Goal: Contribute content: Add original content to the website for others to see

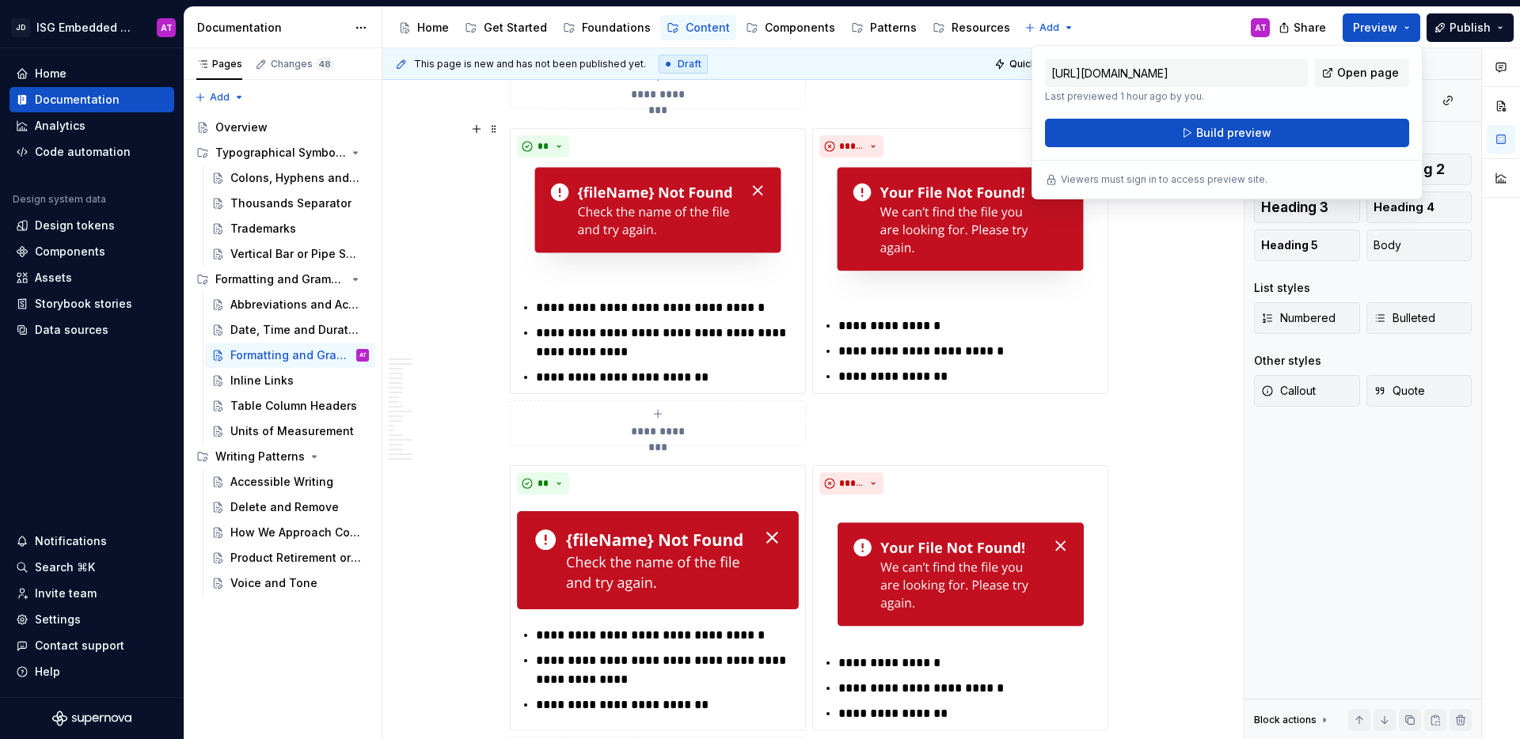
scroll to position [3739, 0]
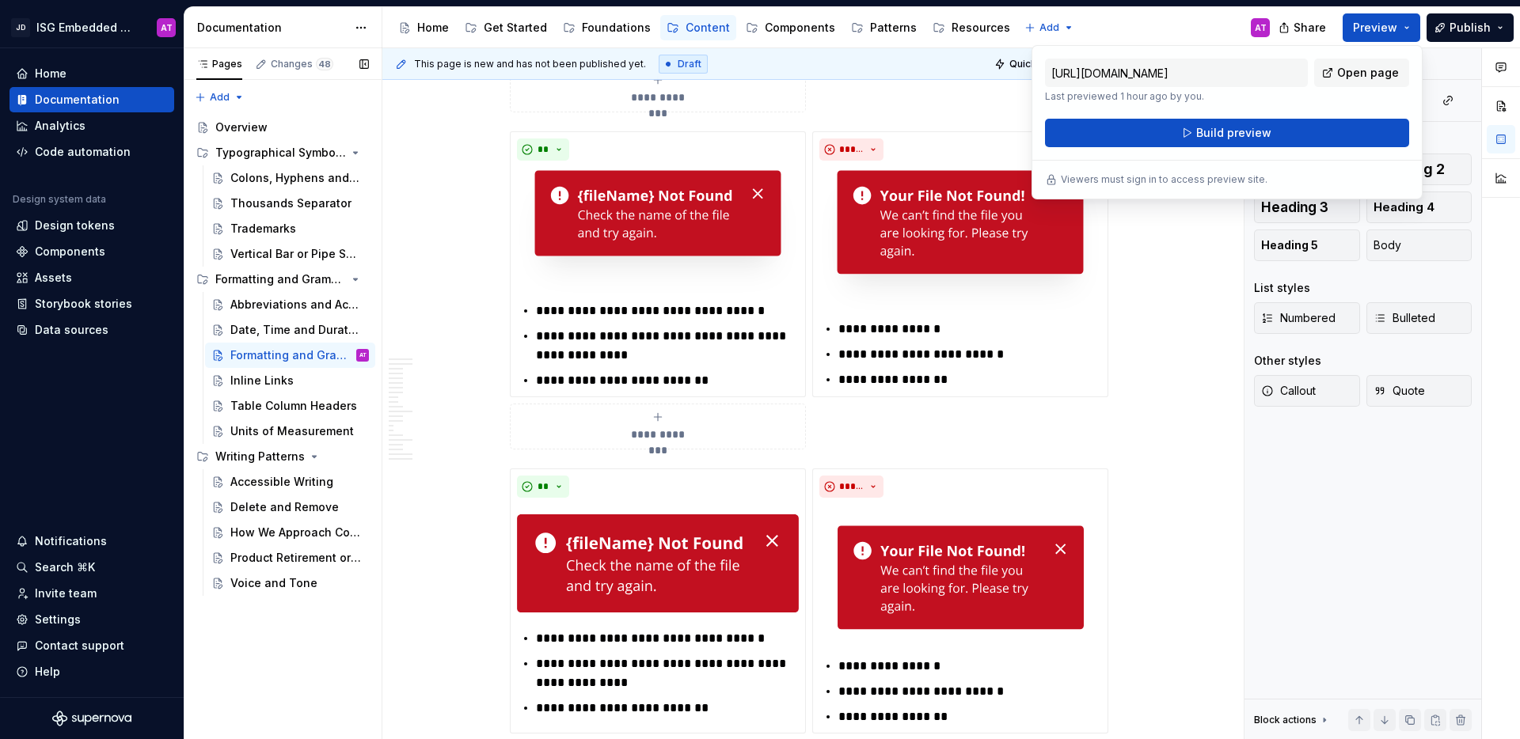
click at [325, 639] on div "Pages Changes 48 Add Accessibility guide for tree Page tree. Navigate the tree …" at bounding box center [283, 394] width 198 height 692
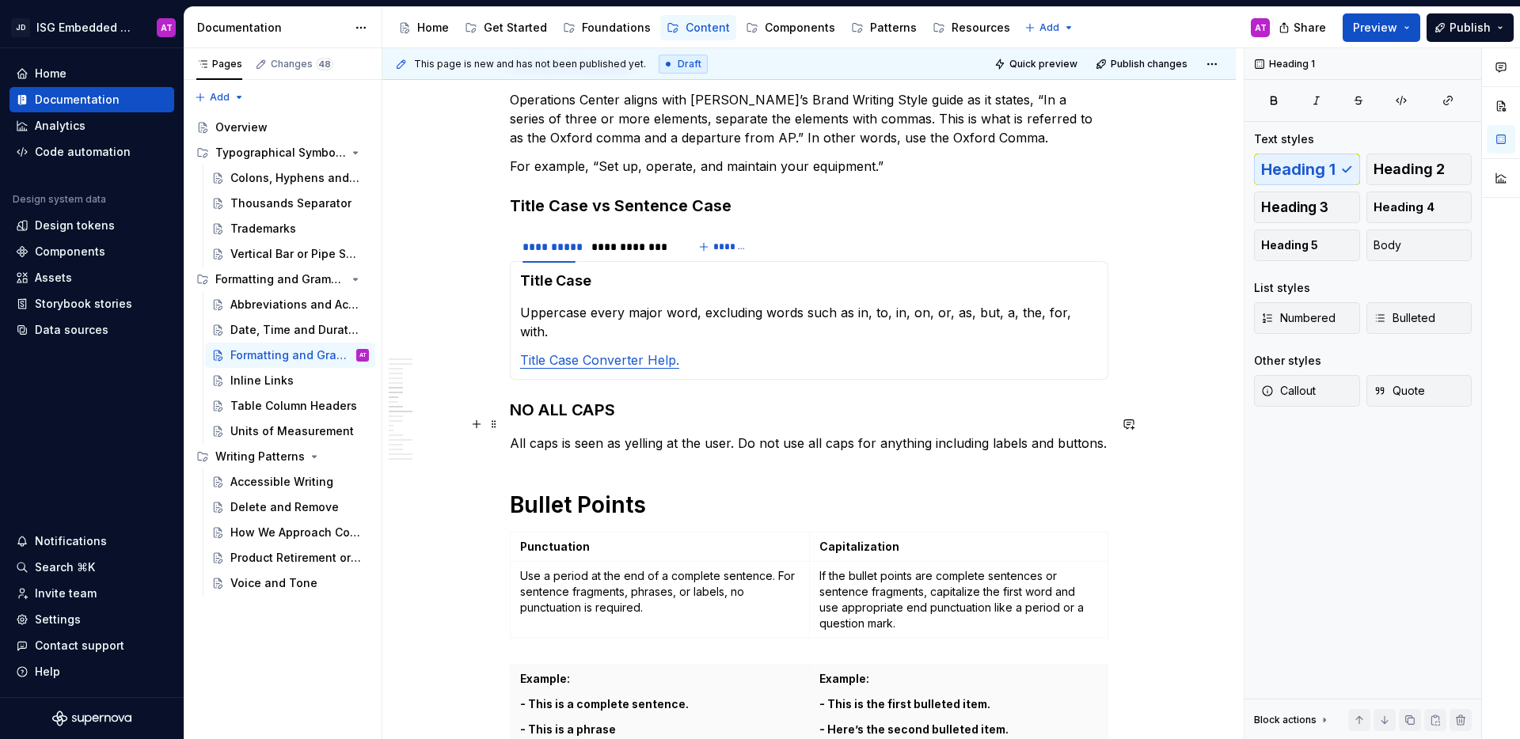
scroll to position [983, 0]
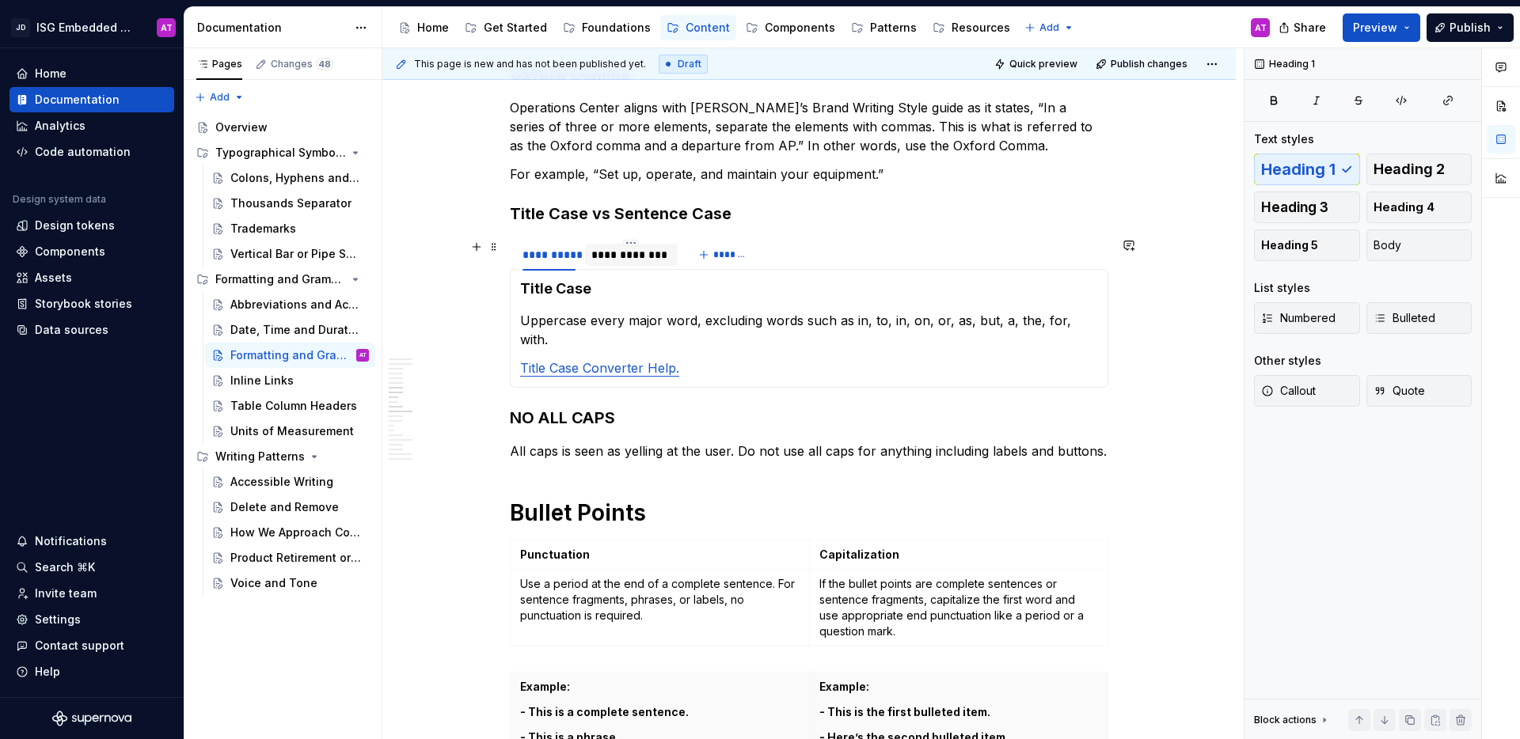
click at [605, 264] on div "**********" at bounding box center [631, 255] width 93 height 22
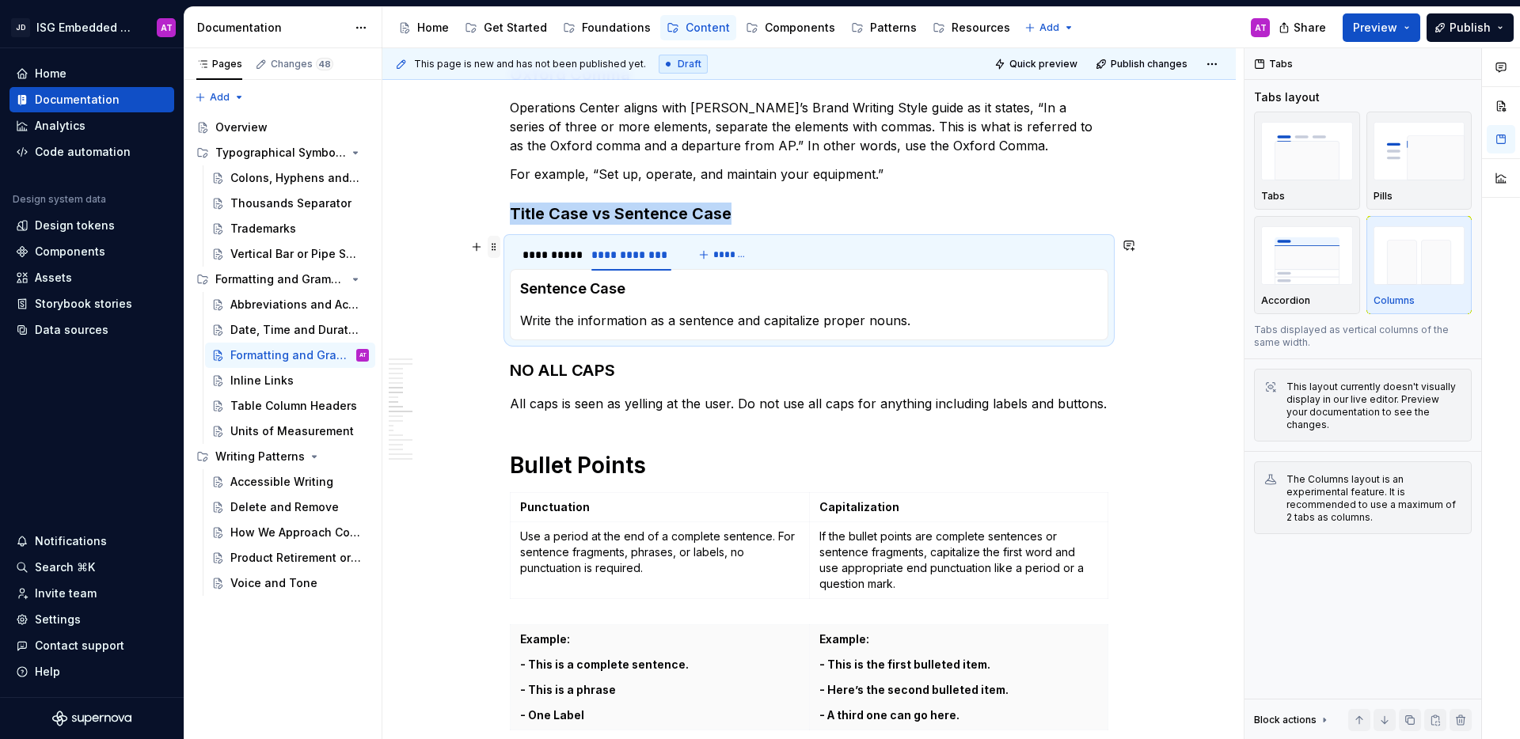
click at [491, 249] on span at bounding box center [494, 247] width 13 height 22
click at [530, 269] on div "Duplicate" at bounding box center [568, 272] width 103 height 16
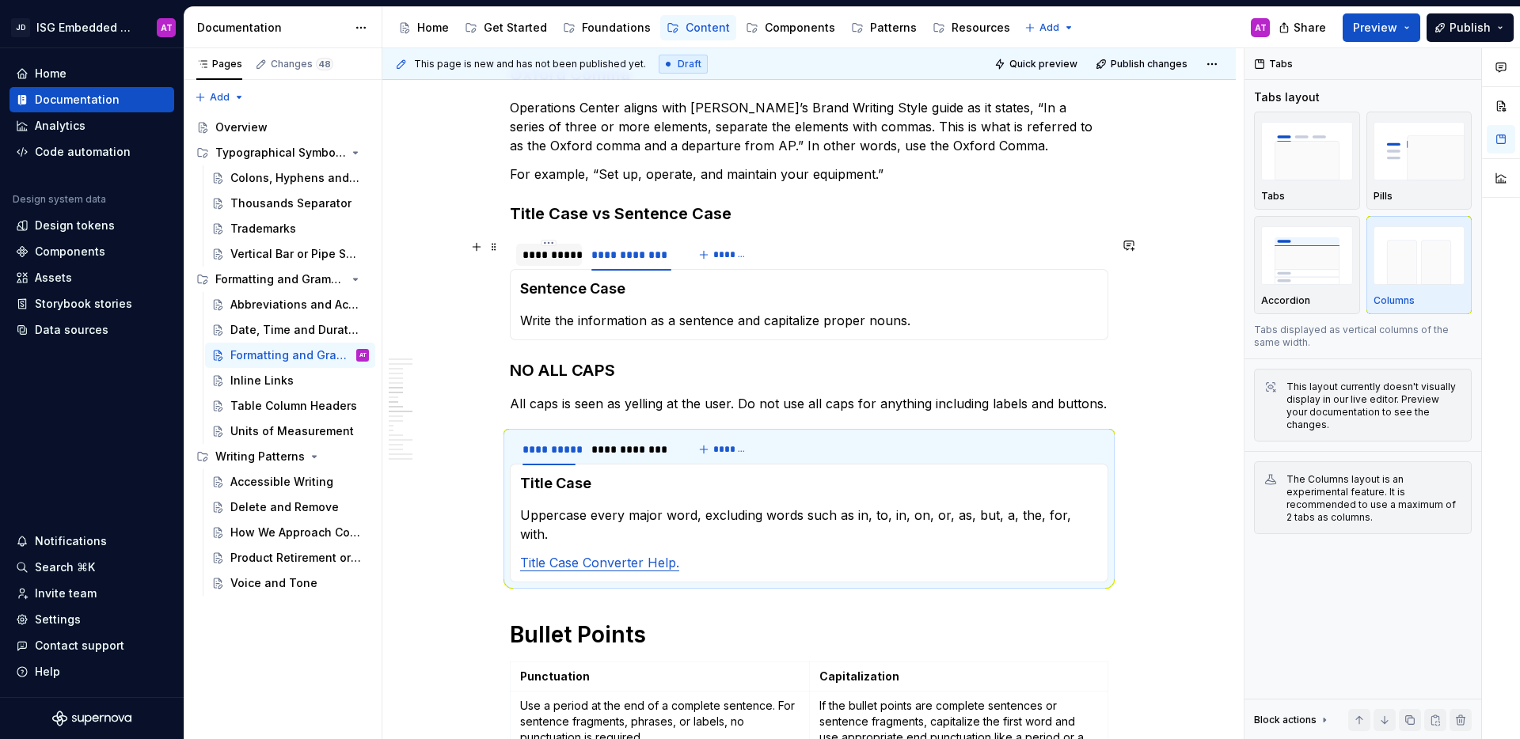
click at [560, 254] on div "**********" at bounding box center [548, 255] width 53 height 16
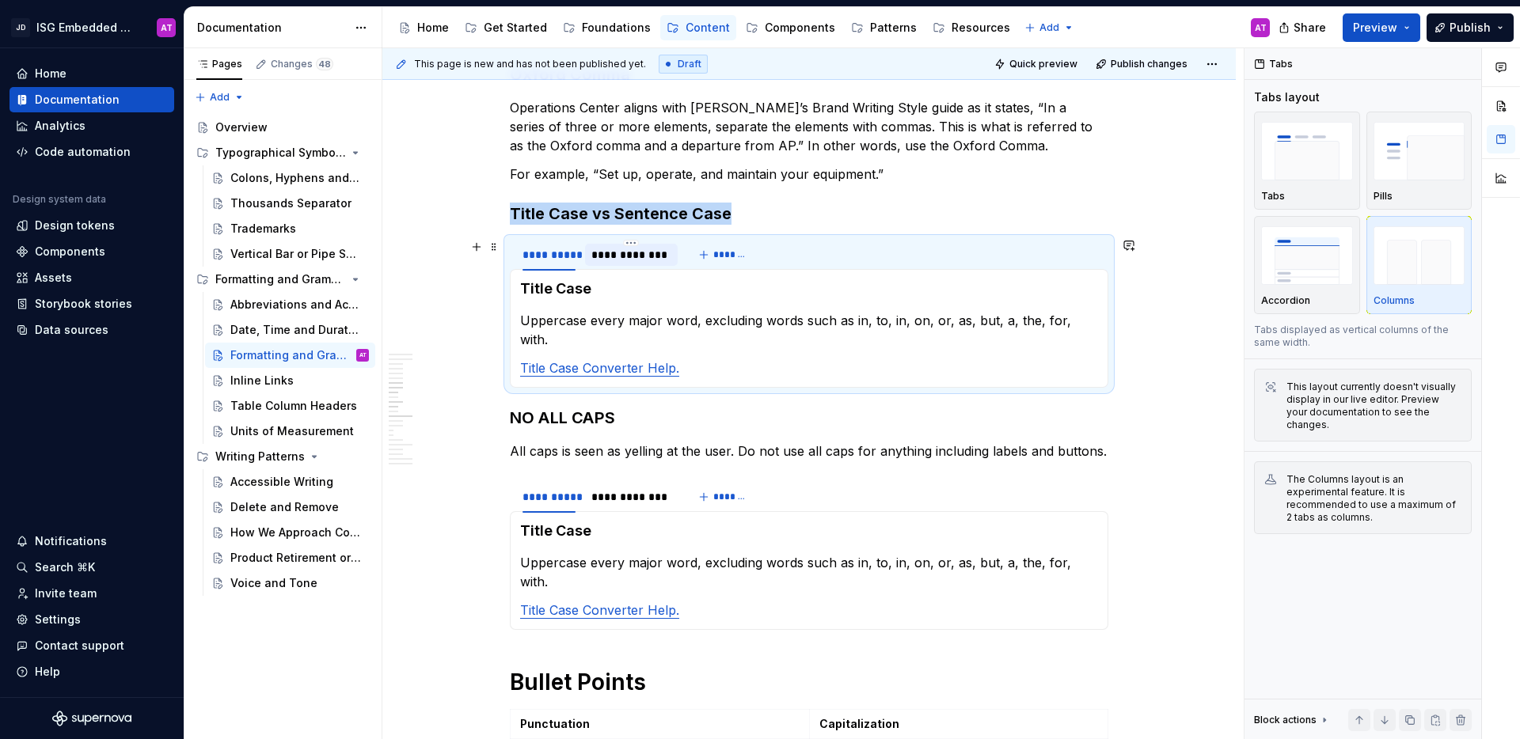
click at [613, 256] on div "**********" at bounding box center [631, 255] width 80 height 16
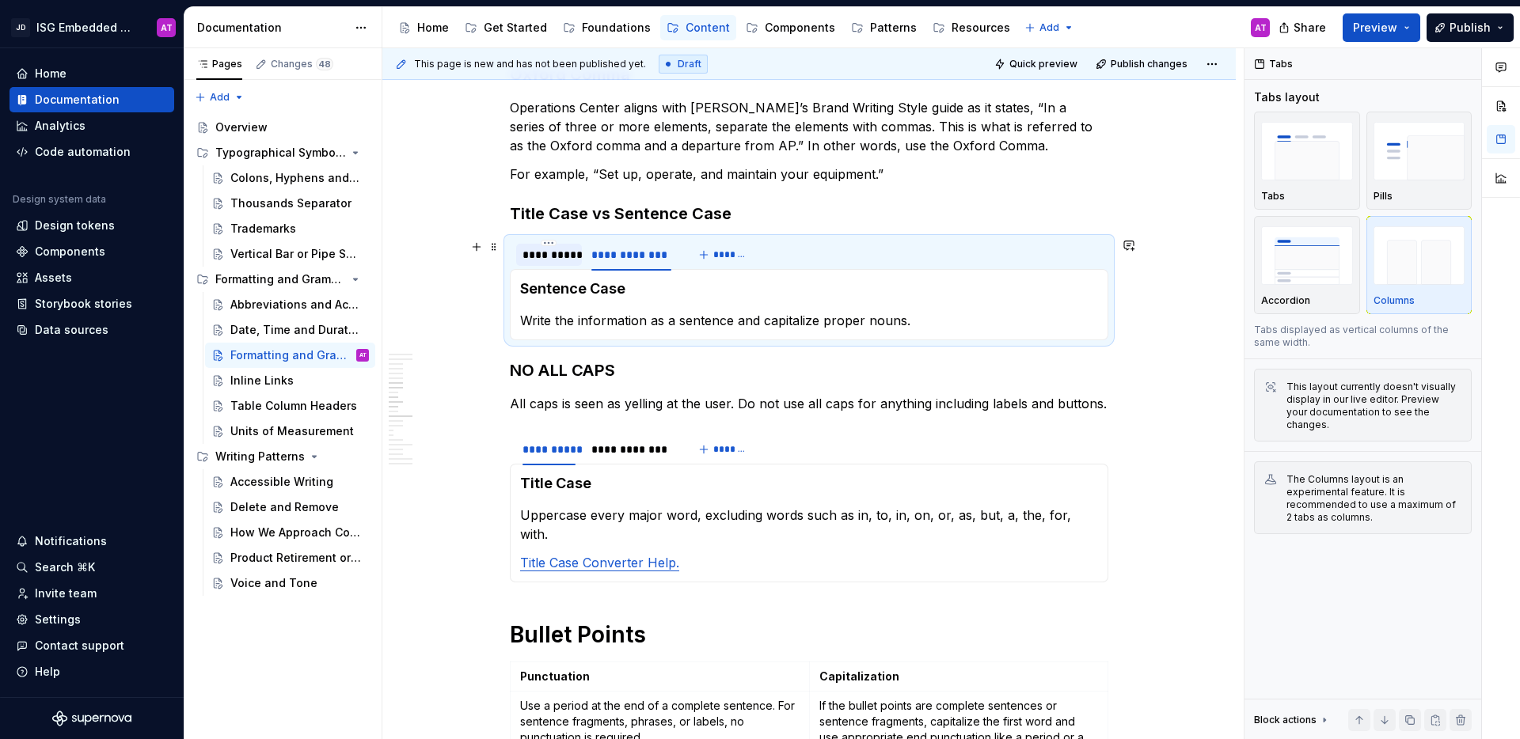
click at [553, 255] on div "**********" at bounding box center [548, 255] width 53 height 16
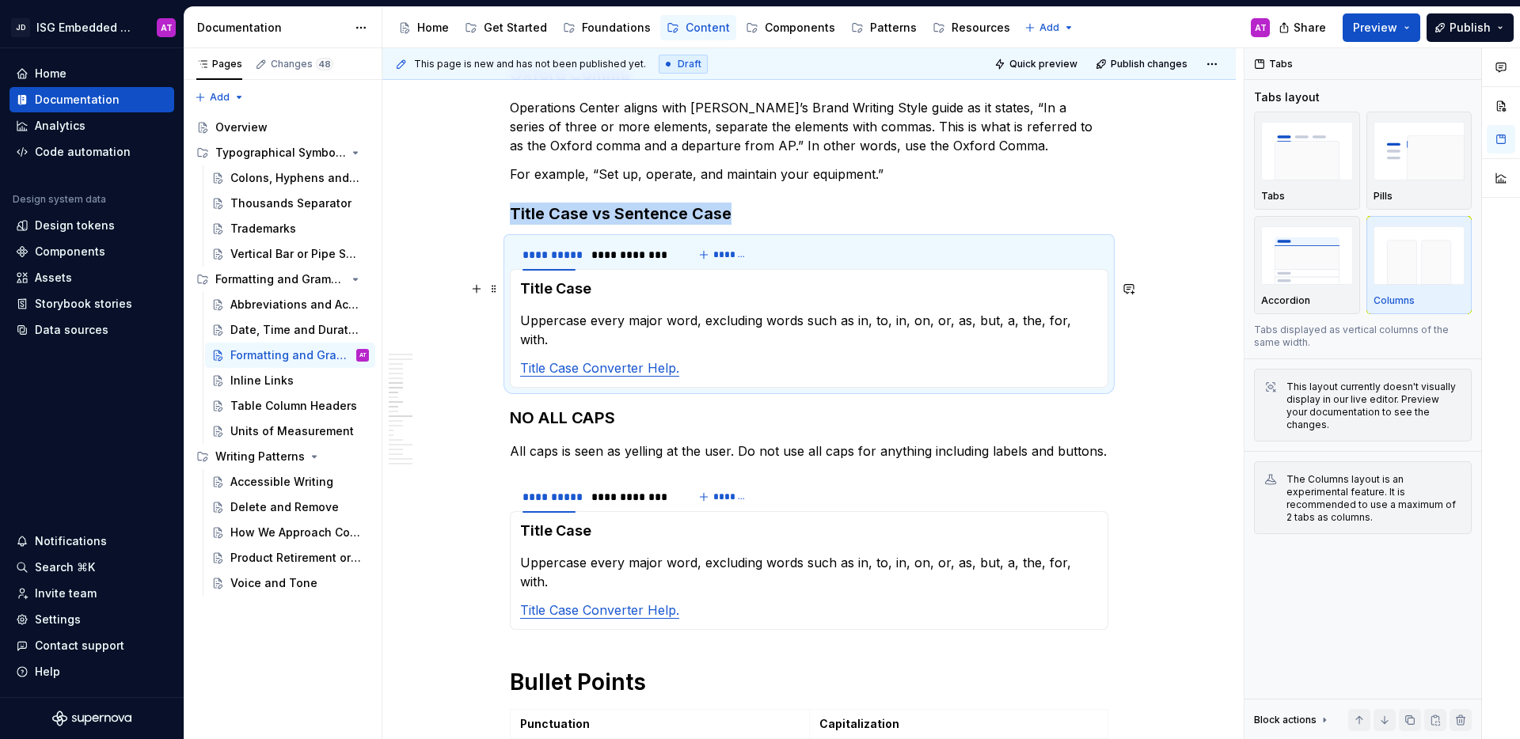
click at [576, 289] on h4 "Title Case" at bounding box center [809, 288] width 578 height 19
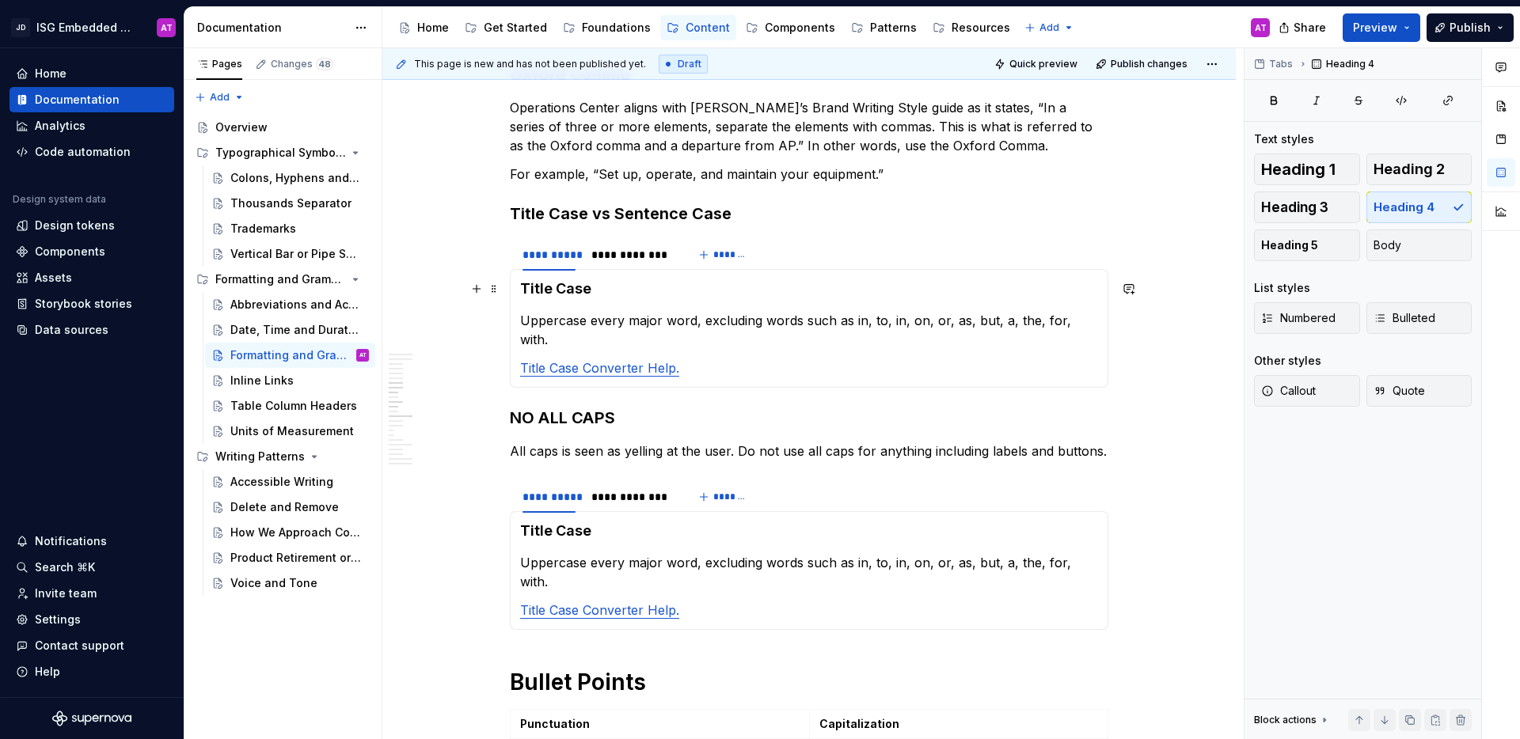
click at [595, 289] on h4 "Title Case" at bounding box center [809, 288] width 578 height 19
click at [536, 287] on h4 "Title Case" at bounding box center [809, 288] width 578 height 19
click at [597, 292] on h4 "Title Case" at bounding box center [809, 288] width 578 height 19
drag, startPoint x: 643, startPoint y: 289, endPoint x: 517, endPoint y: 286, distance: 126.7
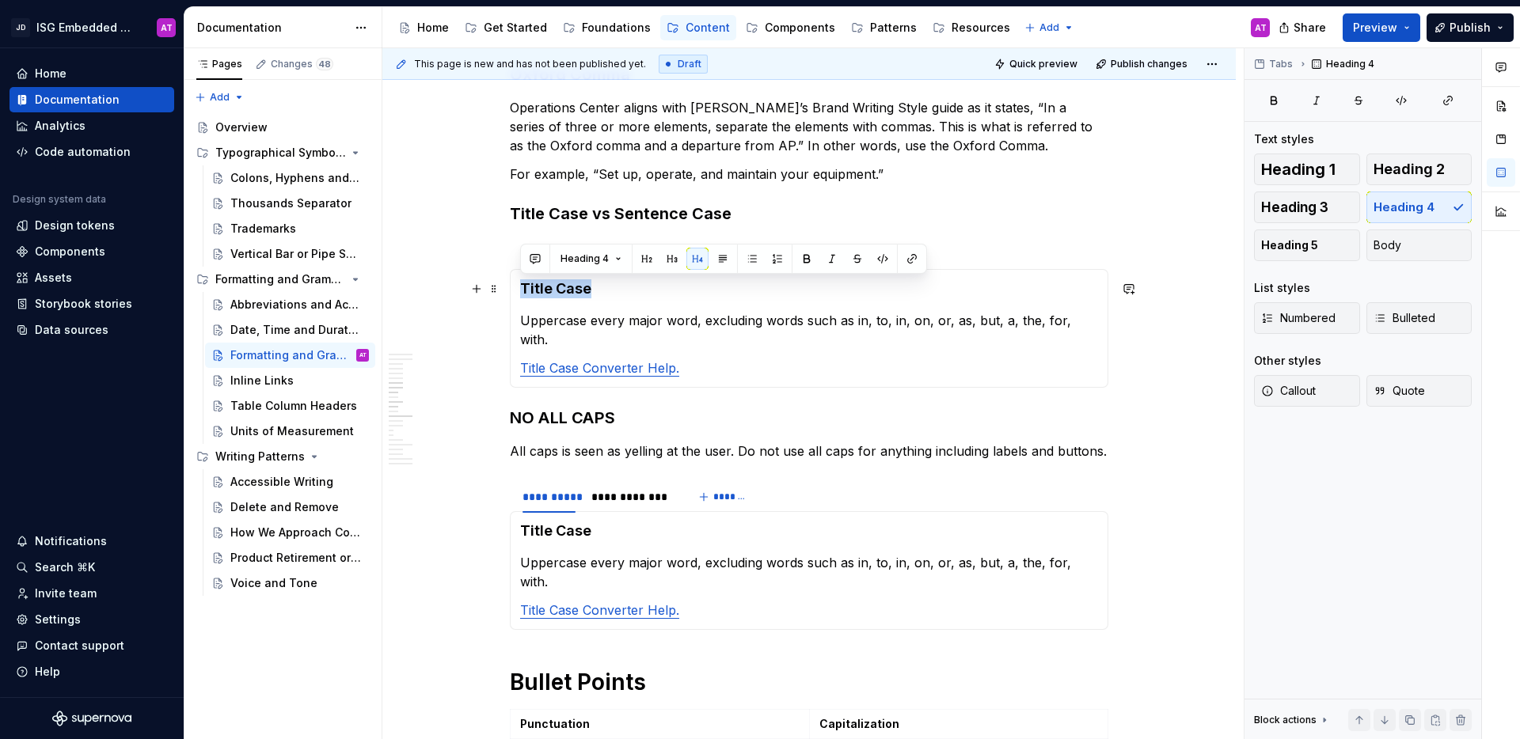
click at [517, 286] on div "Title Case Uppercase every major word, excluding words such as in, to, in, on, …" at bounding box center [809, 328] width 598 height 119
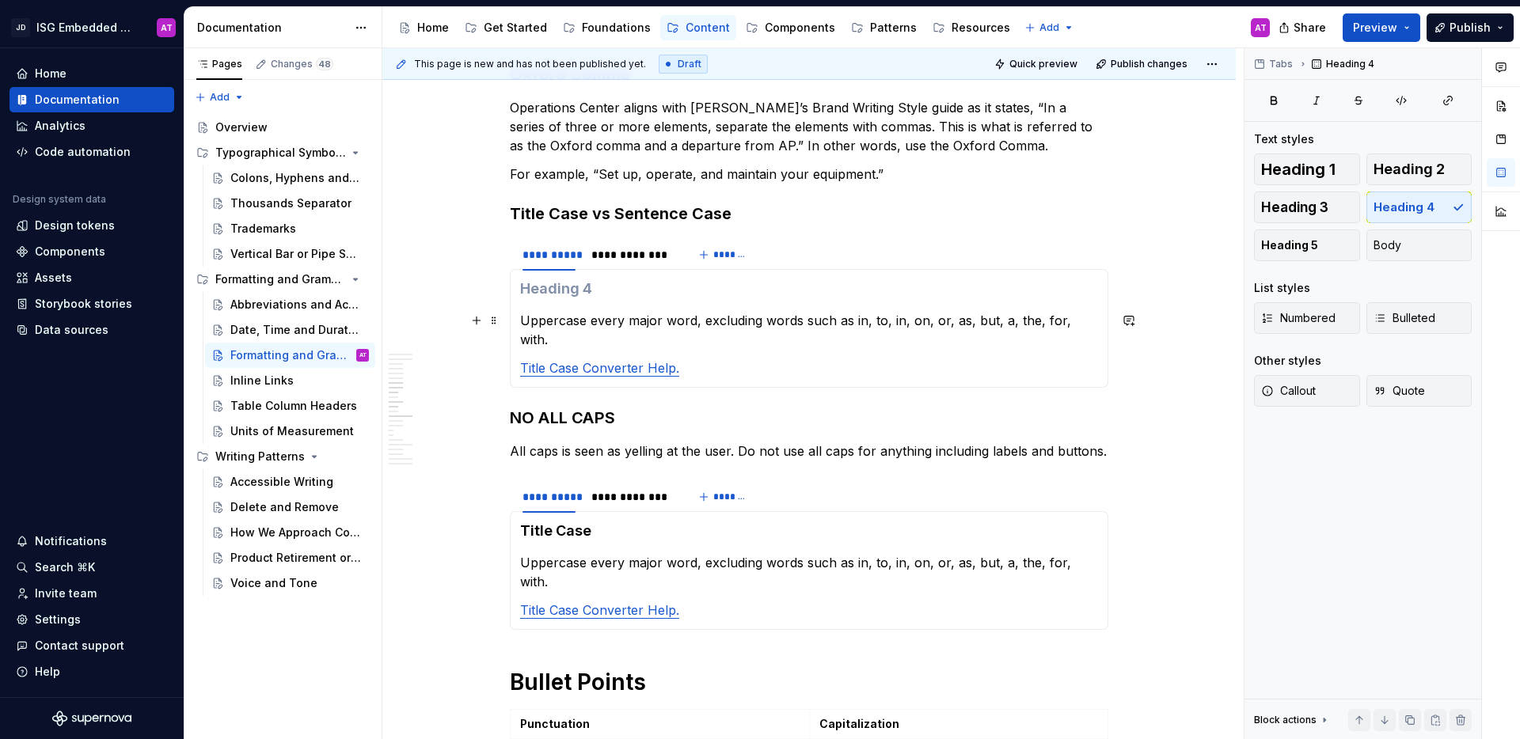
click at [522, 319] on p "Uppercase every major word, excluding words such as in, to, in, on, or, as, but…" at bounding box center [809, 330] width 578 height 38
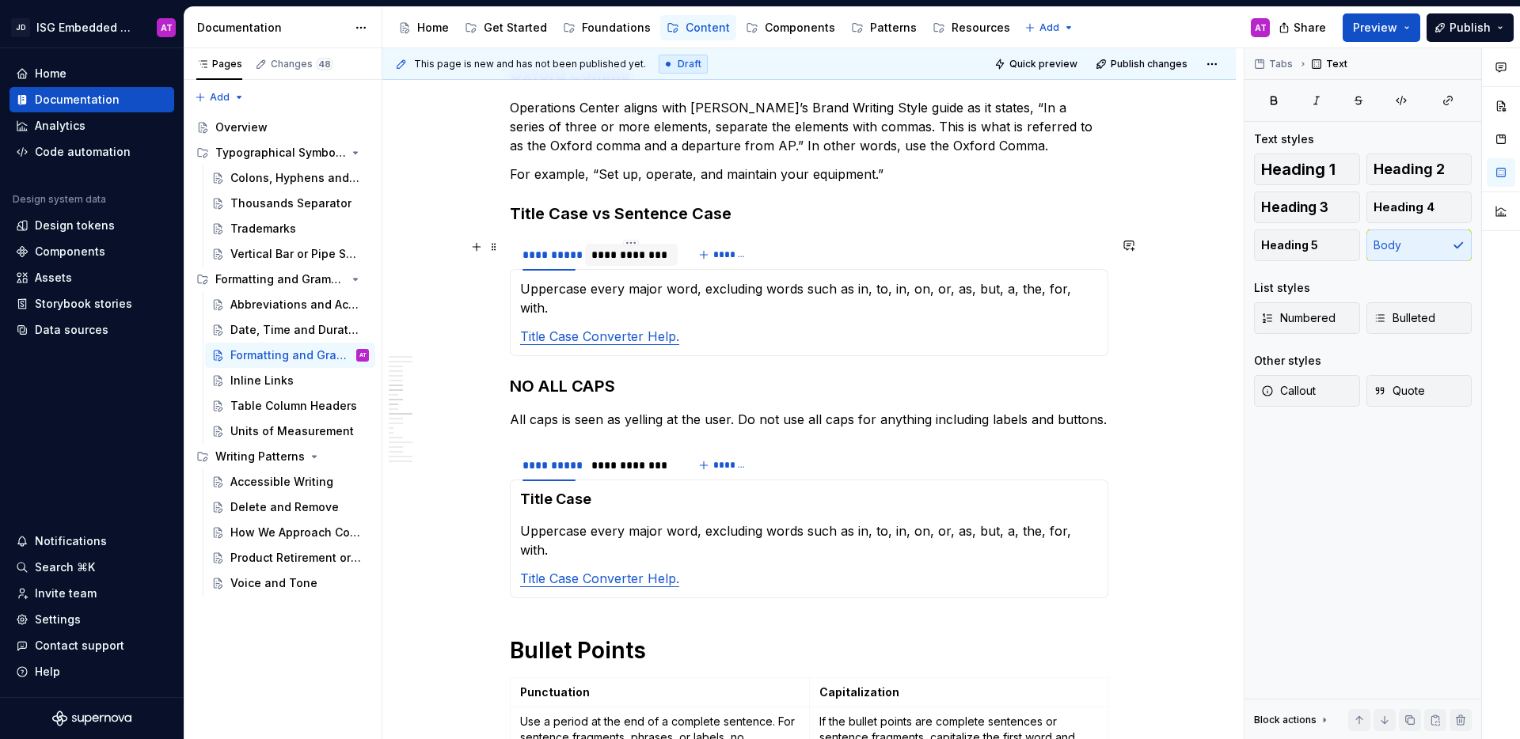
click at [613, 255] on div "**********" at bounding box center [631, 255] width 80 height 16
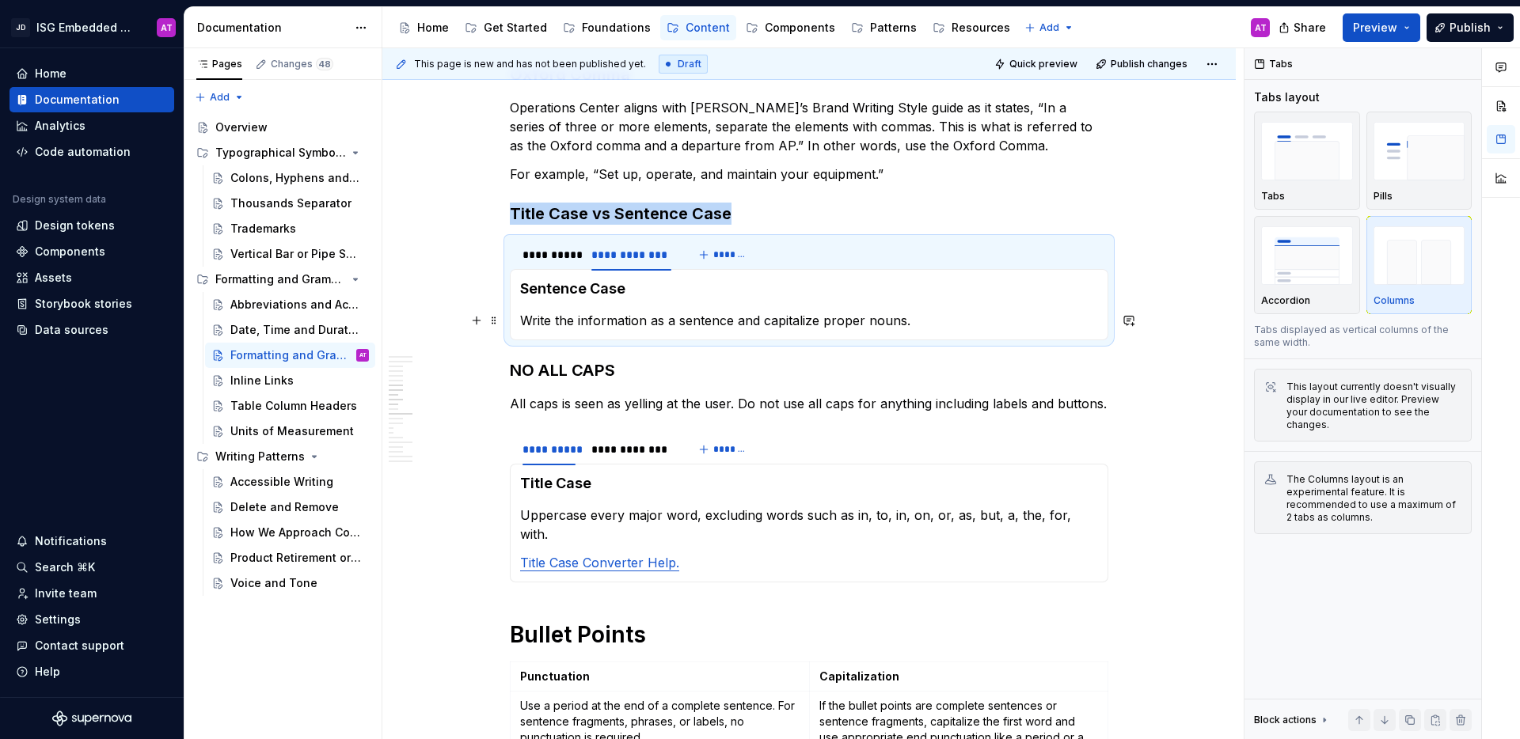
click at [530, 309] on section-item-column "Sentence Case Write the information as a sentence and capitalize proper nouns." at bounding box center [809, 304] width 578 height 51
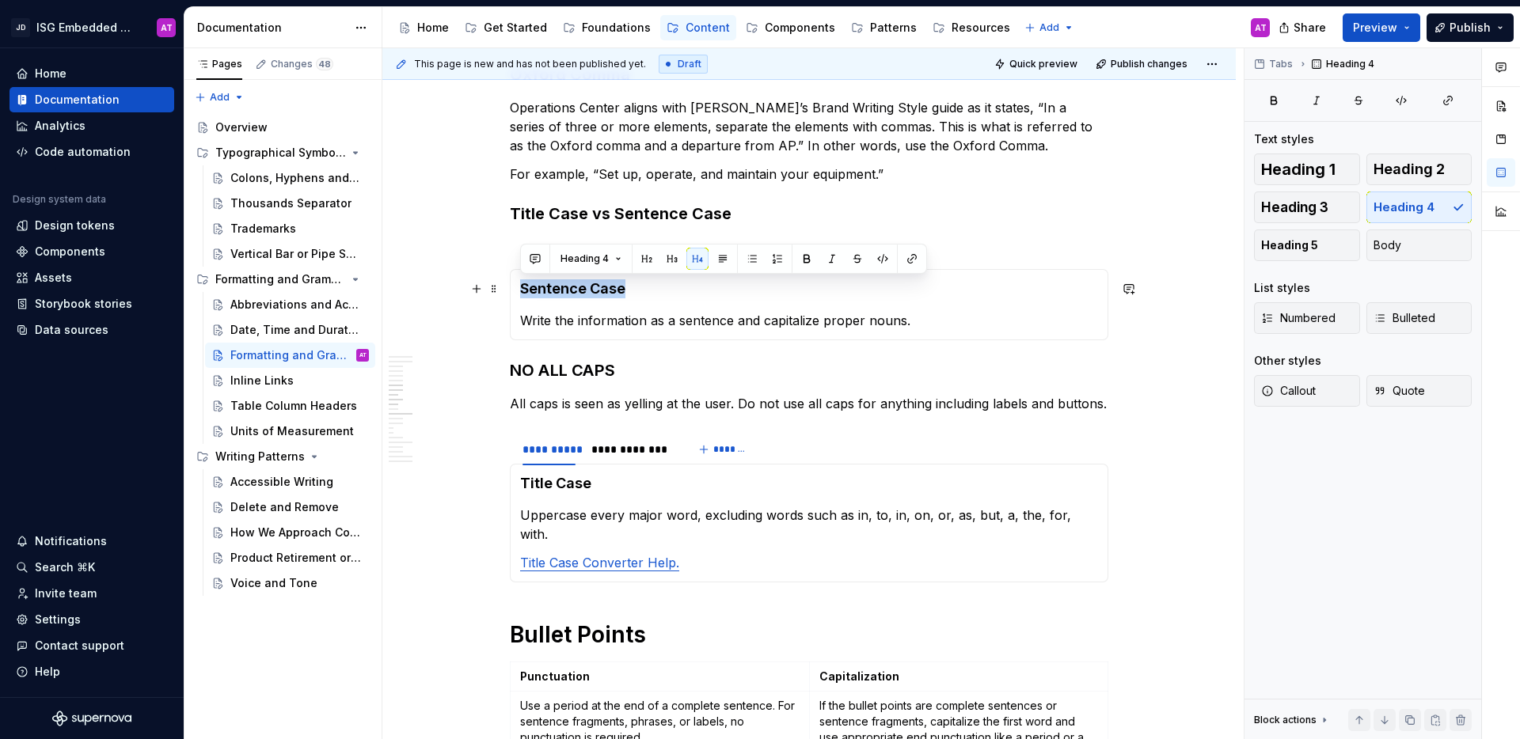
drag, startPoint x: 647, startPoint y: 290, endPoint x: 502, endPoint y: 279, distance: 145.2
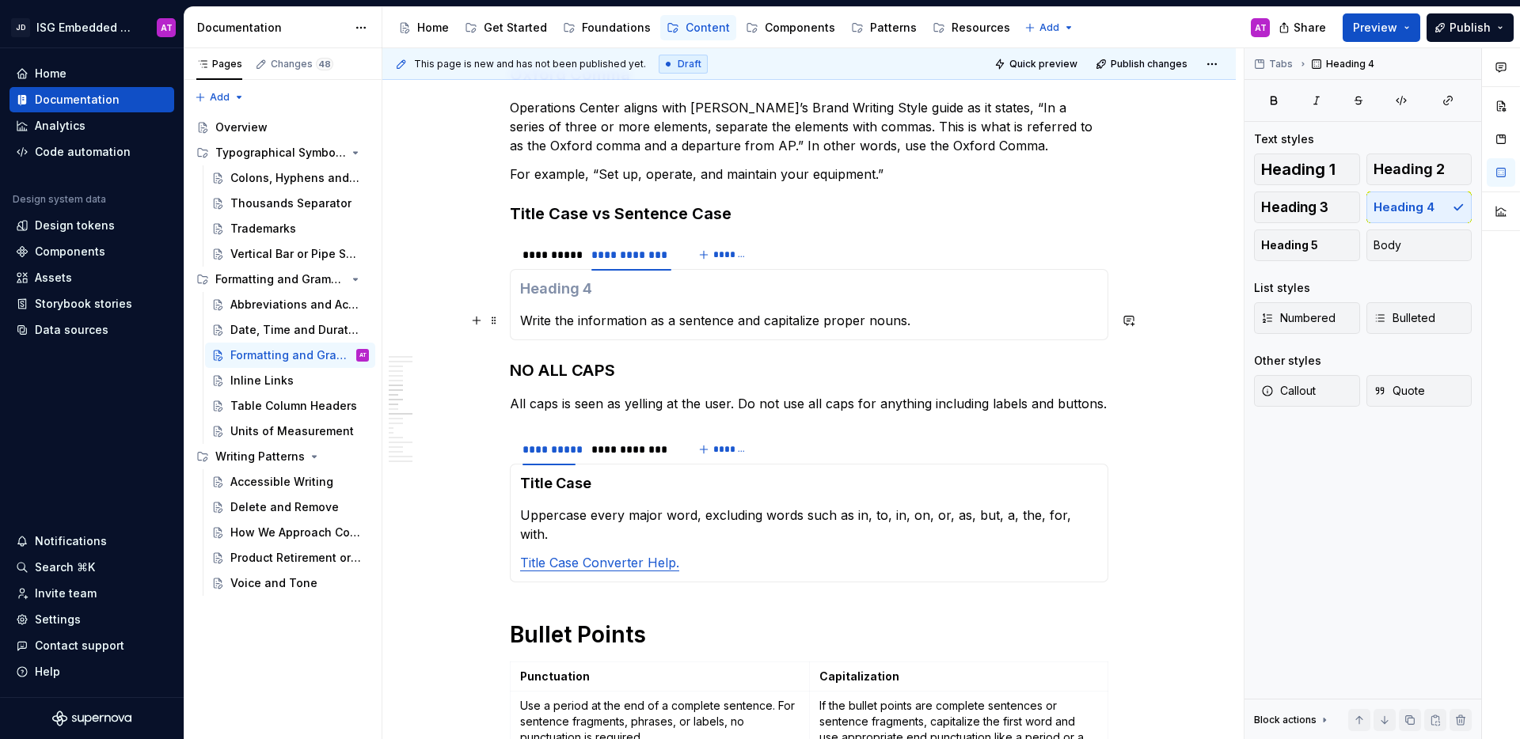
click at [522, 322] on p "Write the information as a sentence and capitalize proper nouns." at bounding box center [809, 320] width 578 height 19
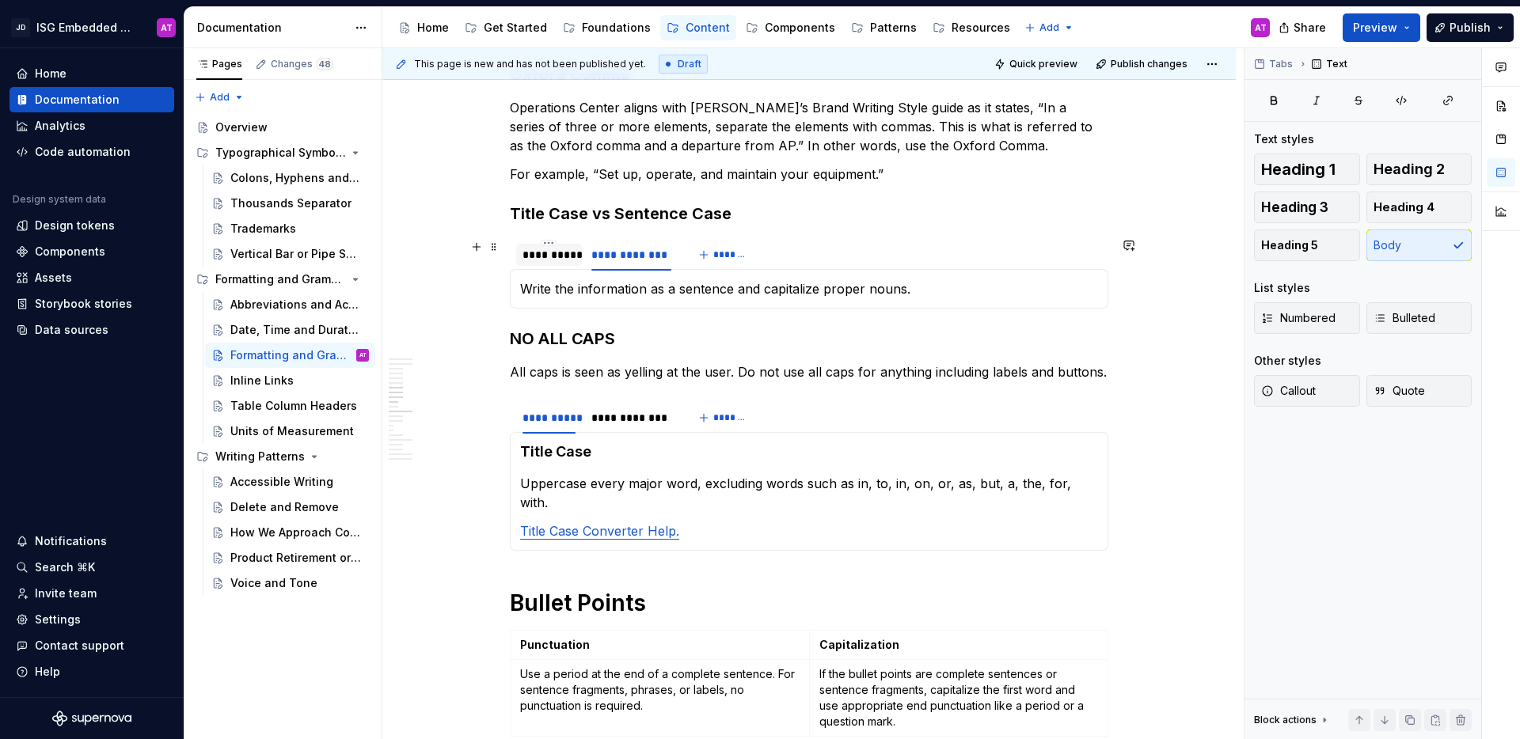
click at [563, 261] on div "**********" at bounding box center [548, 255] width 53 height 16
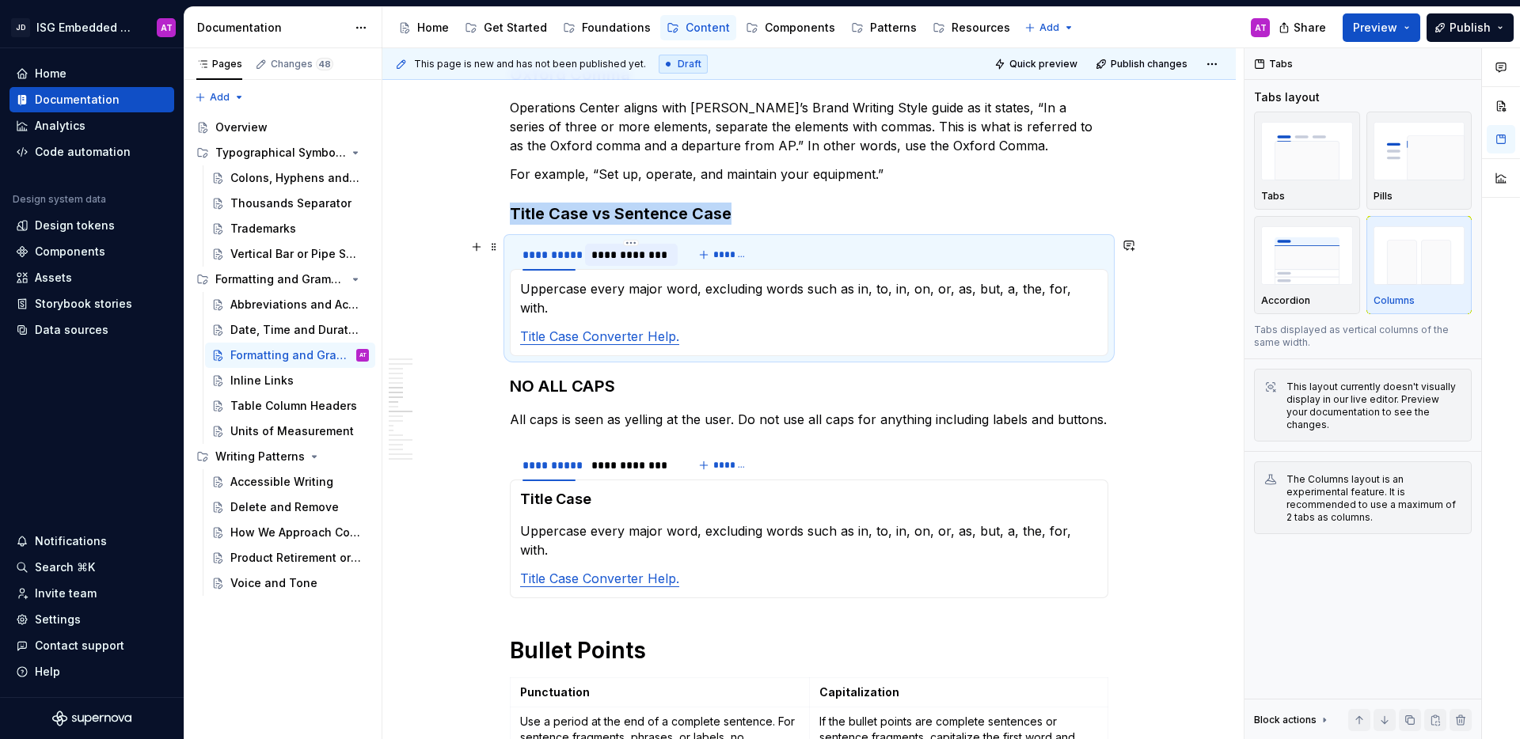
click at [626, 259] on div "**********" at bounding box center [631, 255] width 80 height 16
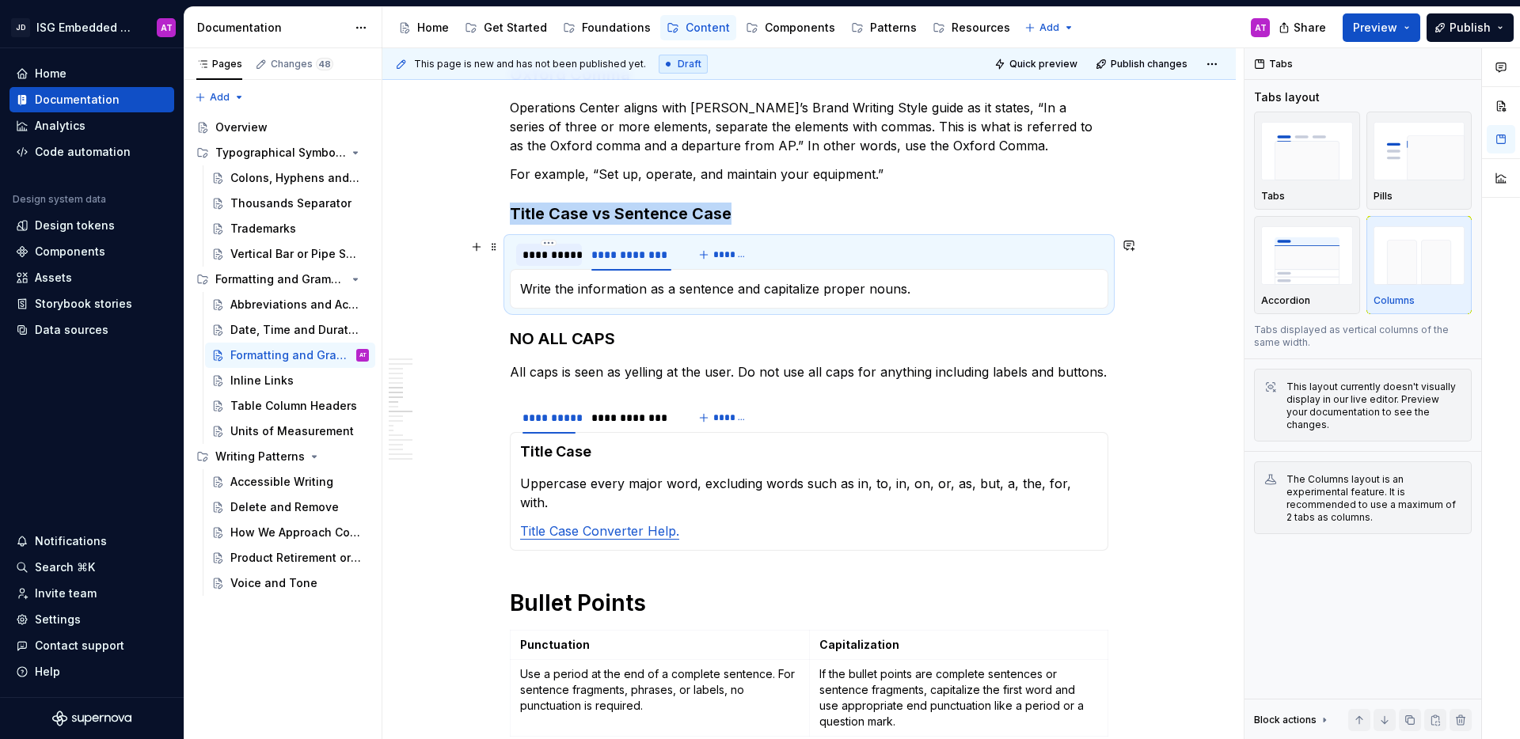
click at [552, 253] on div "**********" at bounding box center [548, 255] width 53 height 16
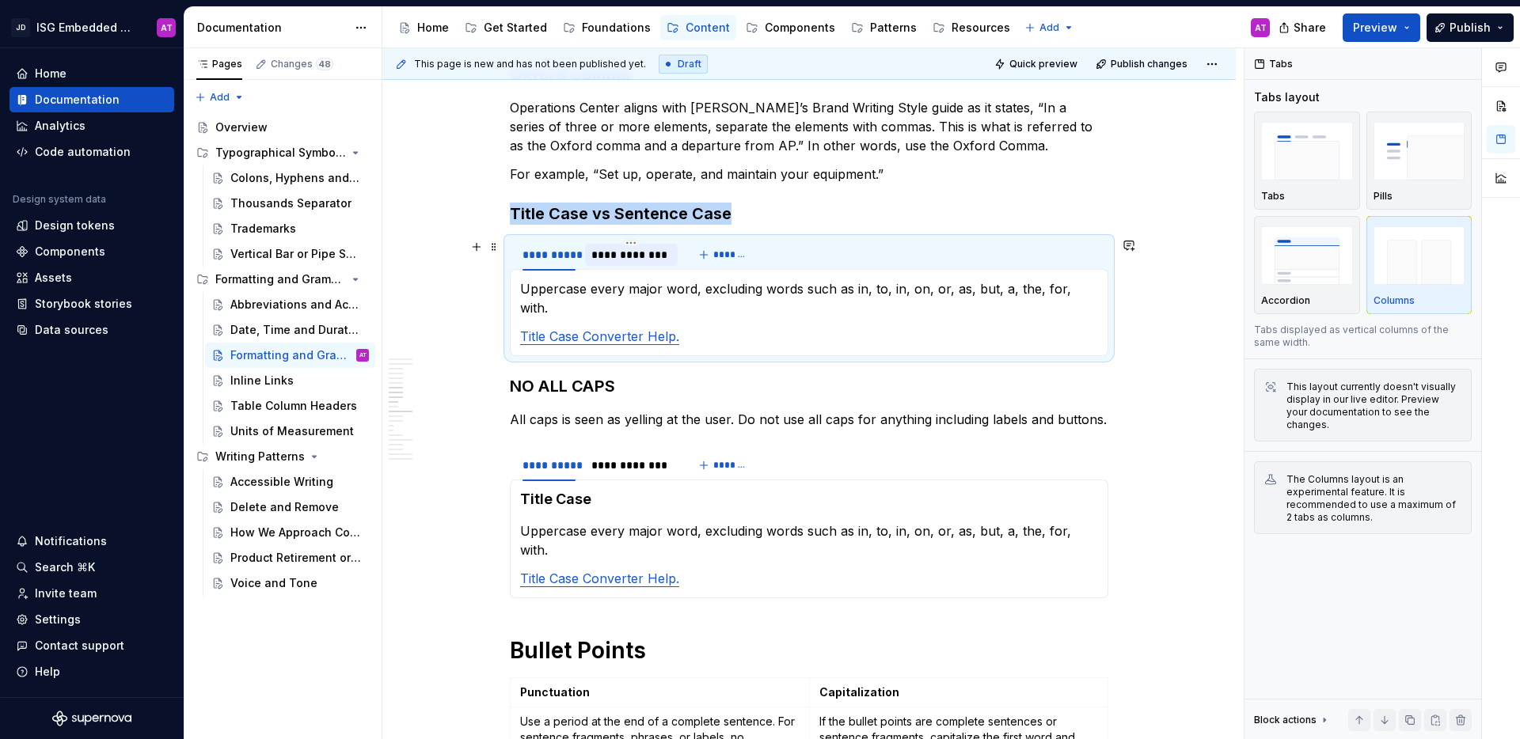
click at [647, 262] on div "**********" at bounding box center [631, 255] width 80 height 16
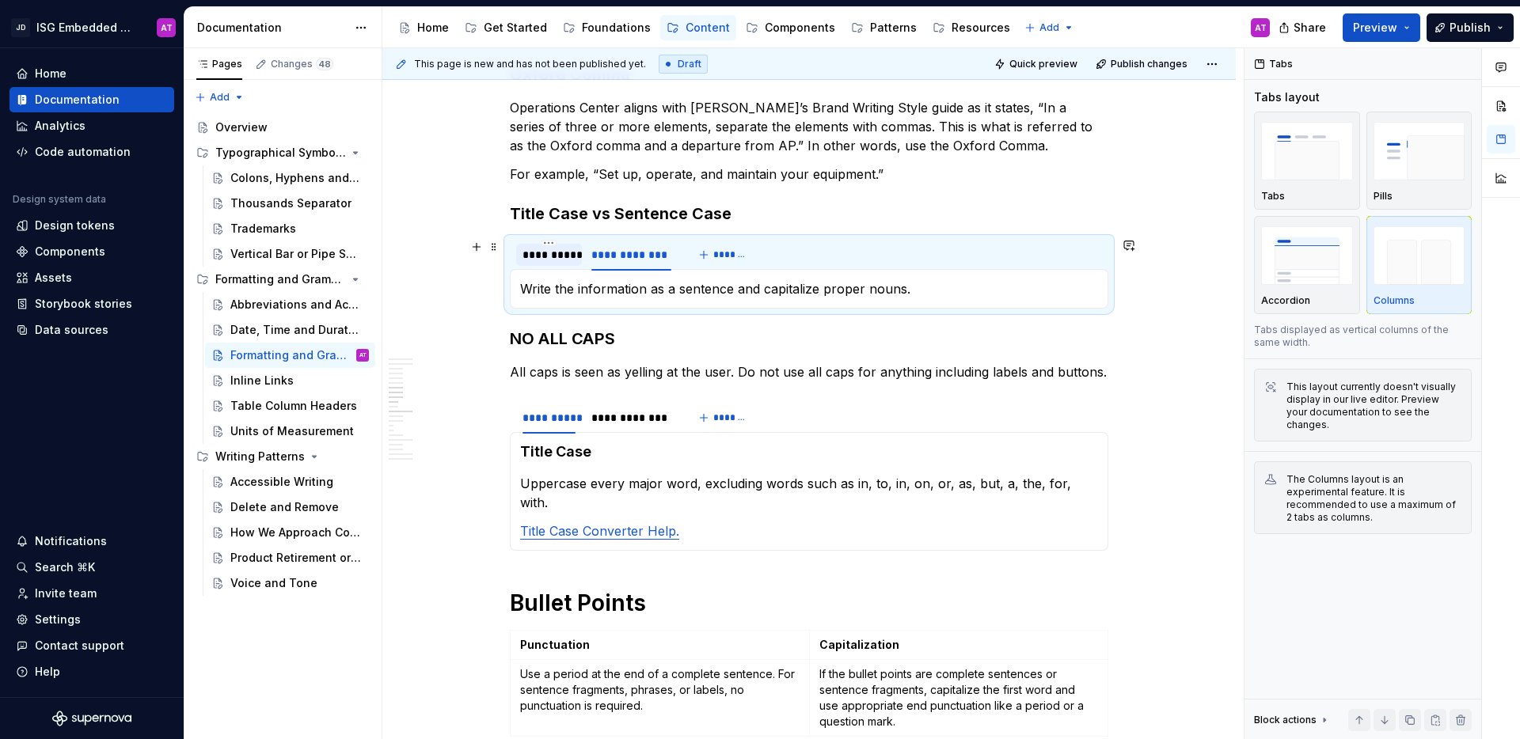
click at [545, 263] on div "**********" at bounding box center [549, 255] width 66 height 22
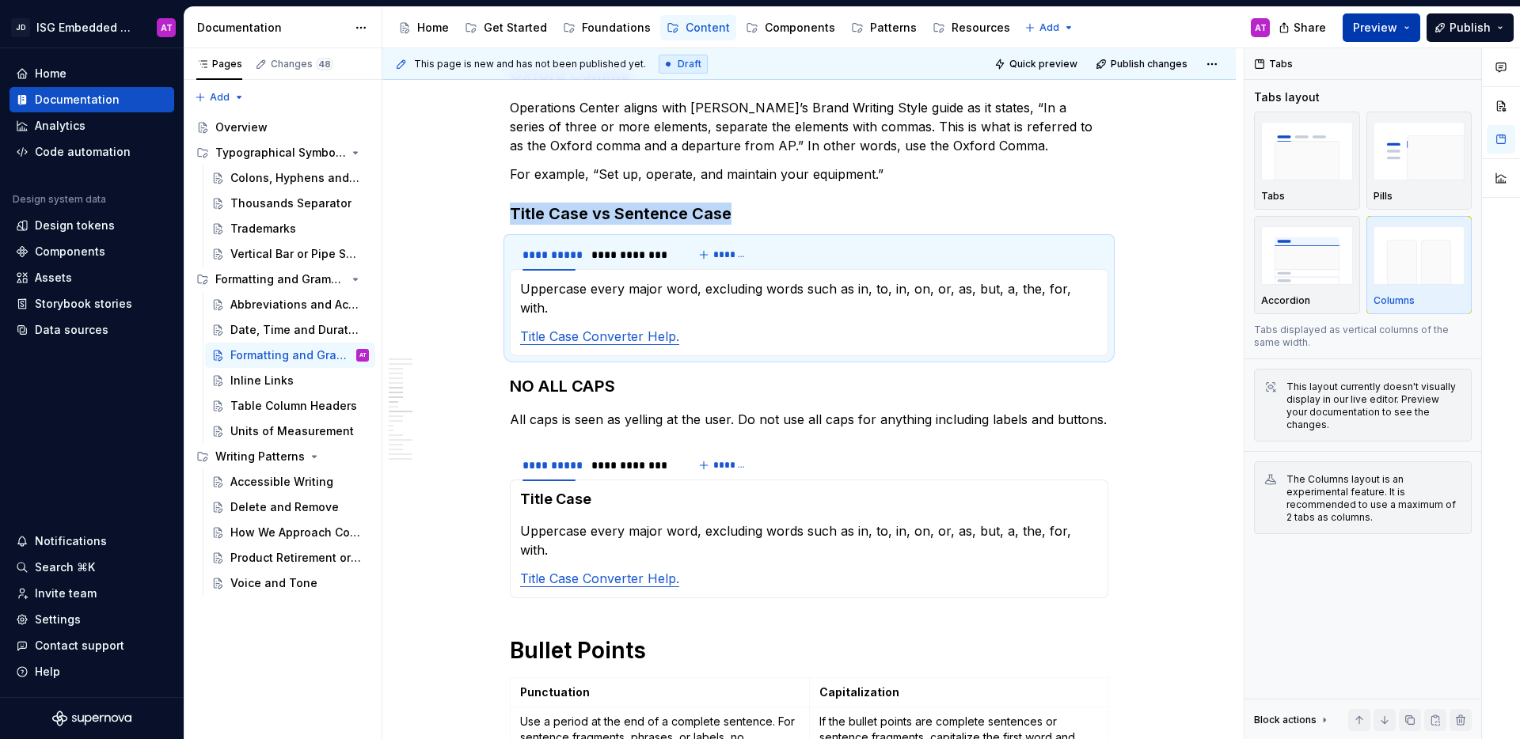
click at [1413, 32] on button "Preview" at bounding box center [1381, 27] width 78 height 28
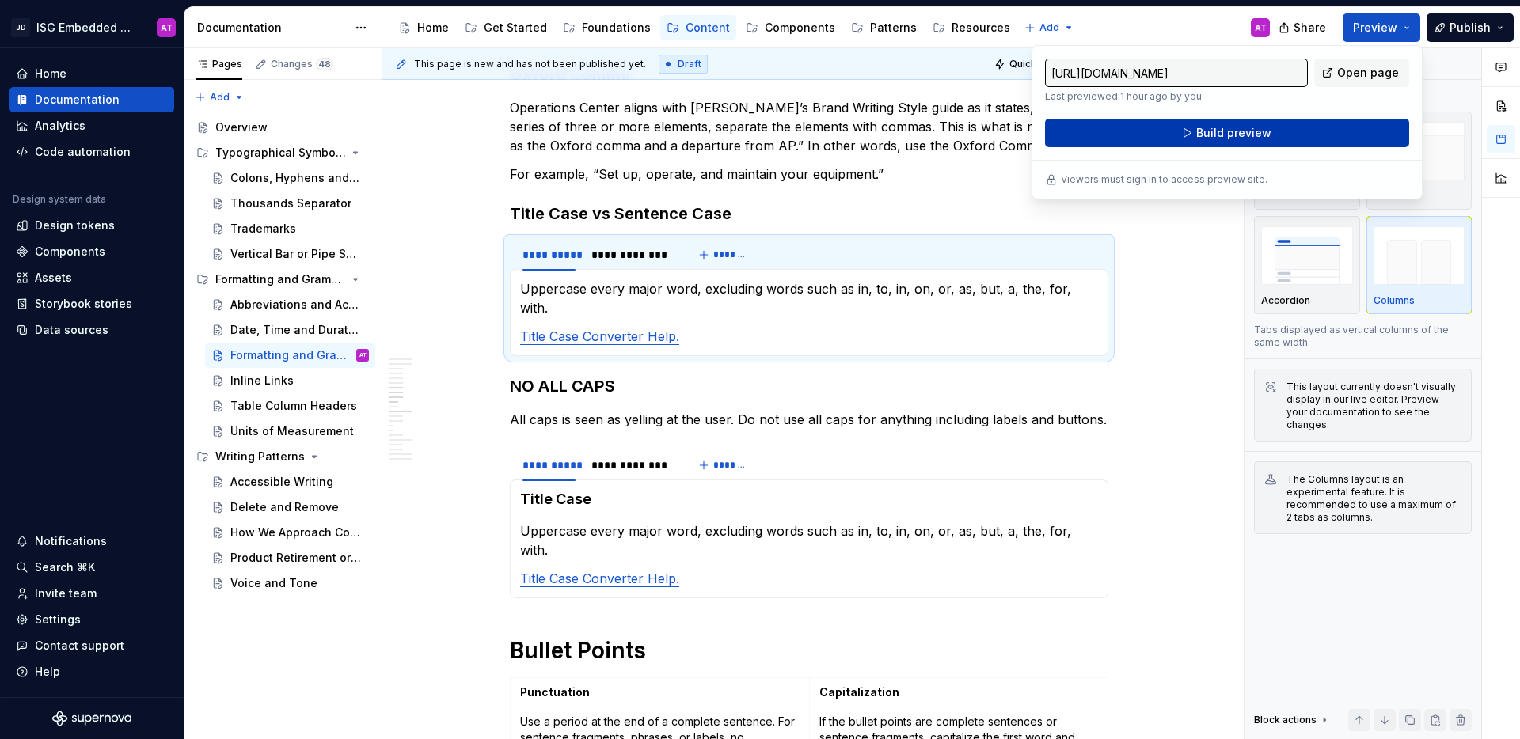
click at [1345, 140] on button "Build preview" at bounding box center [1227, 133] width 364 height 28
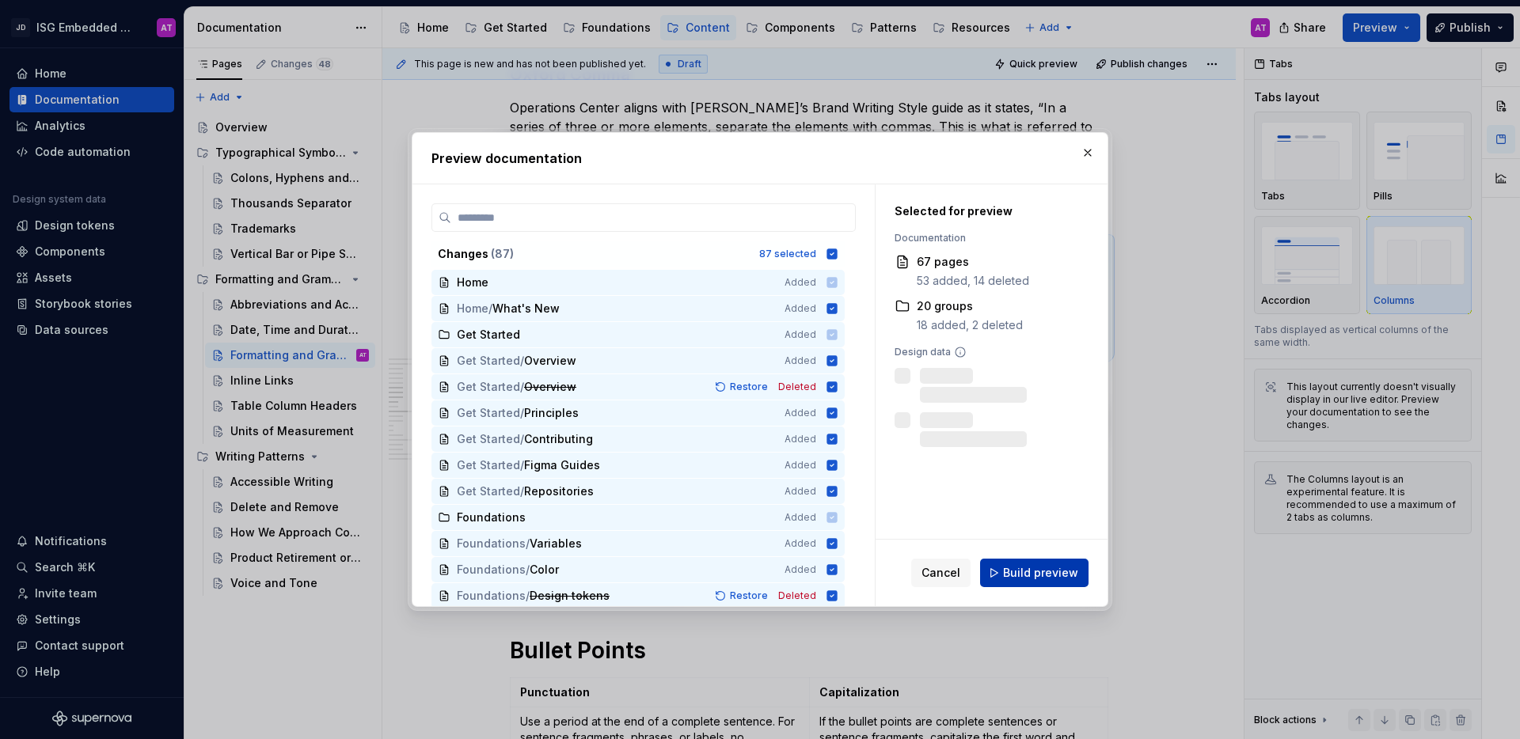
click at [1058, 580] on button "Build preview" at bounding box center [1034, 573] width 108 height 28
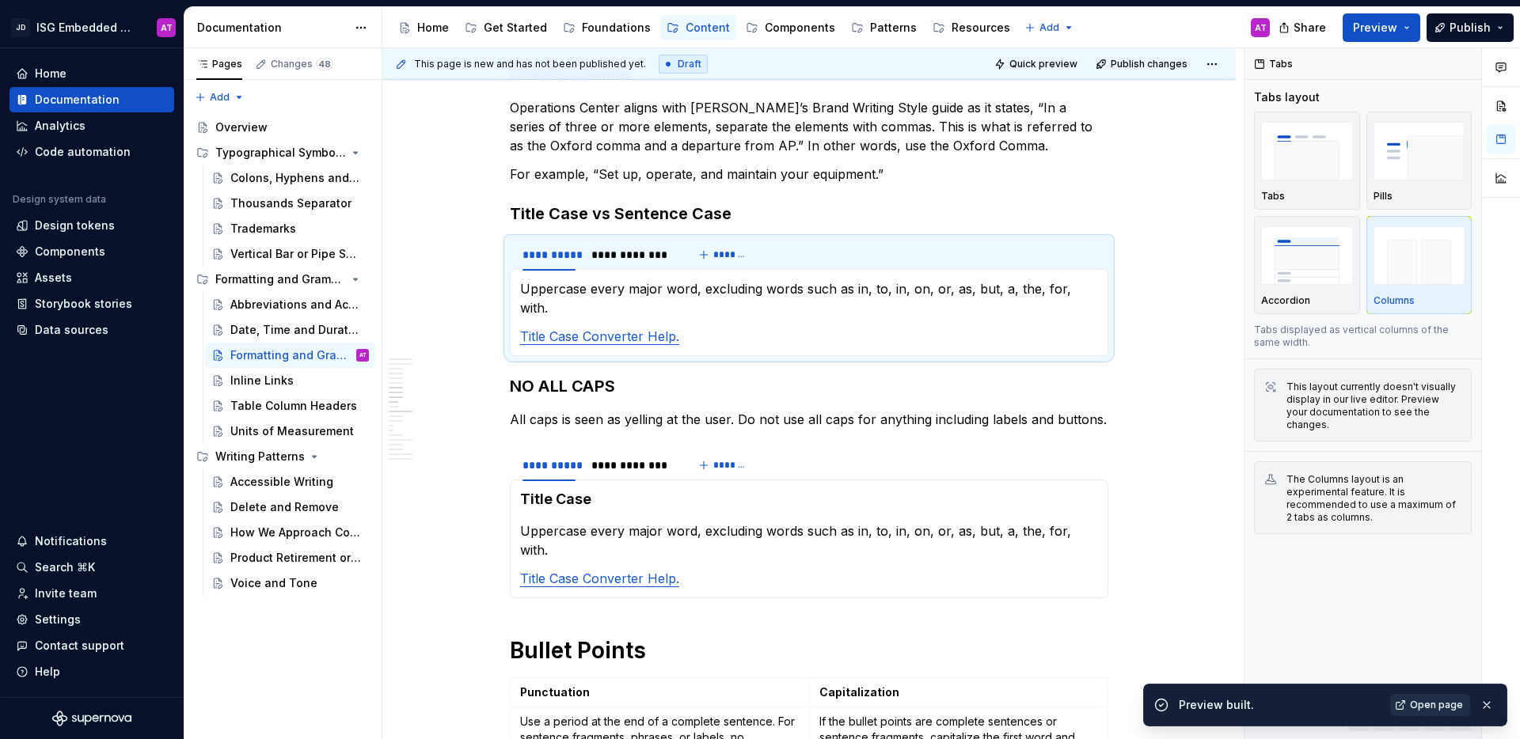
click at [1447, 706] on span "Open page" at bounding box center [1436, 705] width 53 height 13
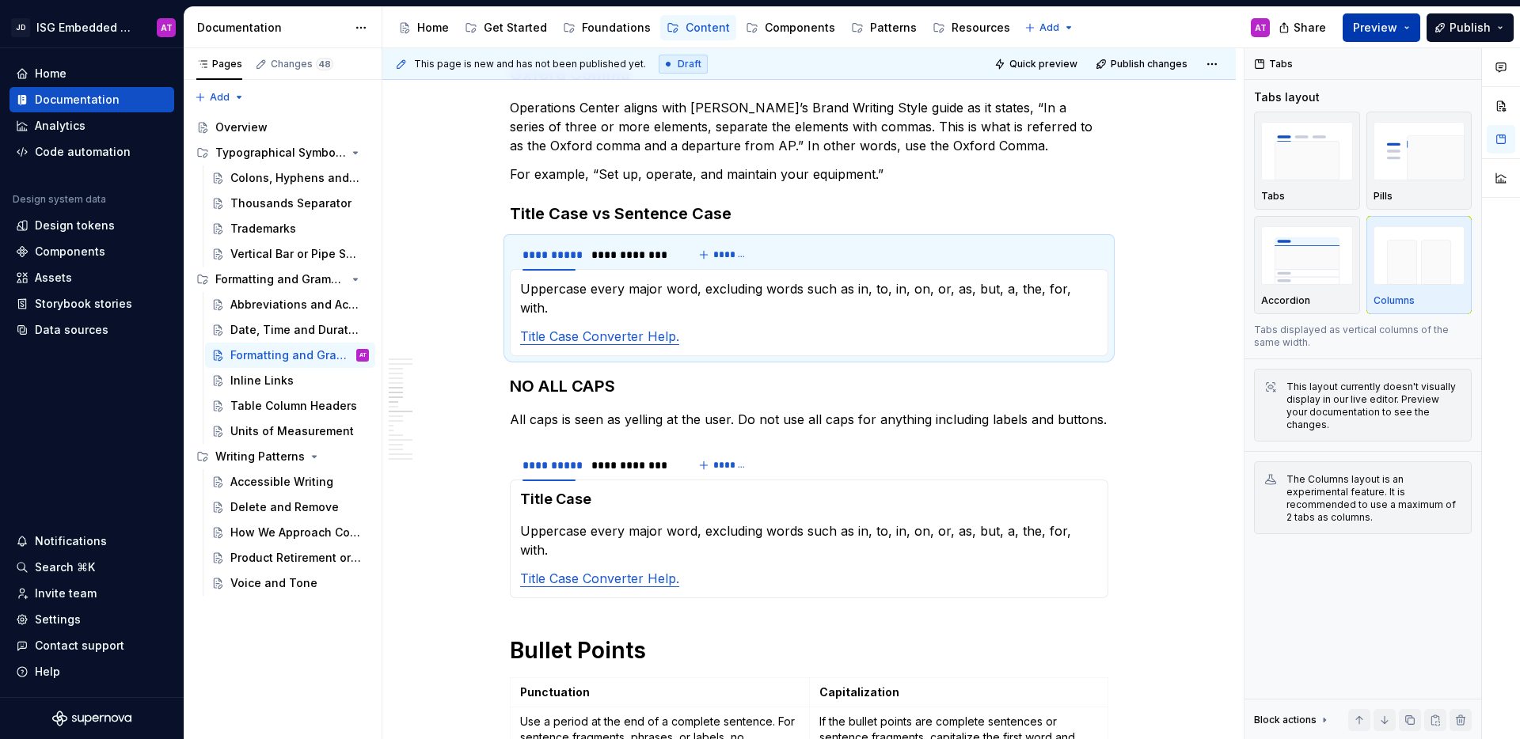
click at [1407, 33] on button "Preview" at bounding box center [1381, 27] width 78 height 28
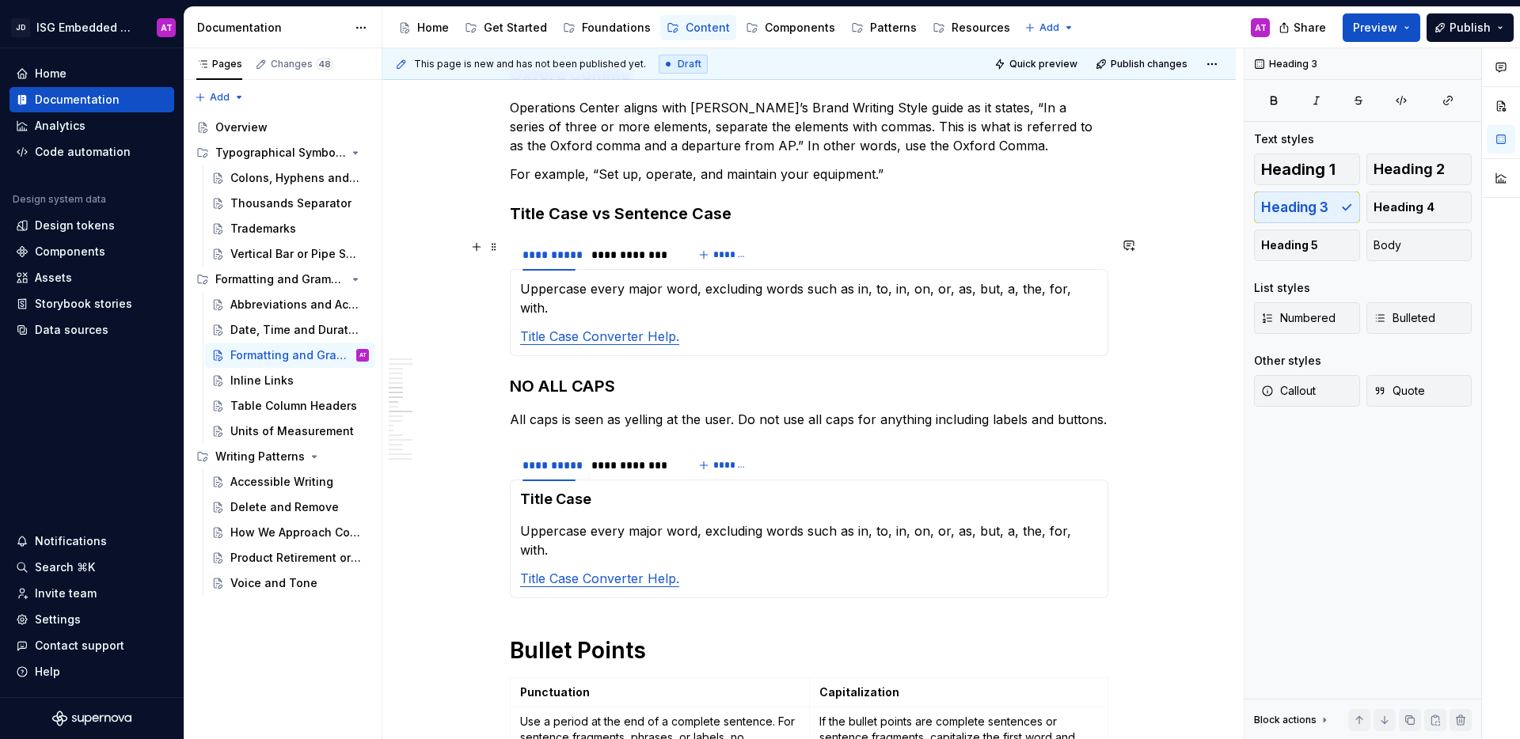
click at [795, 270] on div "**********" at bounding box center [809, 255] width 598 height 32
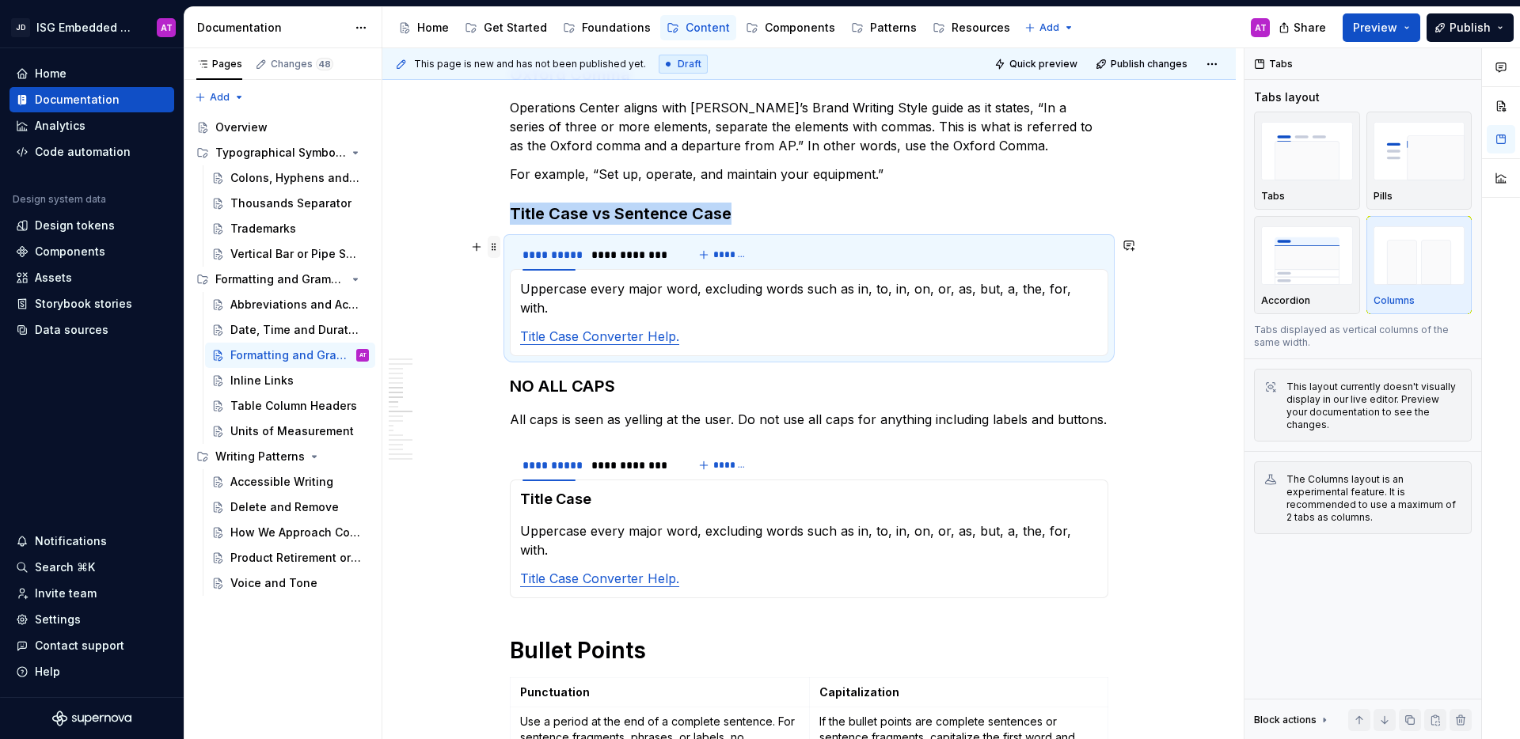
click at [495, 252] on span at bounding box center [494, 247] width 13 height 22
click at [543, 384] on div "Delete" at bounding box center [568, 387] width 103 height 16
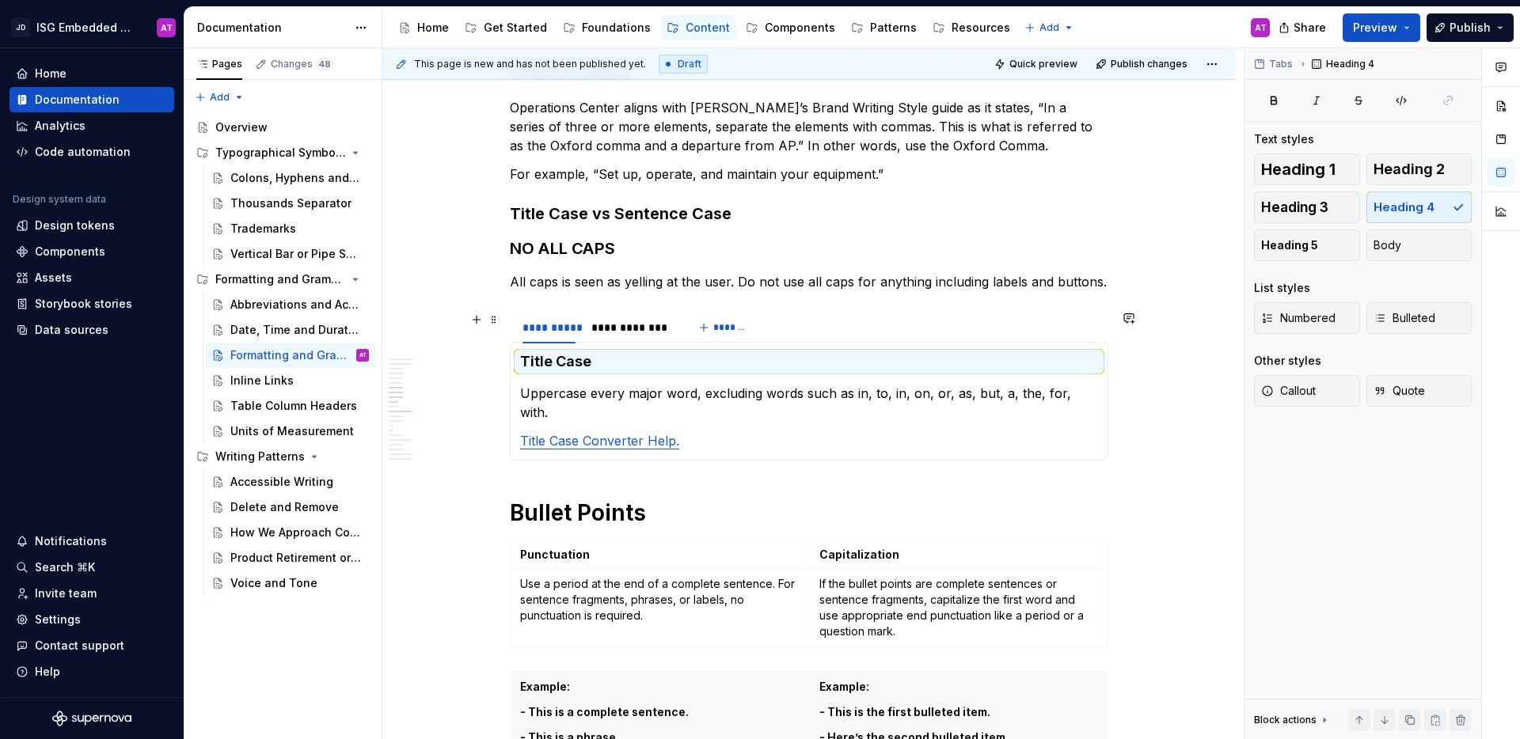
click at [905, 328] on div "**********" at bounding box center [809, 328] width 598 height 32
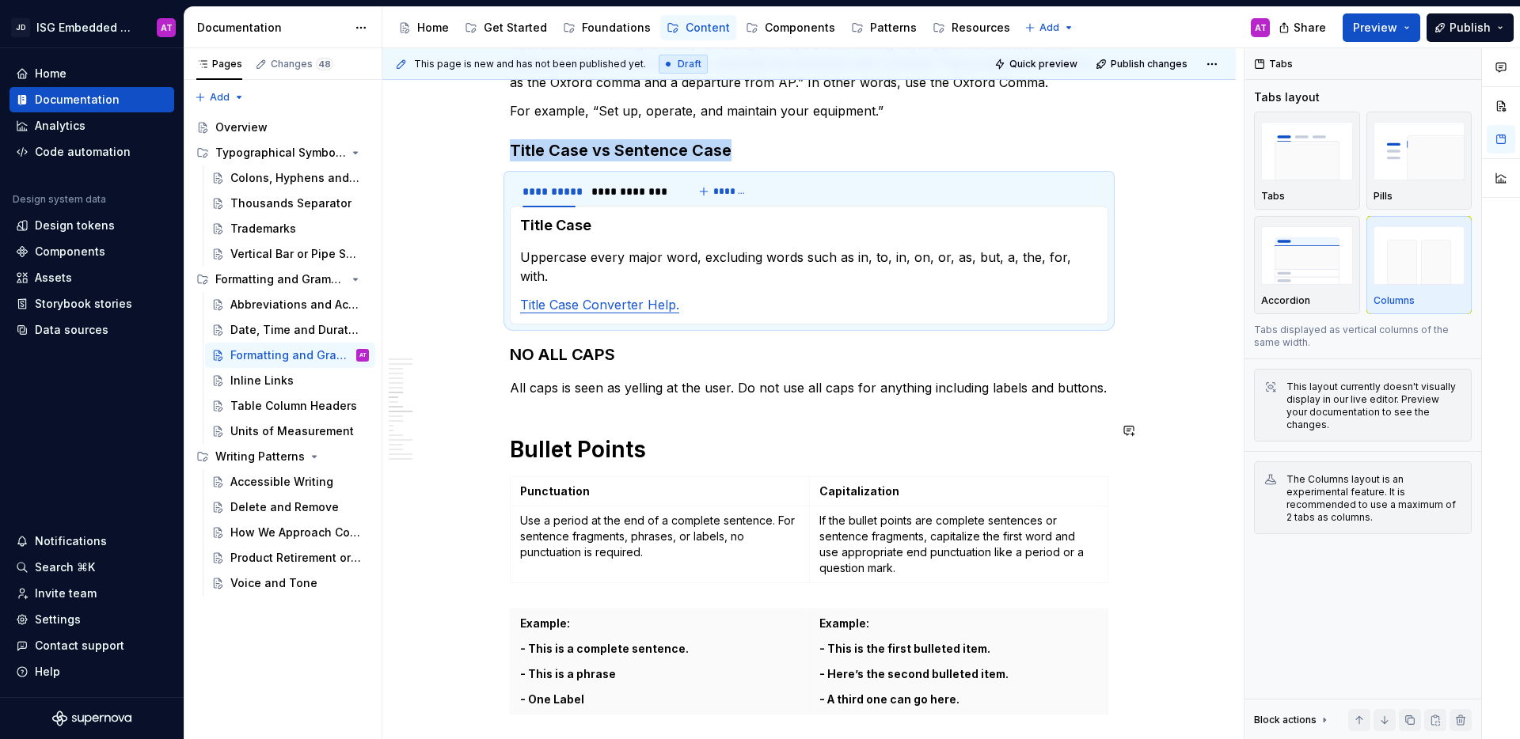
scroll to position [1048, 0]
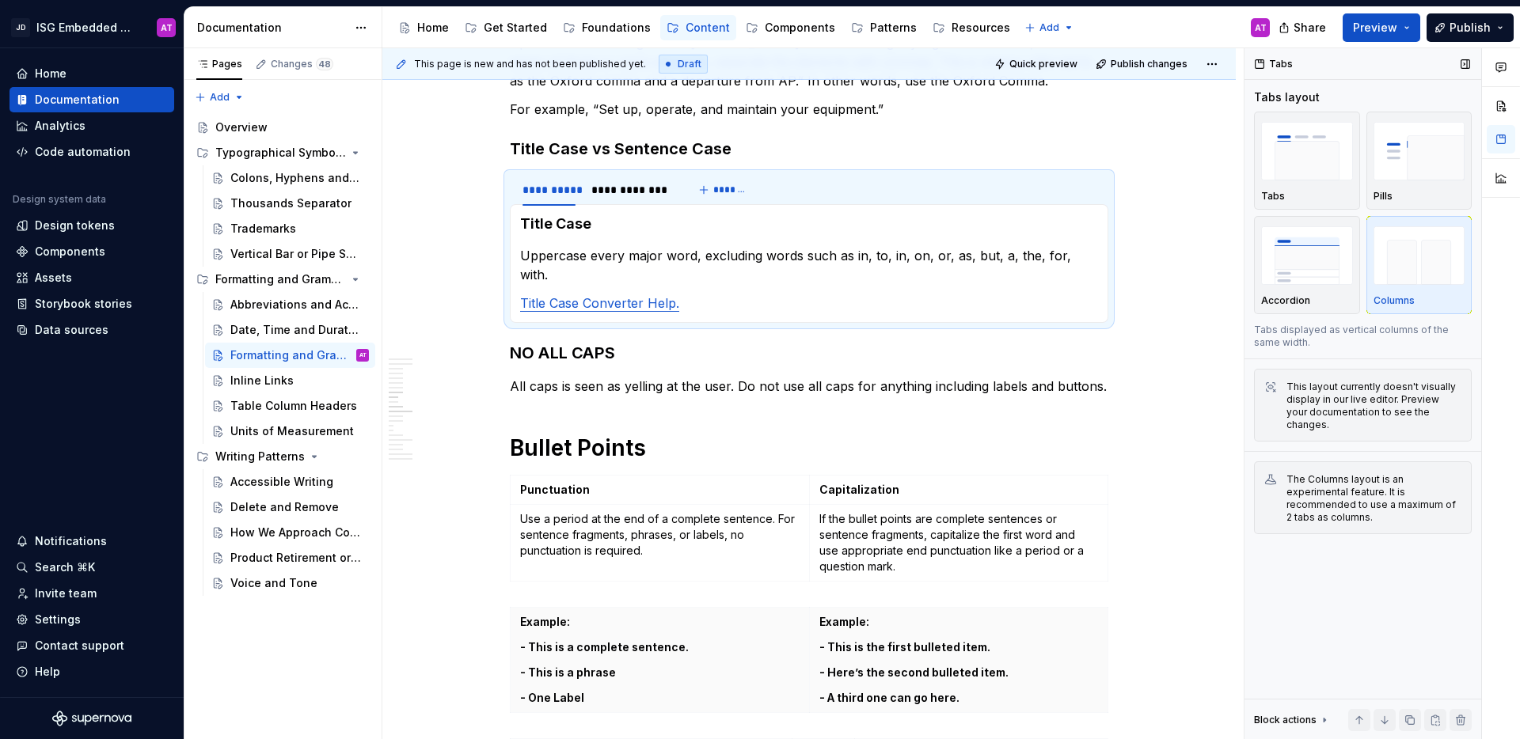
click at [1381, 583] on div "Tabs Tabs layout Tabs Pills Accordion Columns Tabs displayed as vertical column…" at bounding box center [1362, 394] width 237 height 692
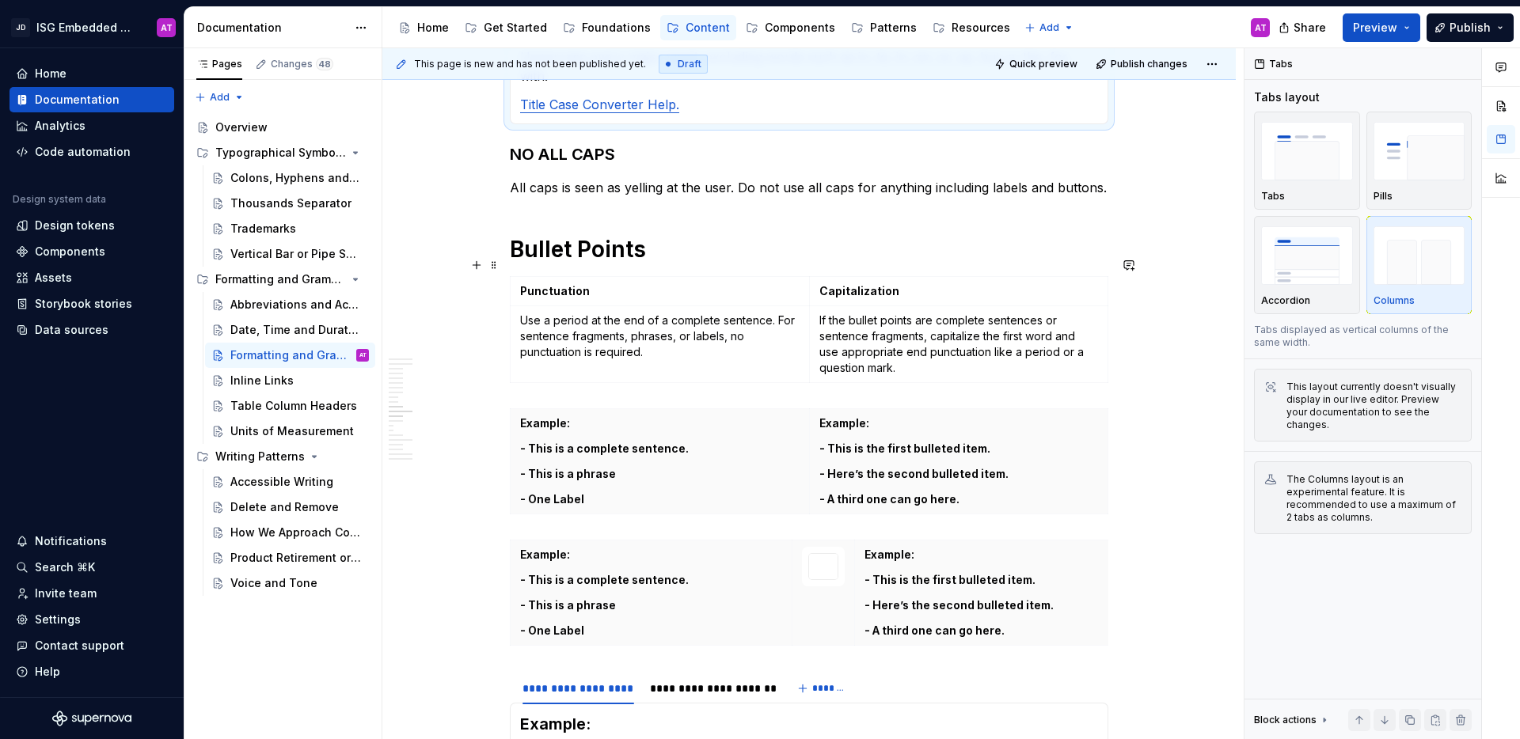
scroll to position [1249, 0]
click at [745, 275] on td "Punctuation" at bounding box center [659, 289] width 299 height 29
click at [1038, 274] on table "Punctuation Capitalization Use a period at the end of a complete sentence. For …" at bounding box center [809, 327] width 598 height 107
click at [1038, 275] on td "Capitalization" at bounding box center [958, 289] width 299 height 29
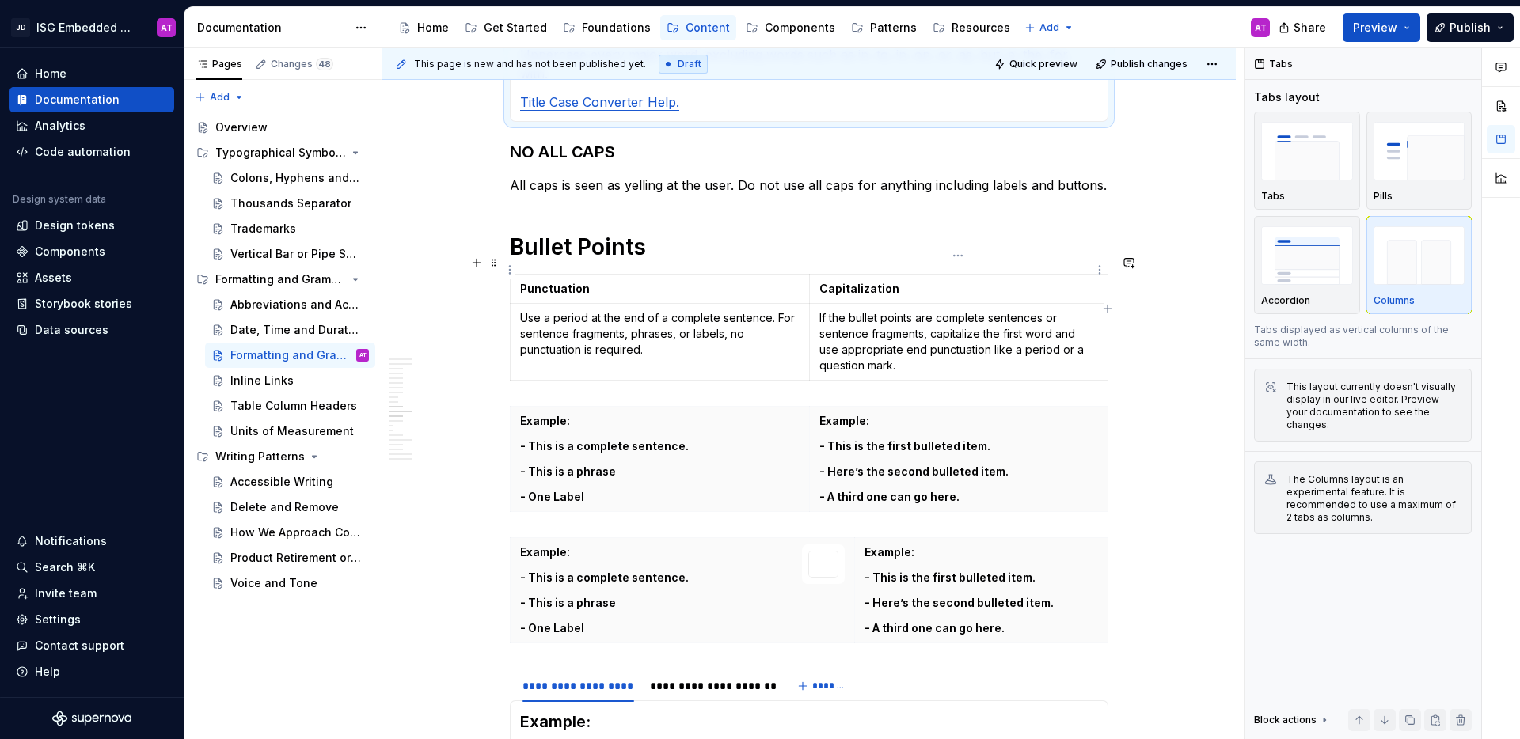
click at [1038, 275] on td "Capitalization" at bounding box center [958, 289] width 299 height 29
click at [1035, 281] on p "Capitalization" at bounding box center [958, 289] width 279 height 16
click at [1071, 363] on div "Punctuation Capitalization Use a period at the end of a complete sentence. For …" at bounding box center [809, 330] width 598 height 113
click at [990, 310] on p "If the bullet points are complete sentences or sentence fragments, capitalize t…" at bounding box center [958, 341] width 279 height 63
click at [742, 275] on td "Punctuation" at bounding box center [659, 289] width 299 height 29
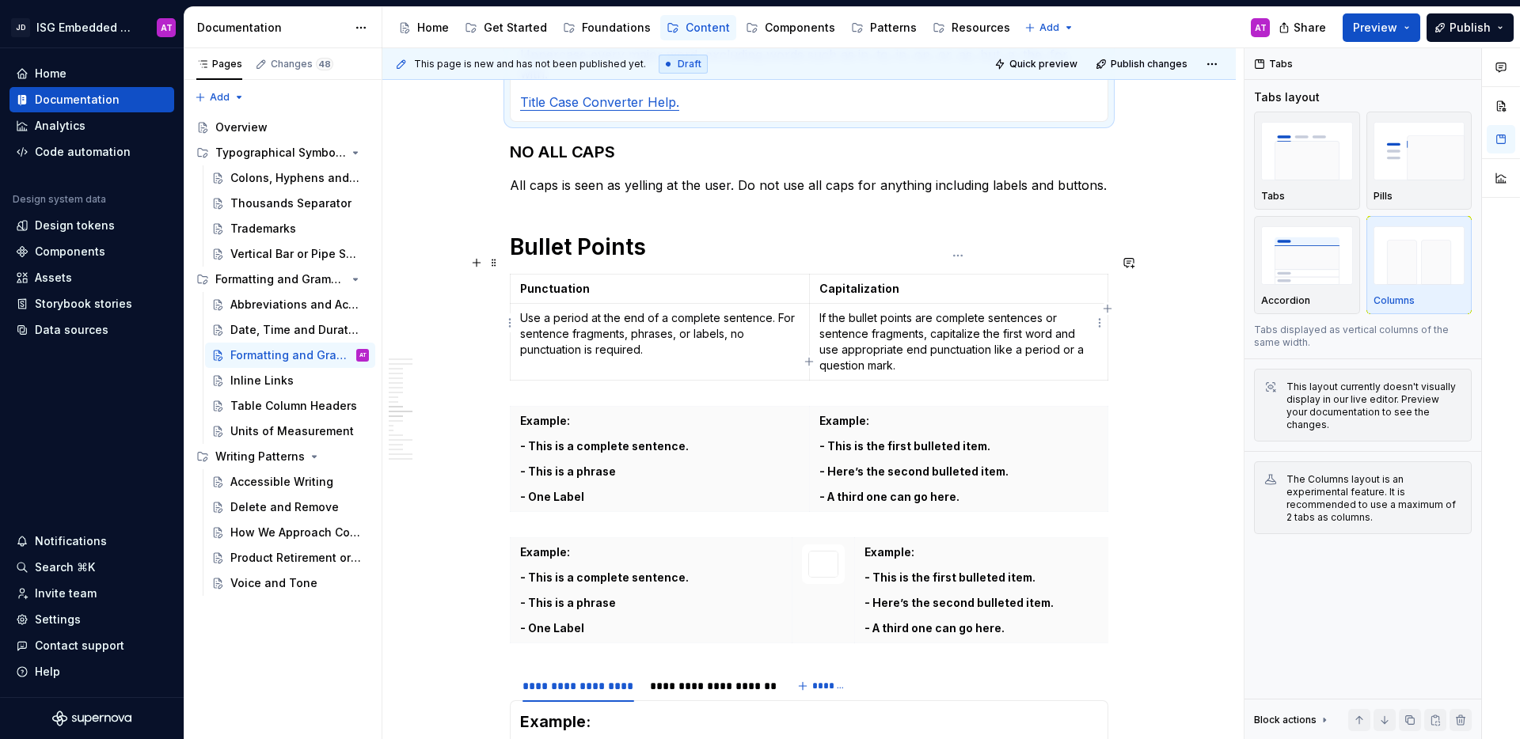
click at [1089, 352] on p "If the bullet points are complete sentences or sentence fragments, capitalize t…" at bounding box center [958, 341] width 279 height 63
click at [1041, 328] on p "If the bullet points are complete sentences or sentence fragments, capitalize t…" at bounding box center [958, 341] width 279 height 63
click at [1016, 304] on td "If the bullet points are complete sentences or sentence fragments, capitalize t…" at bounding box center [958, 342] width 299 height 77
click at [640, 310] on p "Use a period at the end of a complete sentence. For sentence fragments, phrases…" at bounding box center [659, 333] width 279 height 47
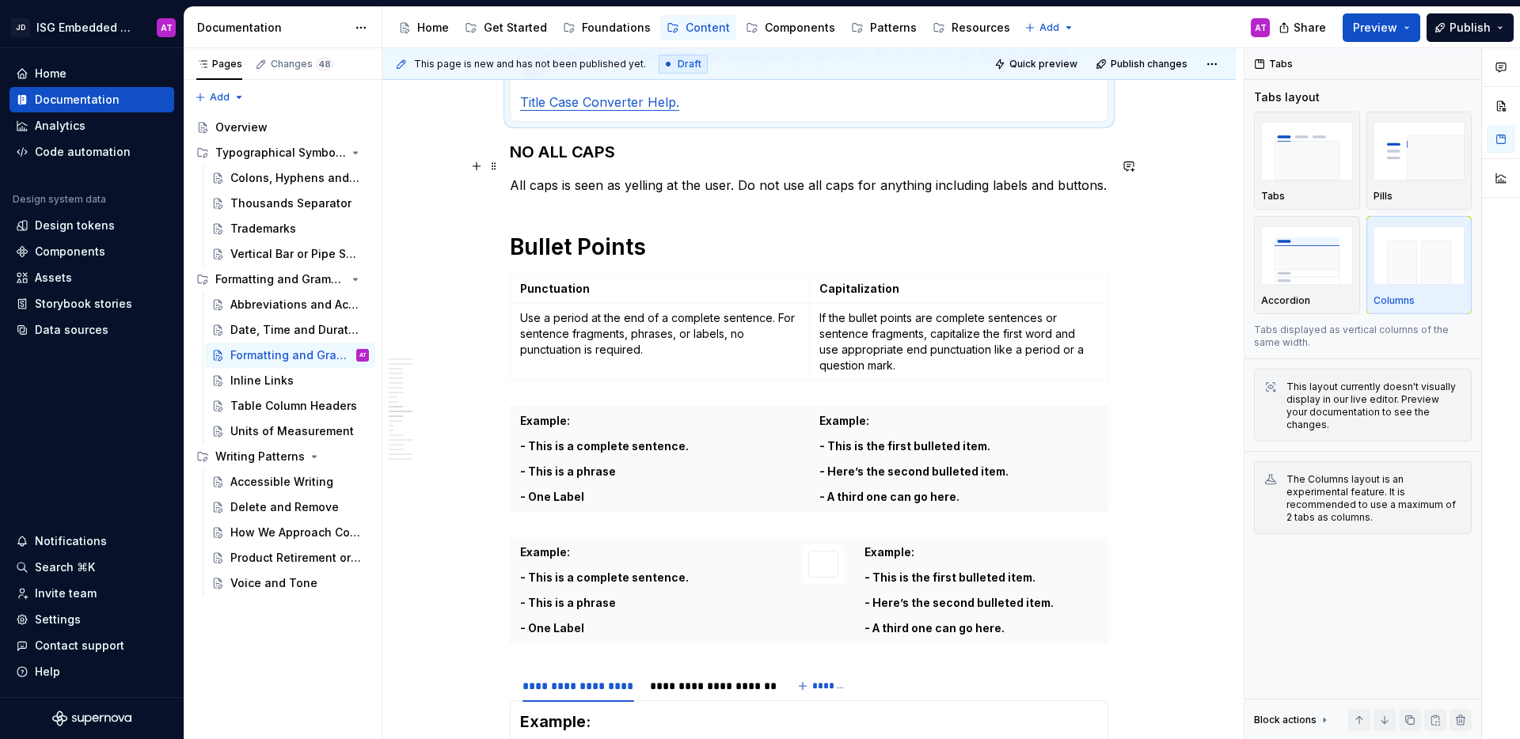
click at [938, 176] on p "All caps is seen as yelling at the user. Do not use all caps for anything inclu…" at bounding box center [809, 185] width 598 height 19
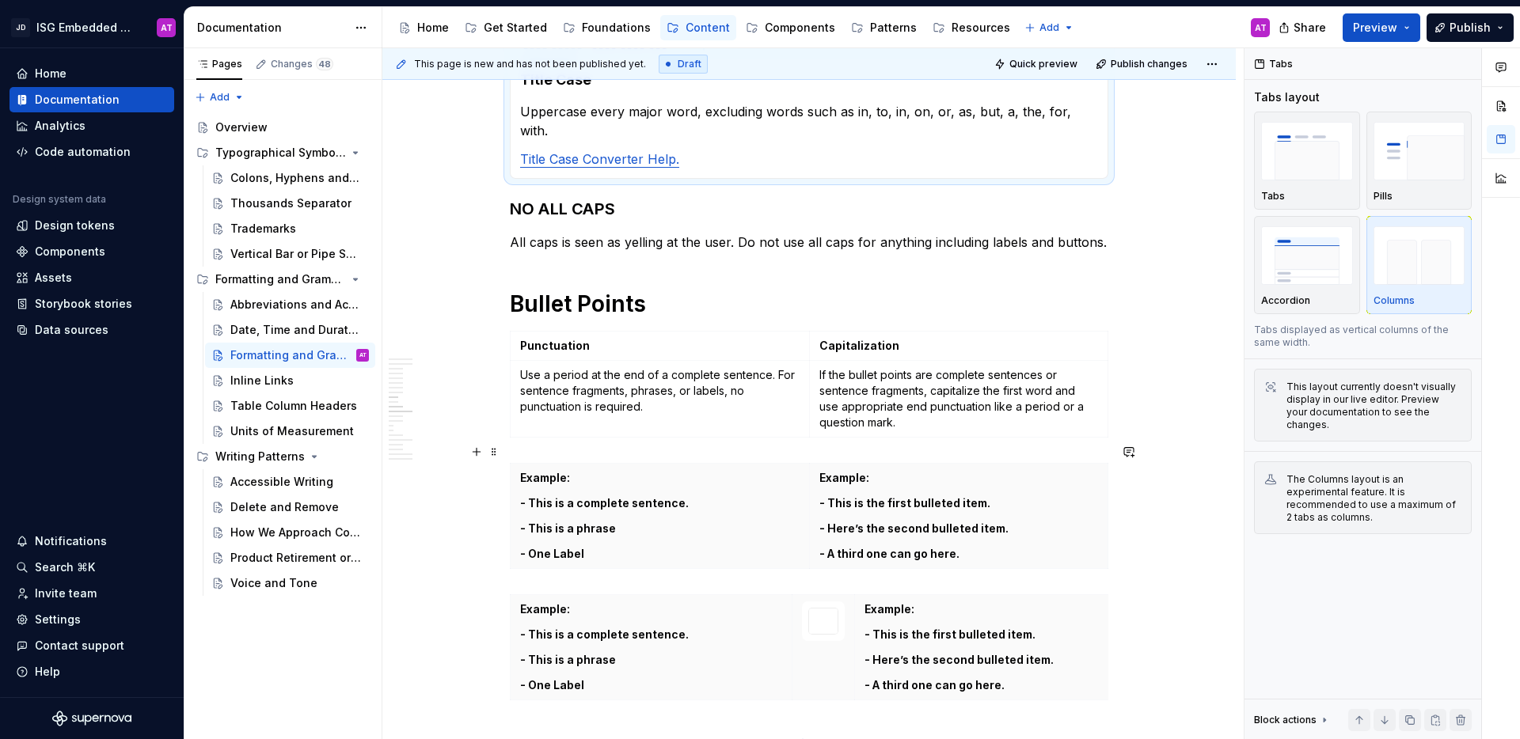
scroll to position [1196, 0]
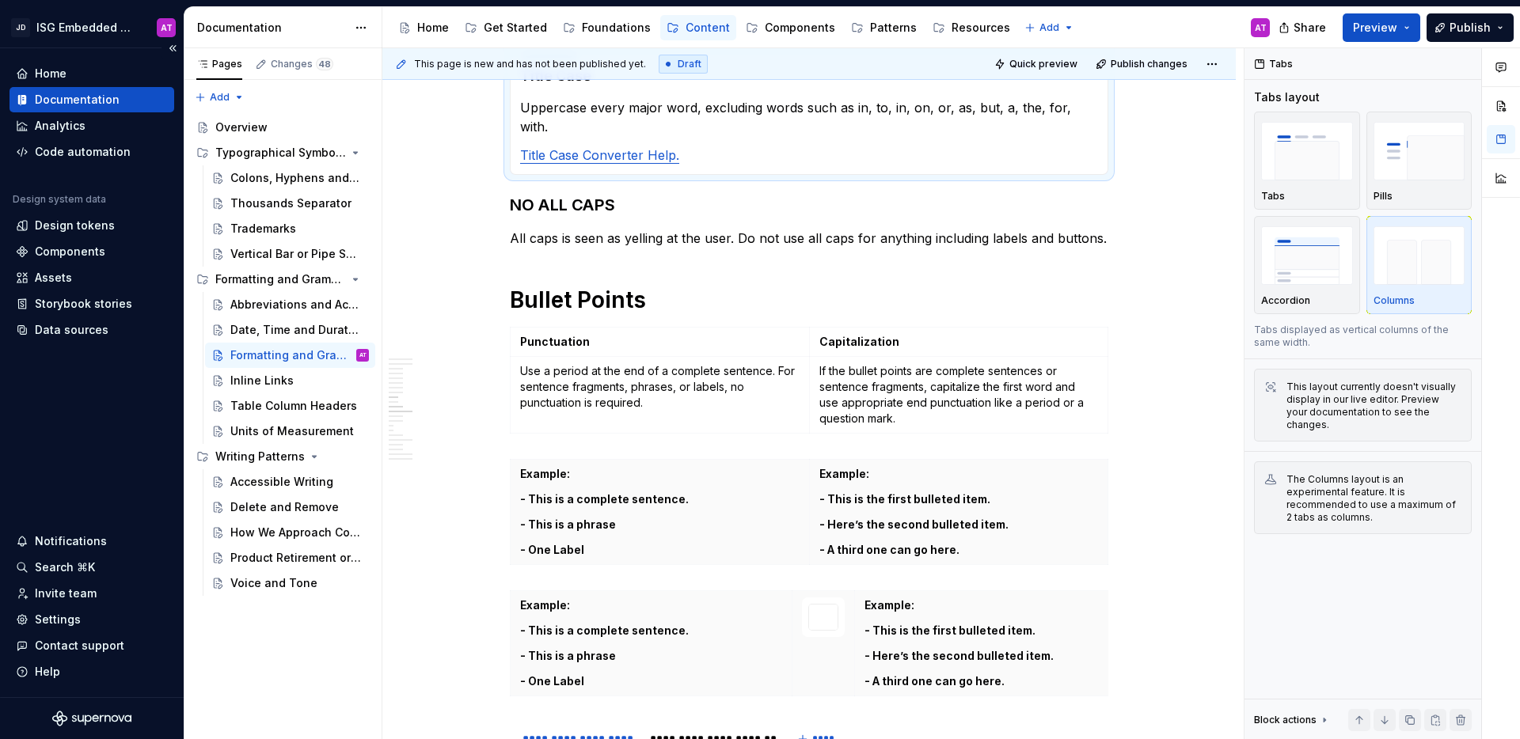
type textarea "*"
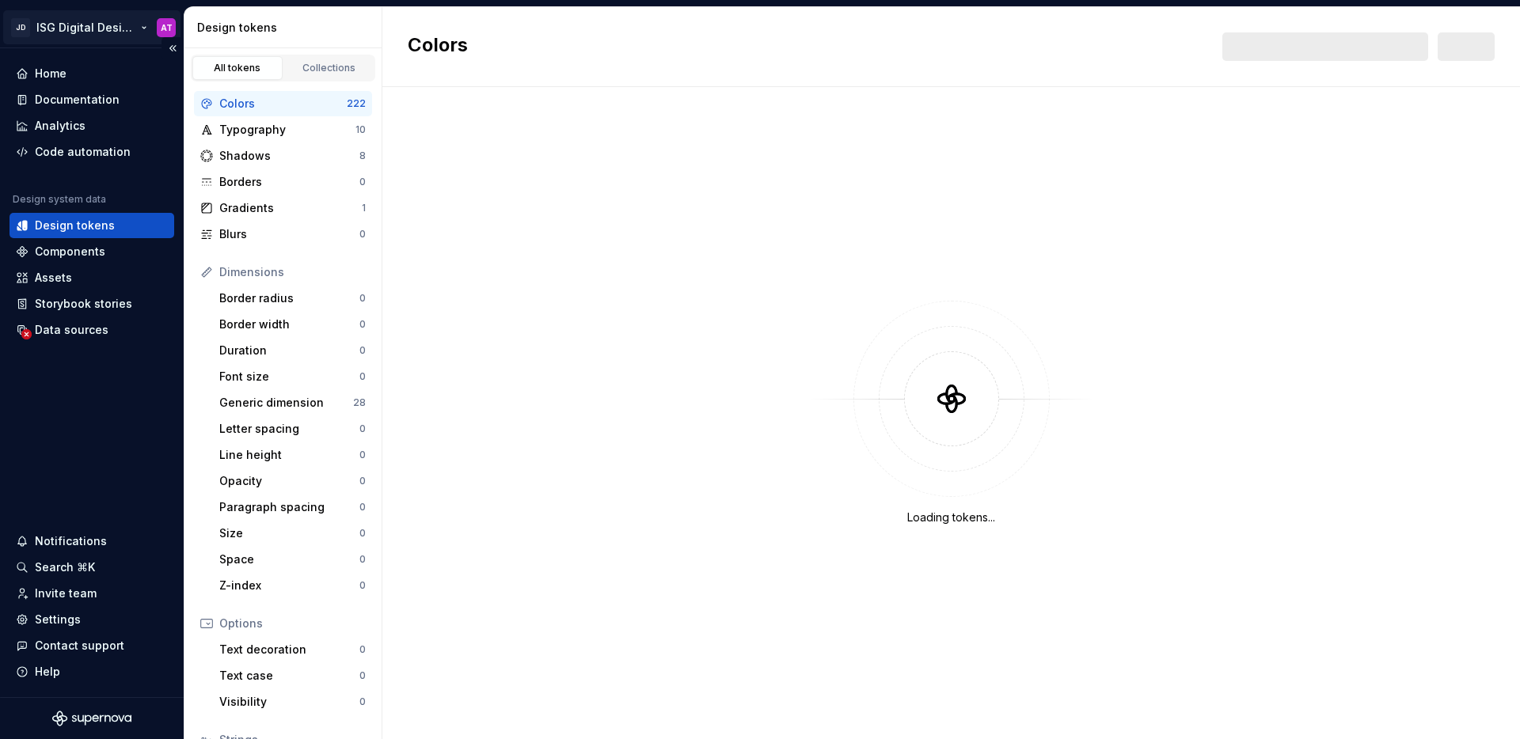
click at [146, 27] on html "JD ISG Digital Design System AT Home Documentation Analytics Code automation De…" at bounding box center [760, 369] width 1520 height 739
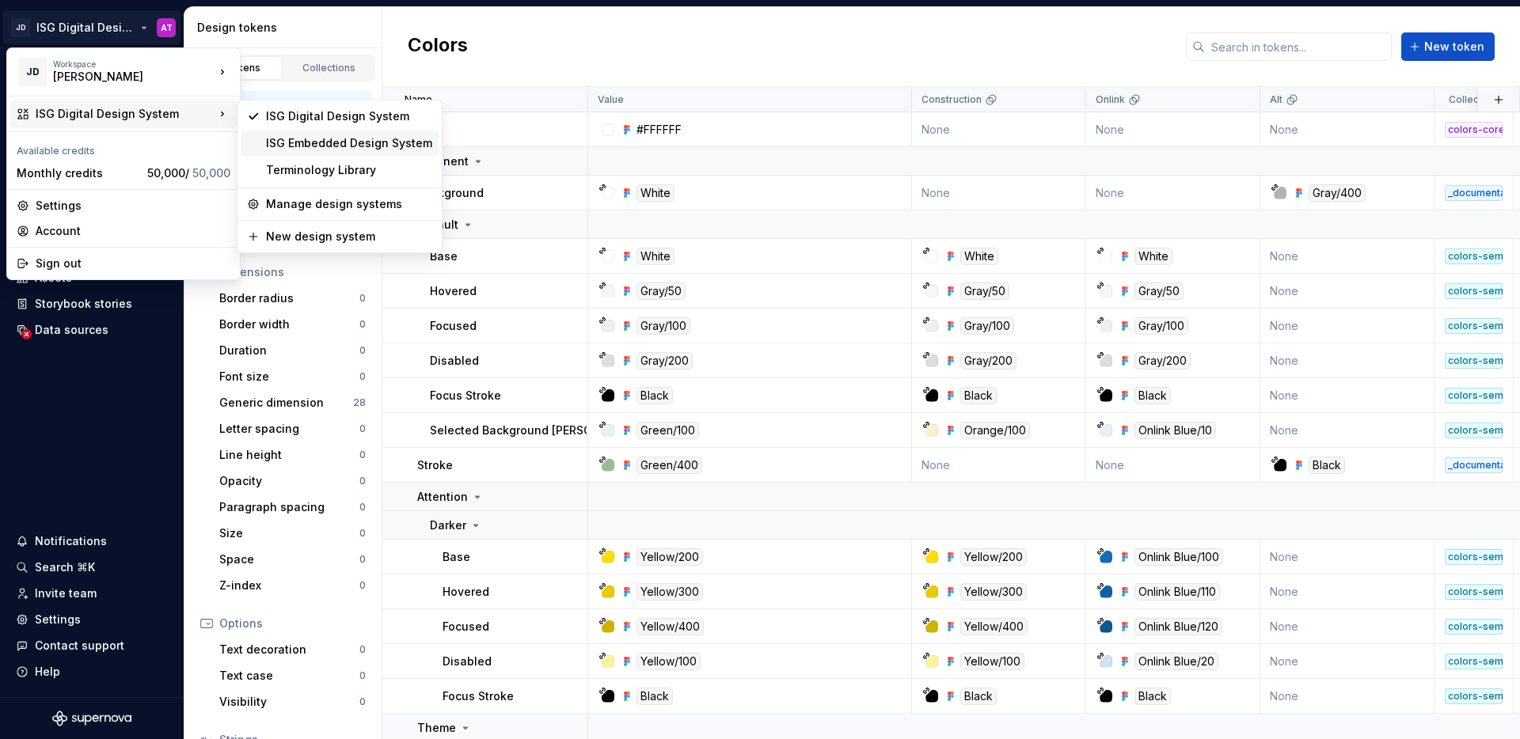
click at [297, 147] on div "ISG Embedded Design System" at bounding box center [349, 143] width 166 height 16
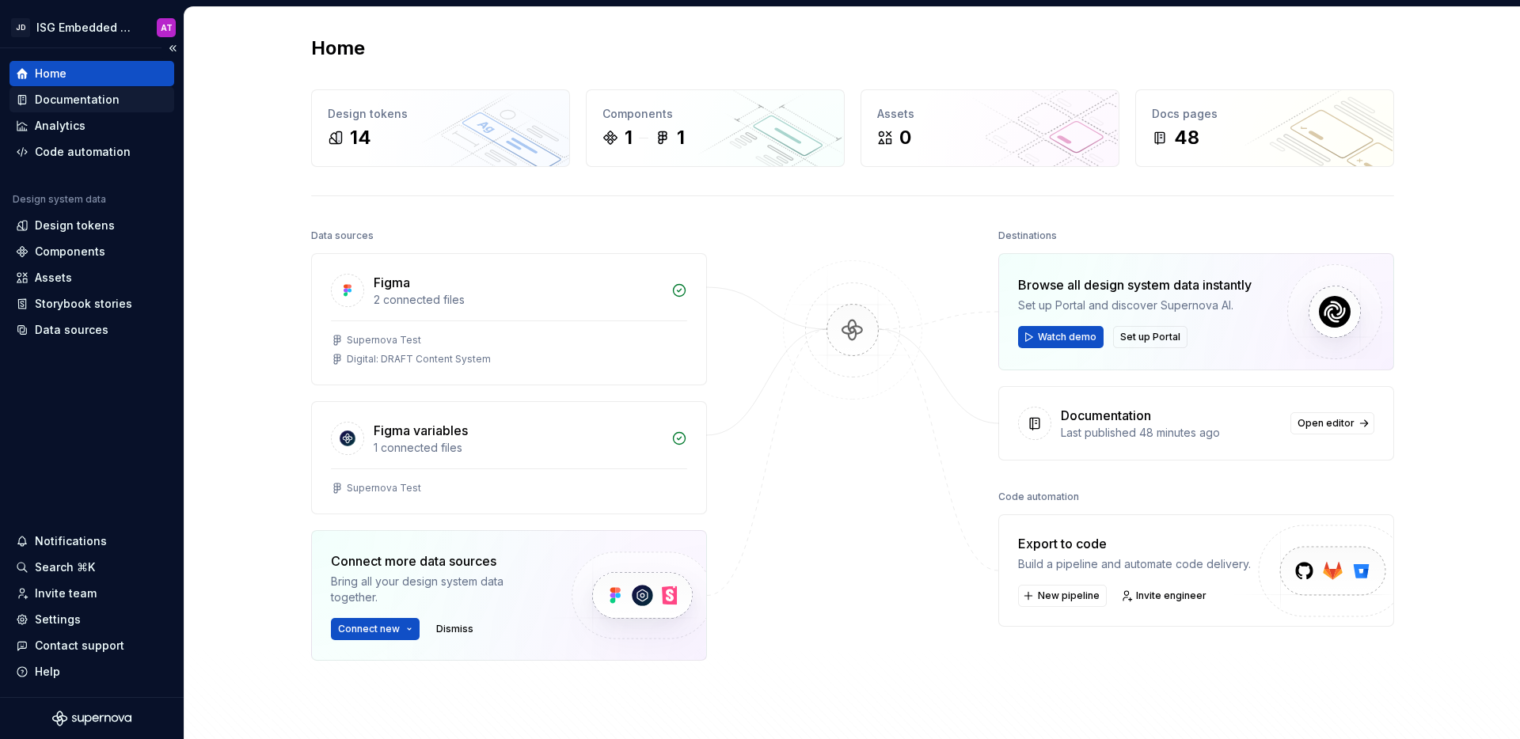
click at [136, 96] on div "Documentation" at bounding box center [92, 100] width 152 height 16
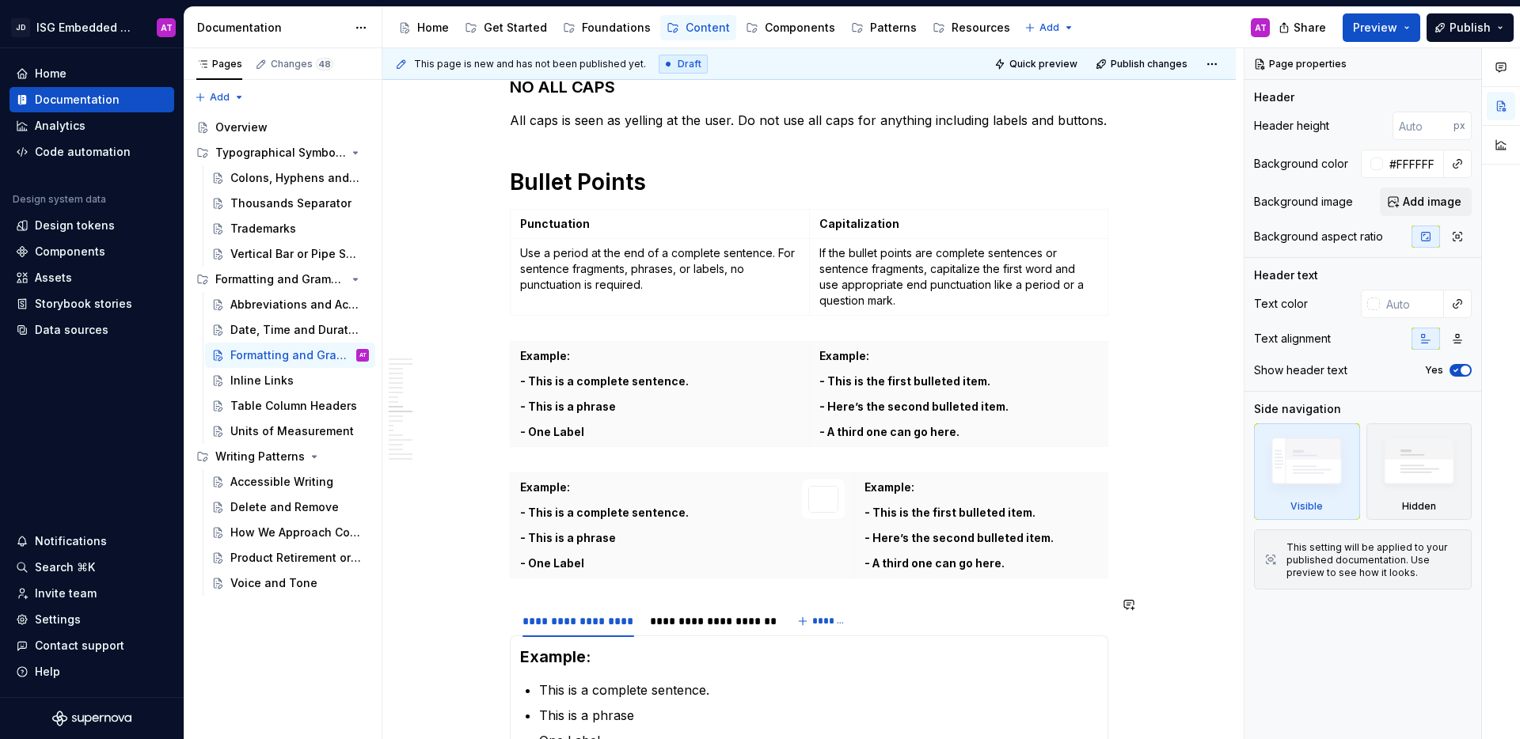
scroll to position [1312, 0]
click at [915, 211] on td "Capitalization" at bounding box center [958, 225] width 299 height 29
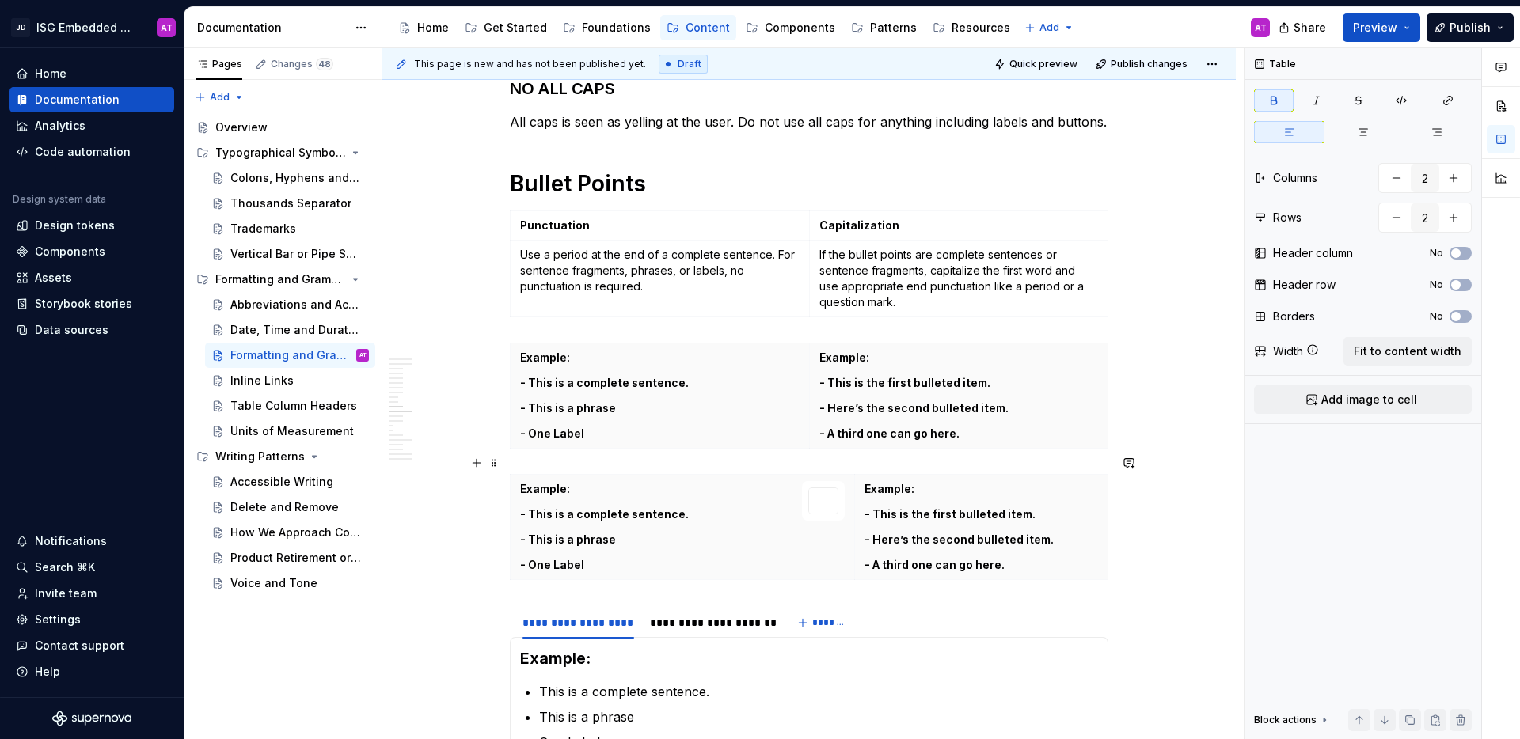
type textarea "*"
drag, startPoint x: 826, startPoint y: 479, endPoint x: 812, endPoint y: 480, distance: 14.3
click at [812, 480] on tr "Example: - This is a complete sentence. - This is a phrase - One Label Example:…" at bounding box center [795, 527] width 626 height 105
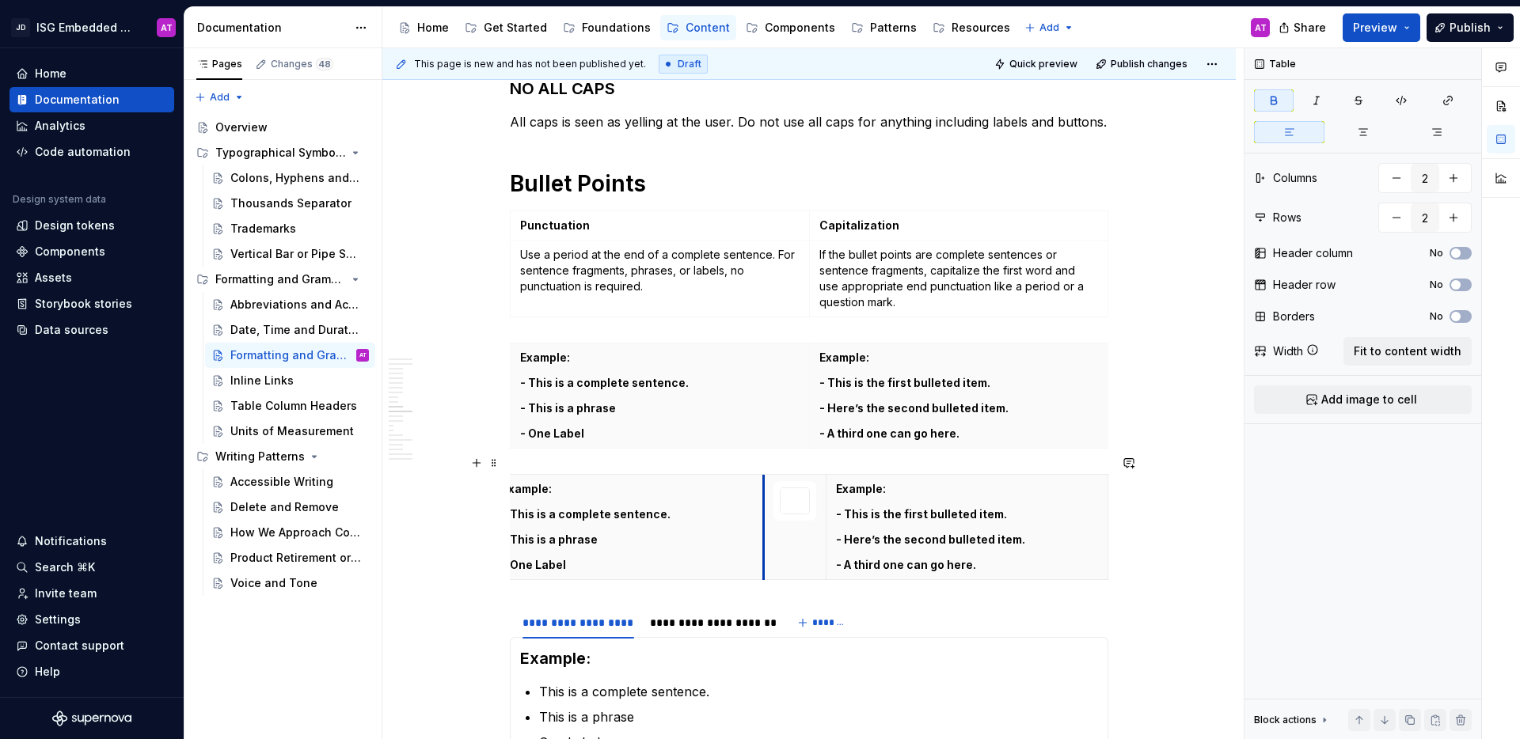
drag, startPoint x: 764, startPoint y: 496, endPoint x: 753, endPoint y: 496, distance: 10.3
type input "3"
type input "1"
click at [752, 497] on th "Example: - This is a complete sentence. - This is a phrase - One Label" at bounding box center [627, 527] width 271 height 105
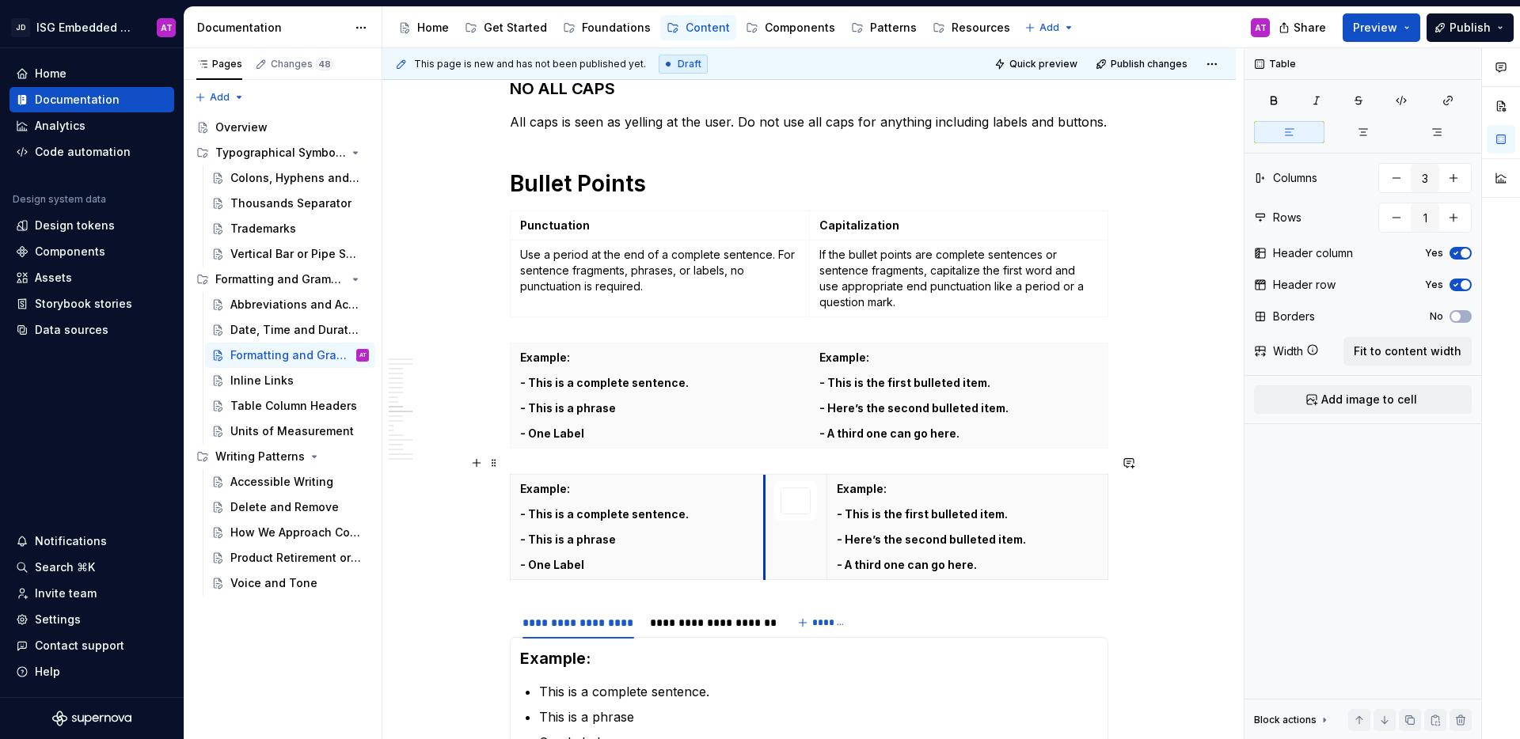
drag, startPoint x: 761, startPoint y: 500, endPoint x: 743, endPoint y: 500, distance: 18.2
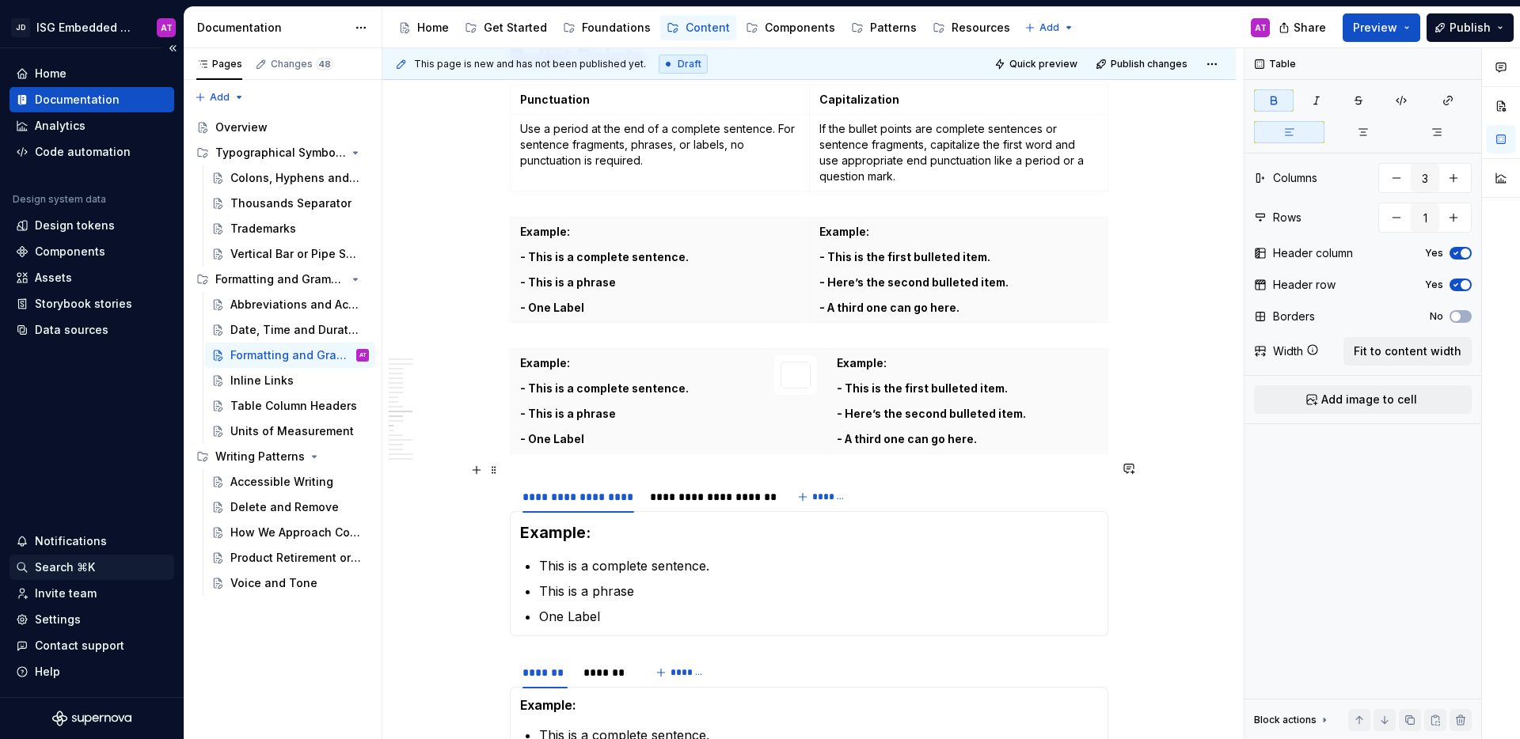
scroll to position [1455, 0]
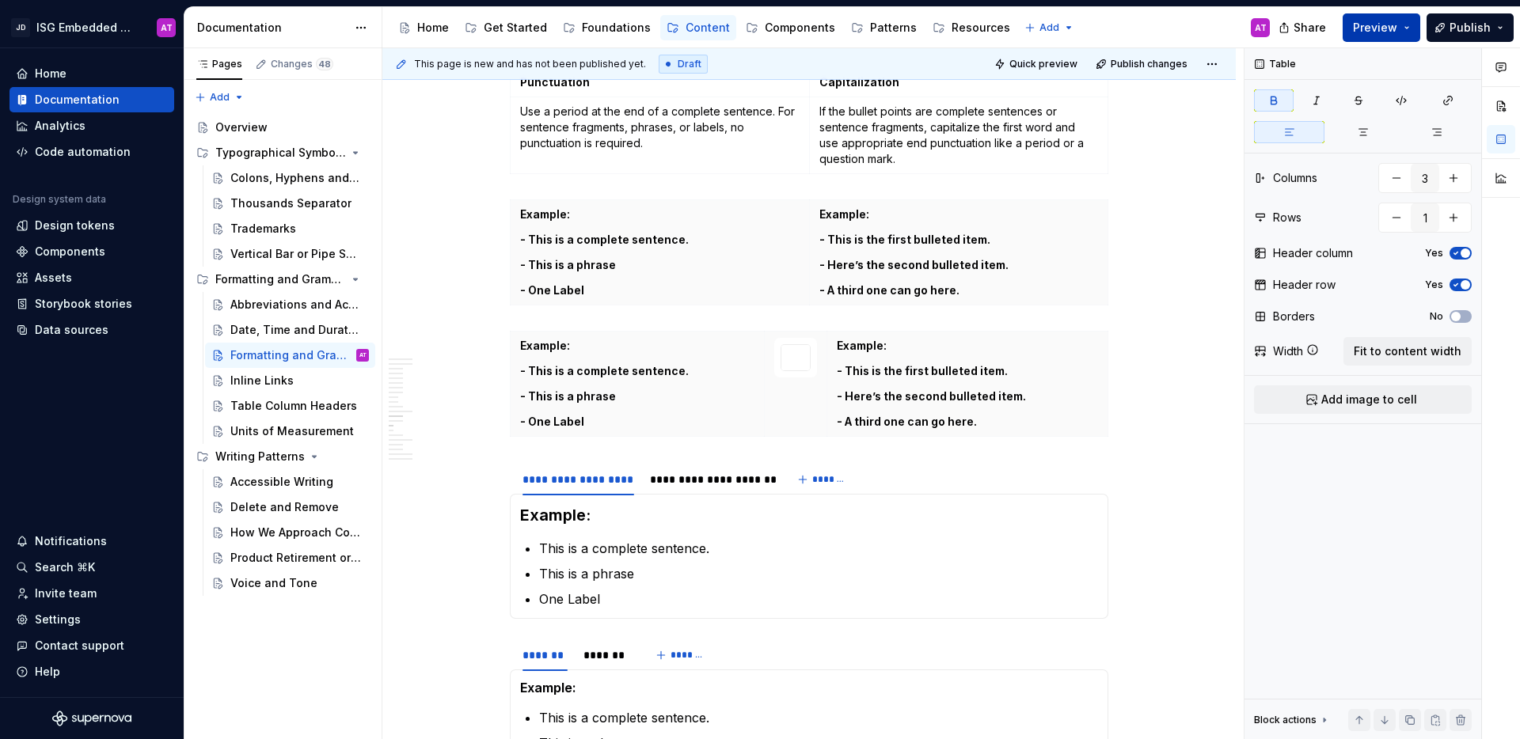
click at [1405, 34] on button "Preview" at bounding box center [1381, 27] width 78 height 28
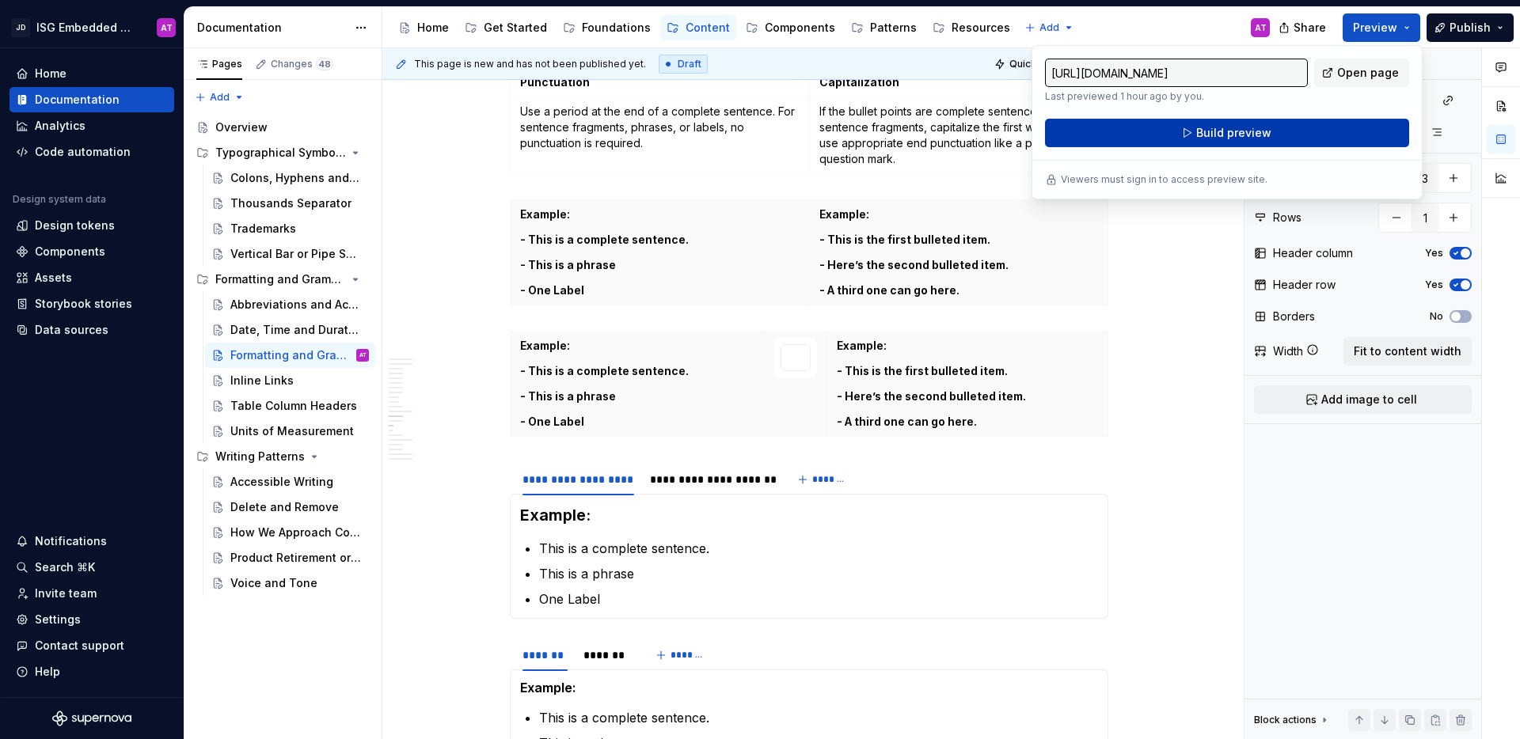
click at [1360, 127] on button "Build preview" at bounding box center [1227, 133] width 364 height 28
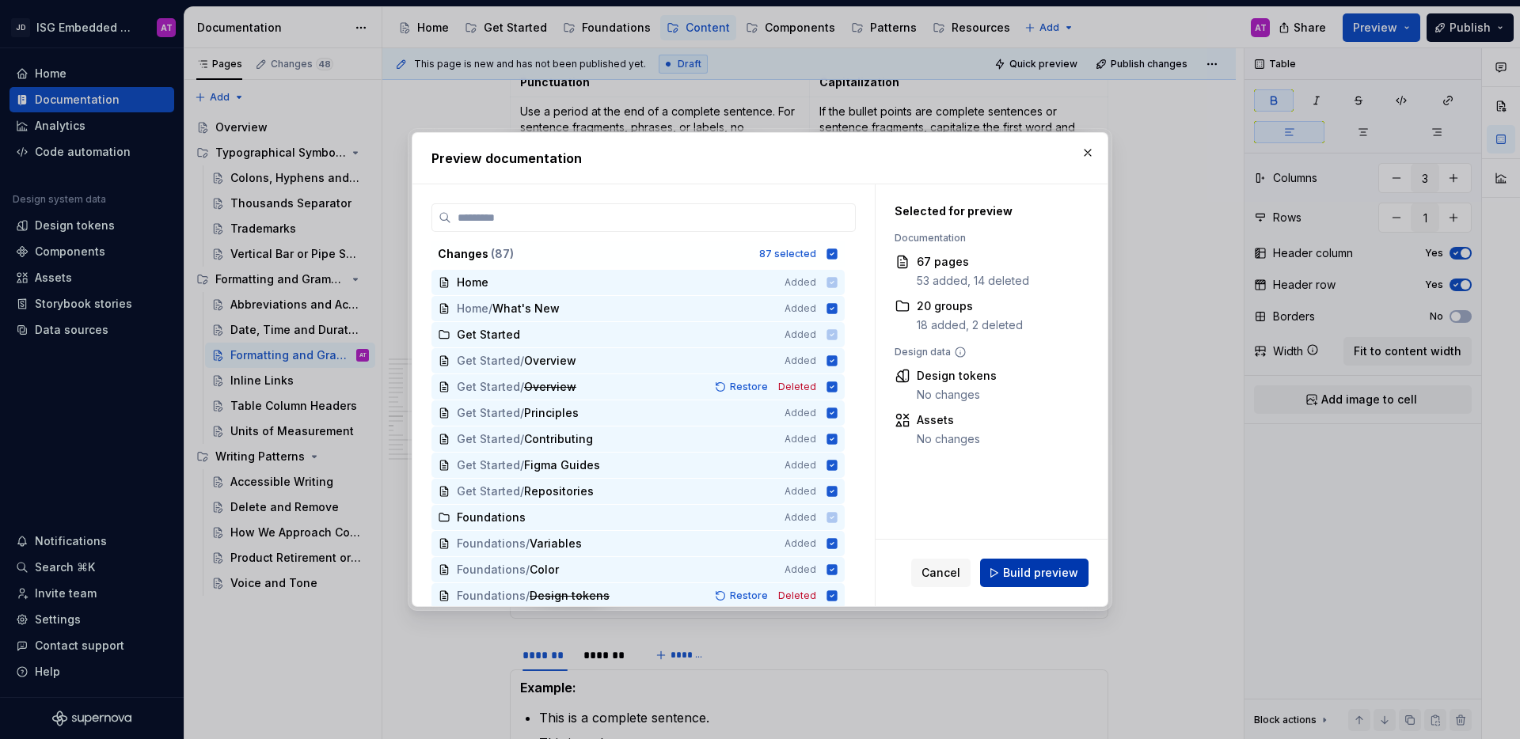
click at [1065, 577] on span "Build preview" at bounding box center [1040, 573] width 75 height 16
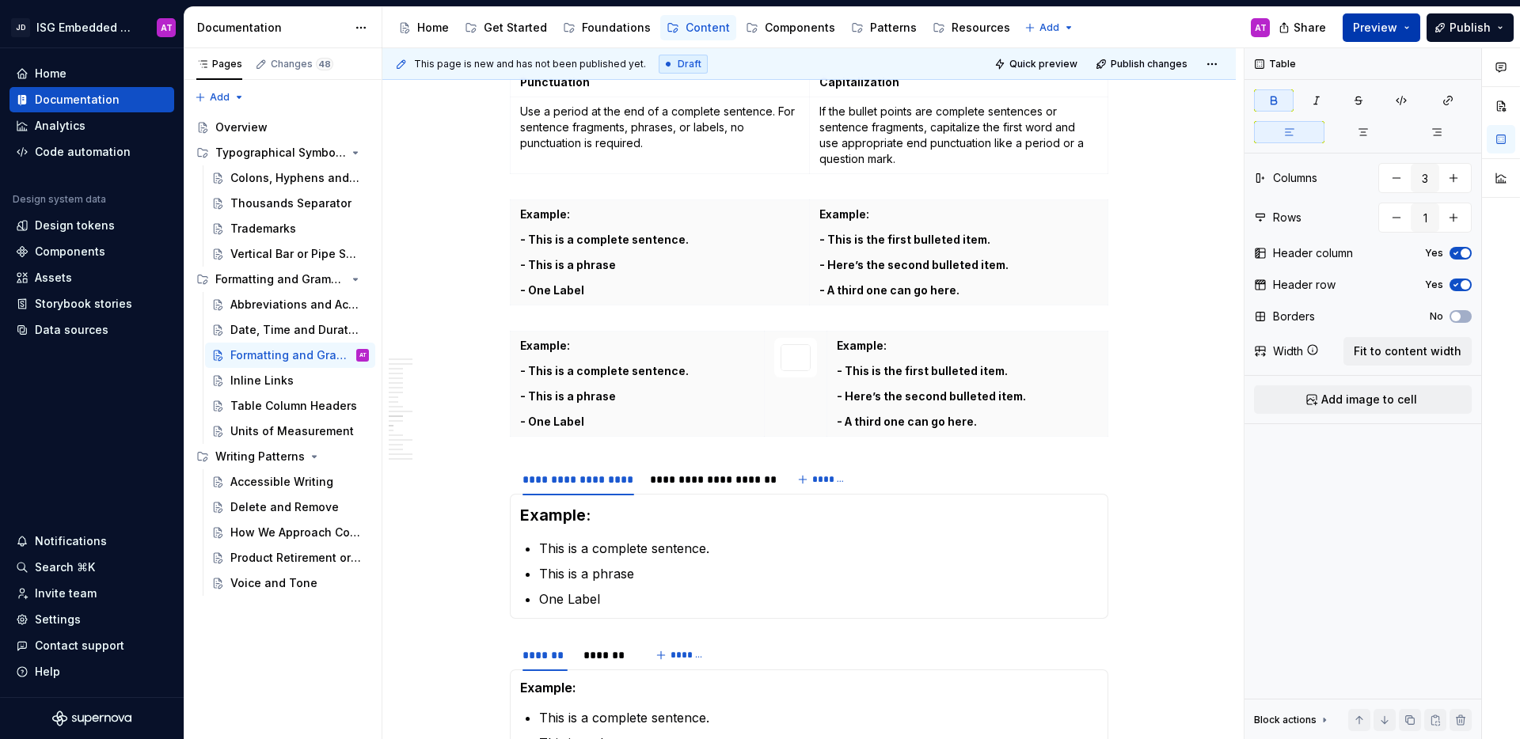
click at [1418, 28] on button "Preview" at bounding box center [1381, 27] width 78 height 28
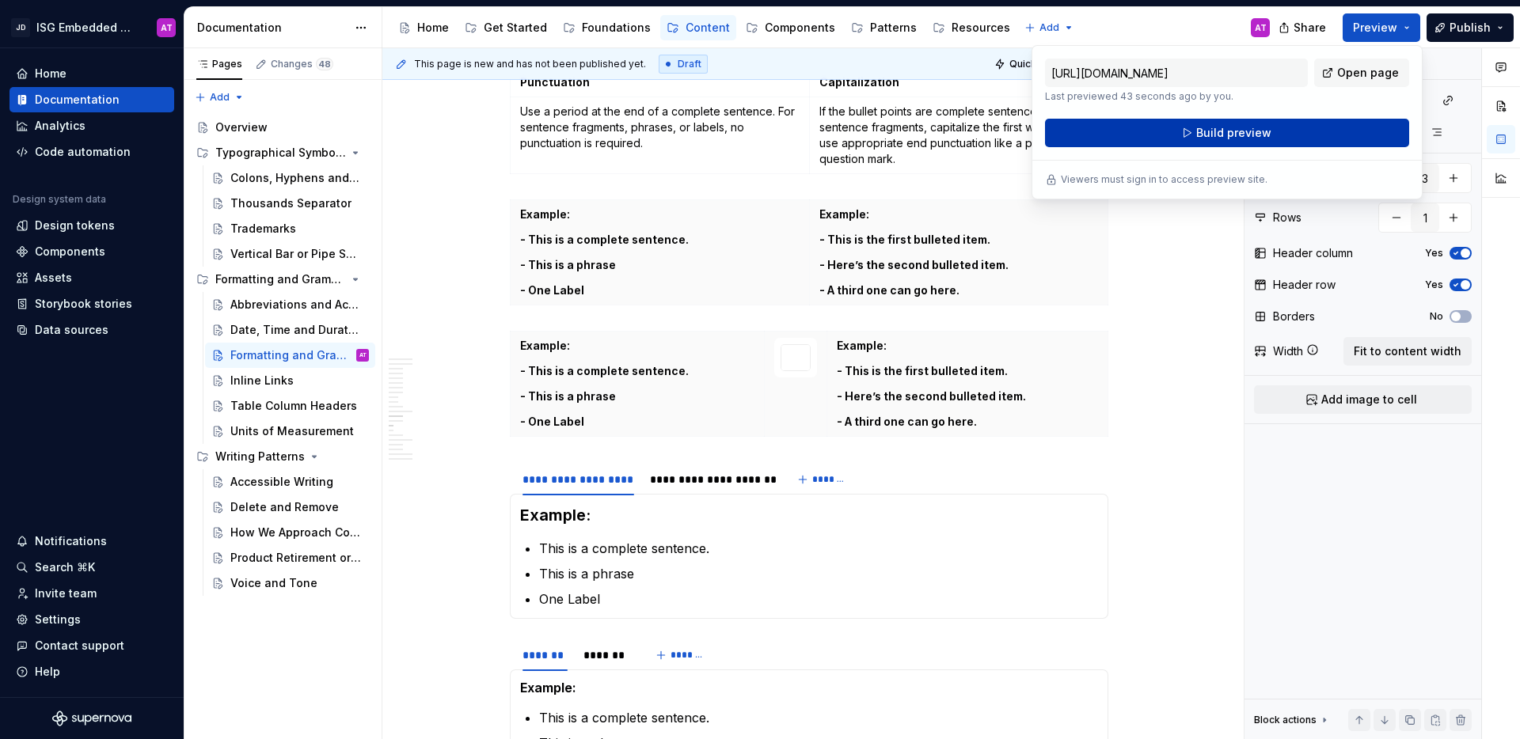
click at [1344, 129] on button "Build preview" at bounding box center [1227, 133] width 364 height 28
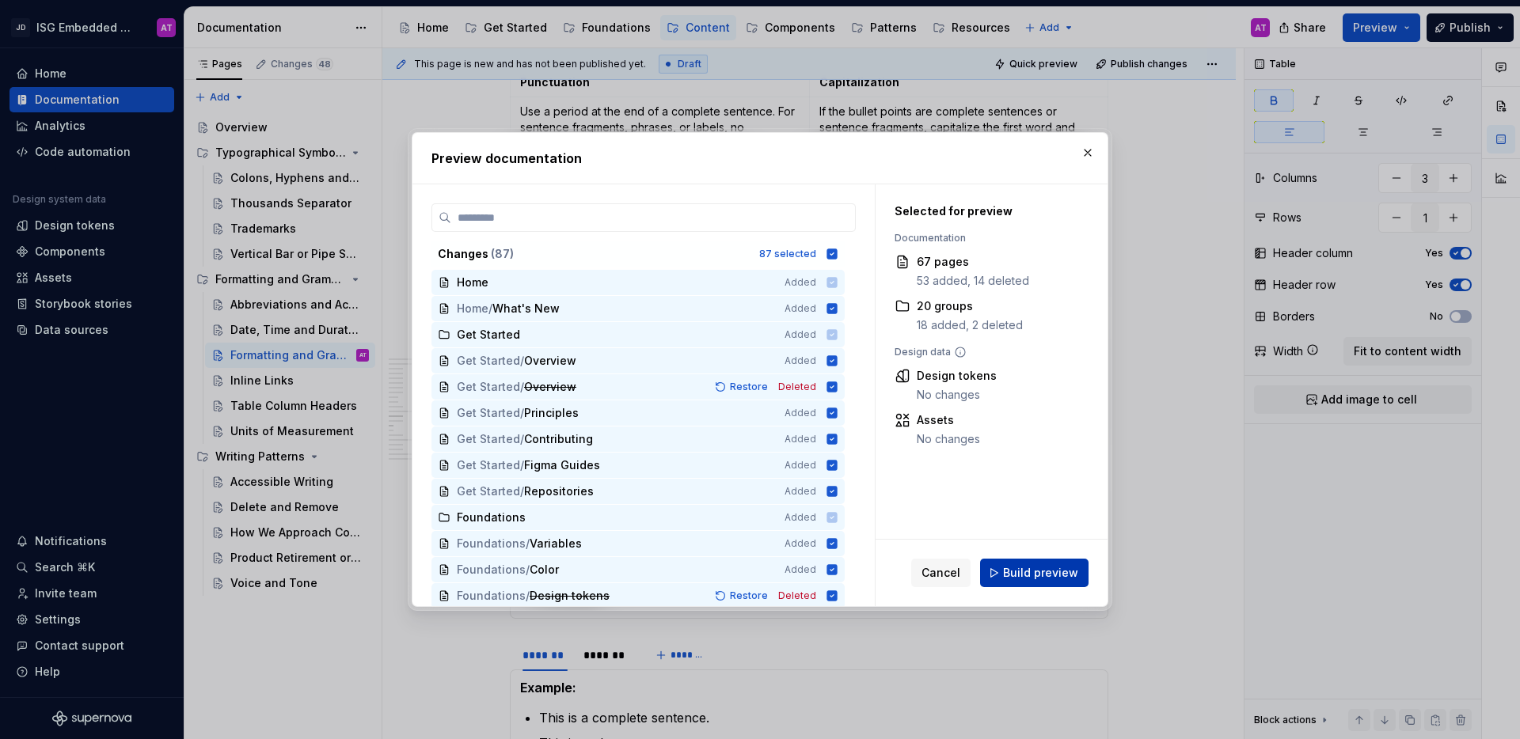
click at [1044, 579] on span "Build preview" at bounding box center [1040, 573] width 75 height 16
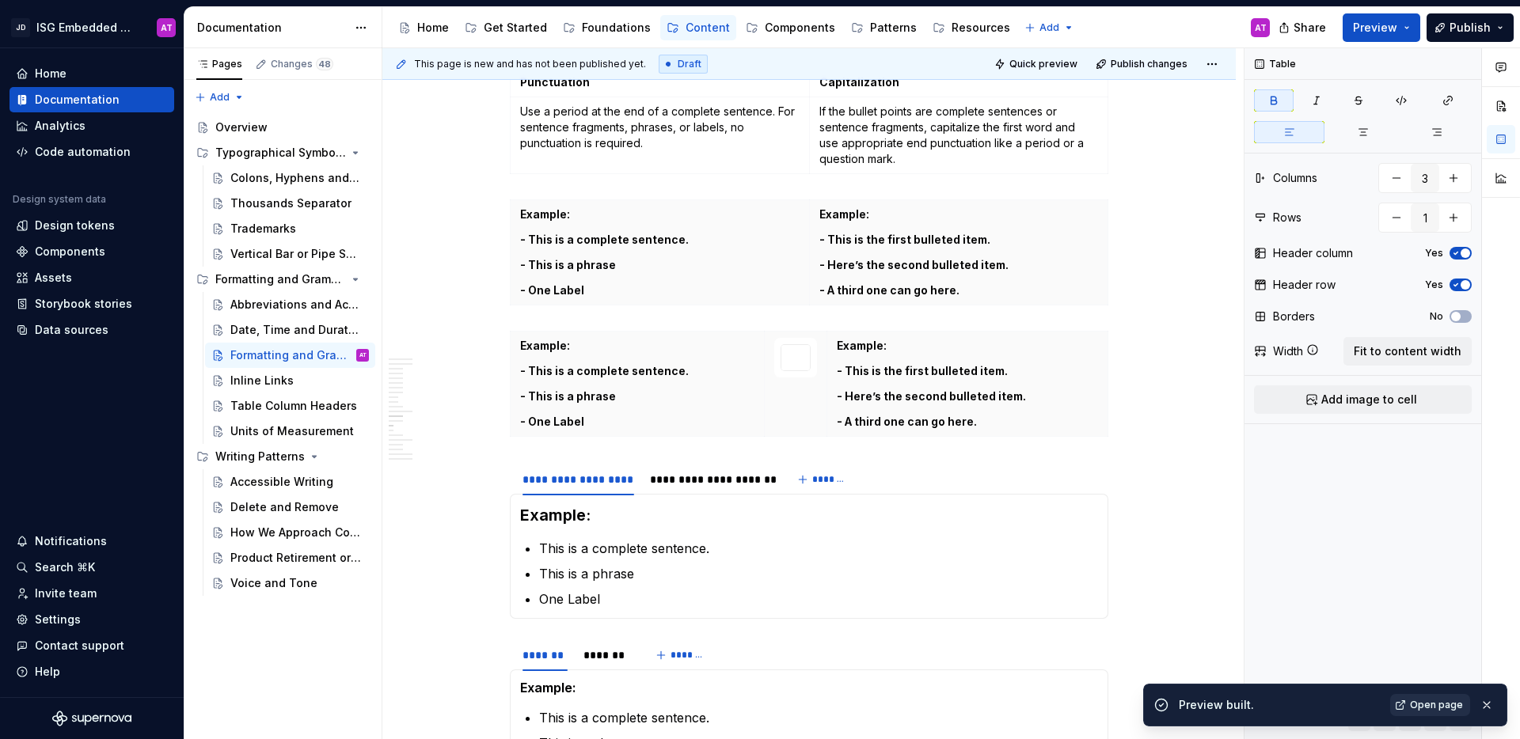
click at [1452, 702] on span "Open page" at bounding box center [1436, 705] width 53 height 13
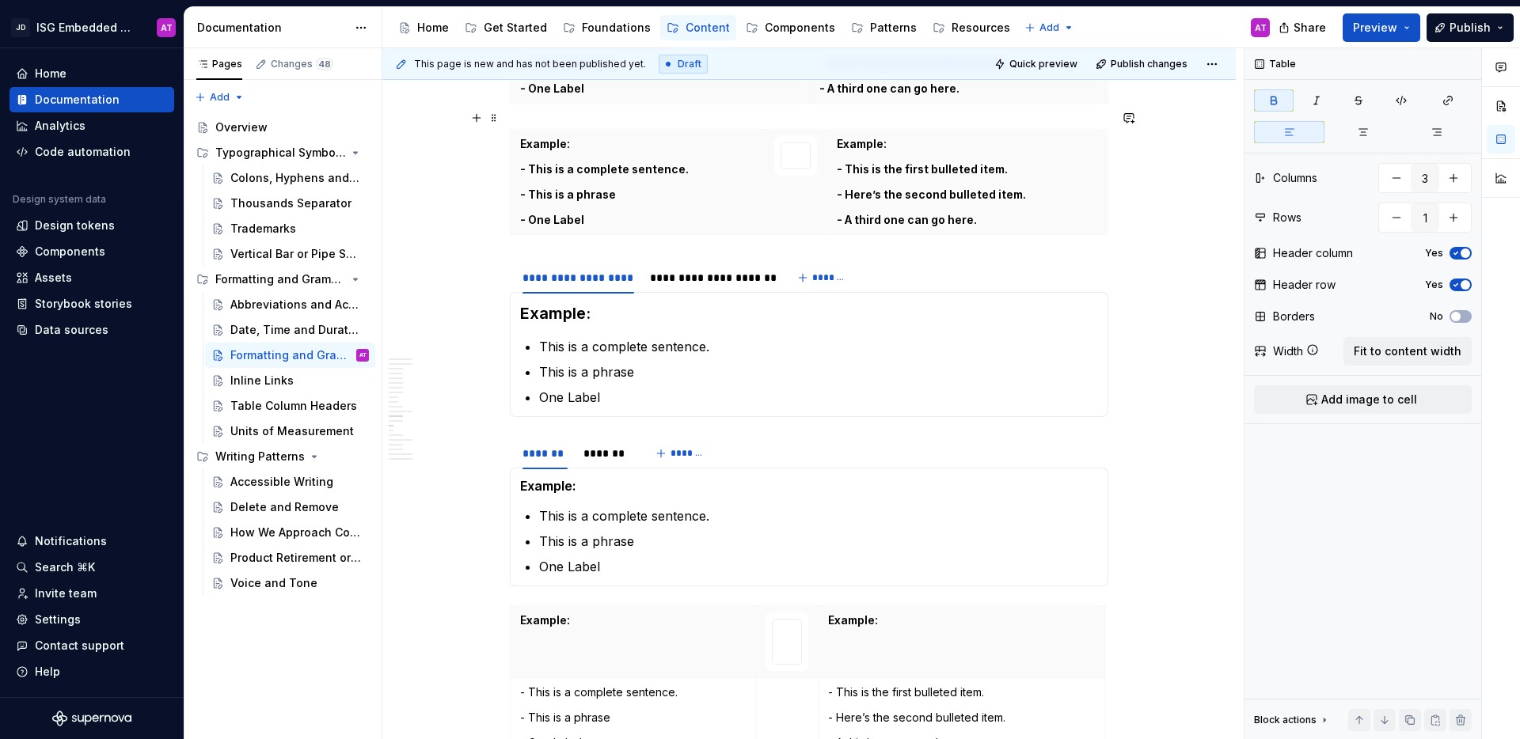
scroll to position [1710, 0]
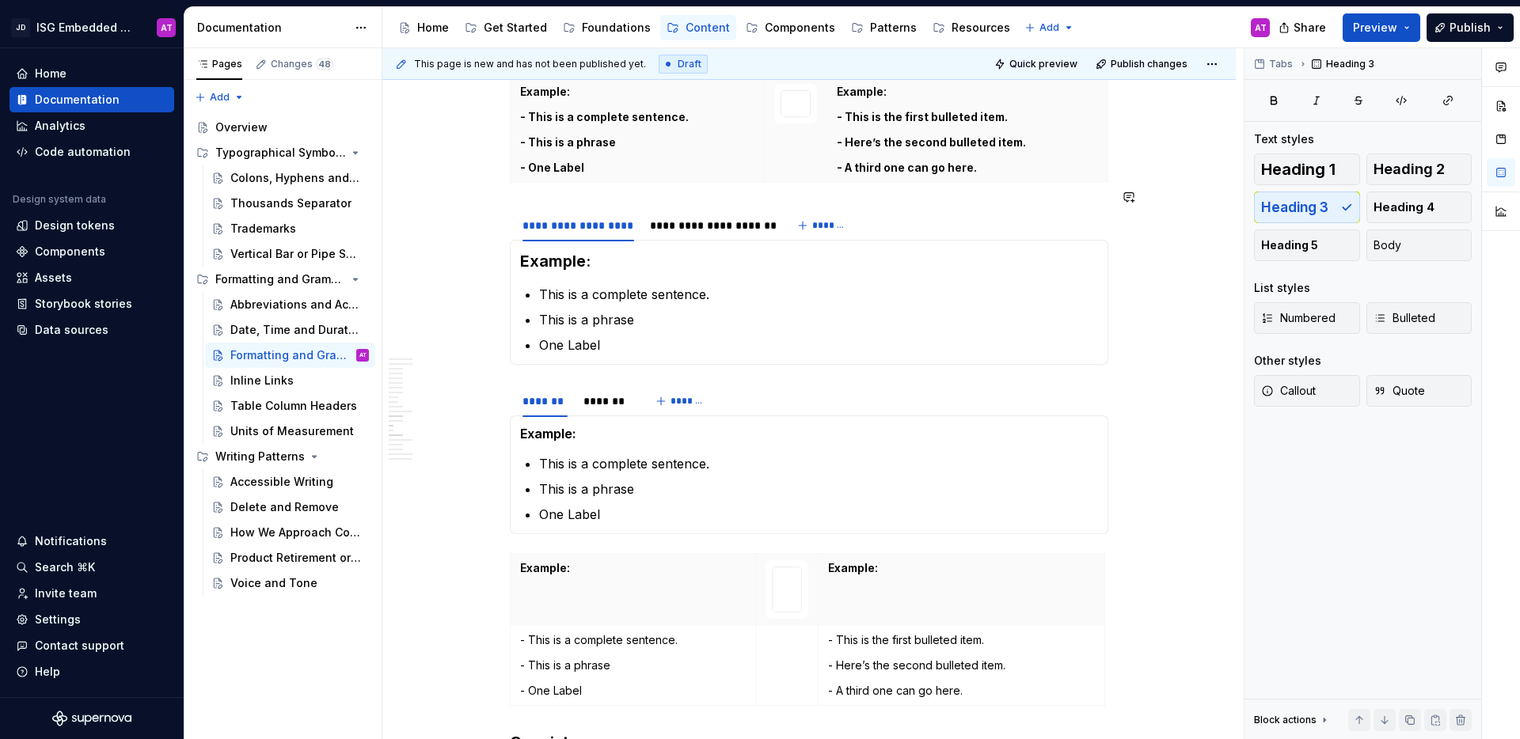
click at [912, 240] on div "Example: This is a complete sentence. This is a phrase One Label Example: This …" at bounding box center [809, 302] width 598 height 125
click at [899, 218] on div "**********" at bounding box center [809, 226] width 598 height 32
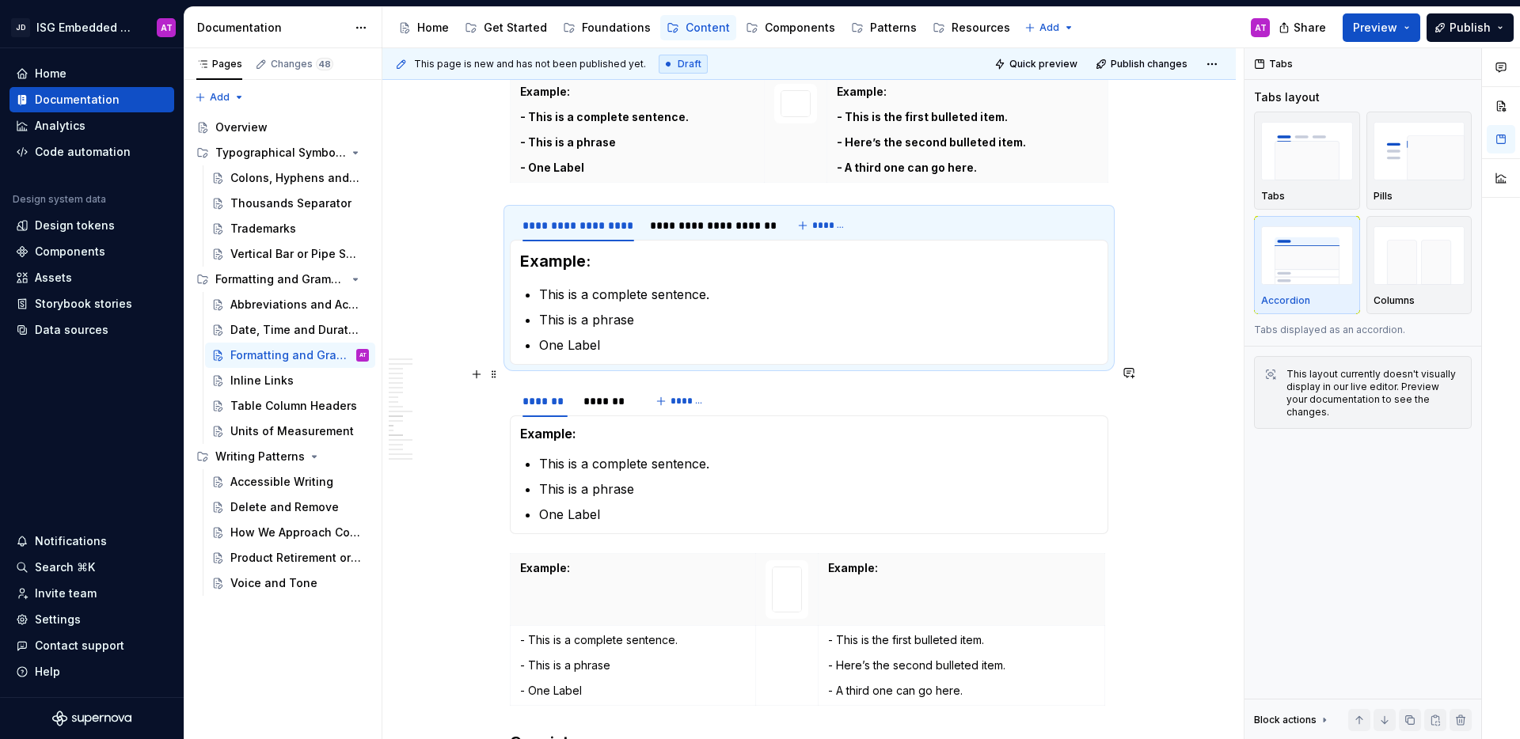
click at [795, 393] on div "******* ******* *******" at bounding box center [809, 401] width 598 height 32
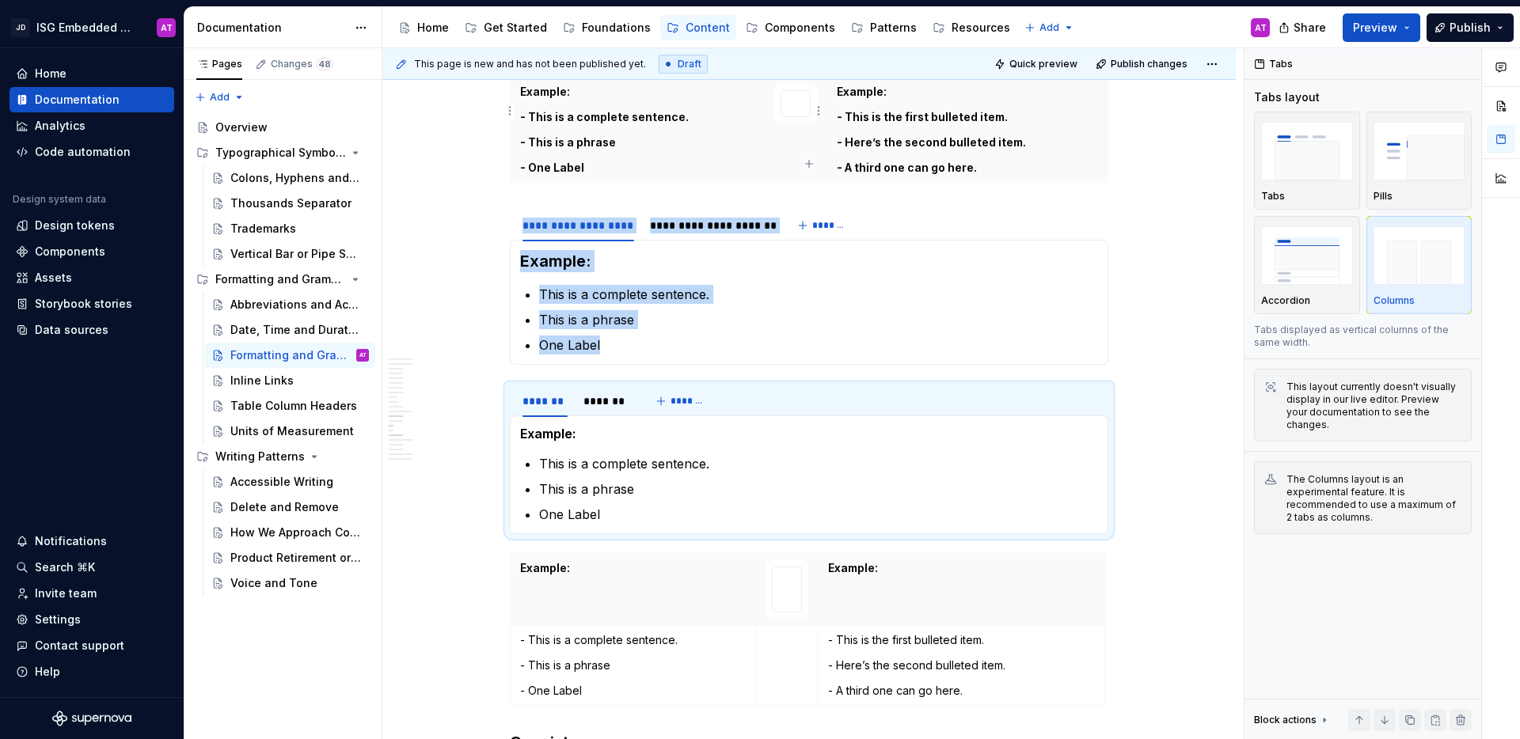
type textarea "*"
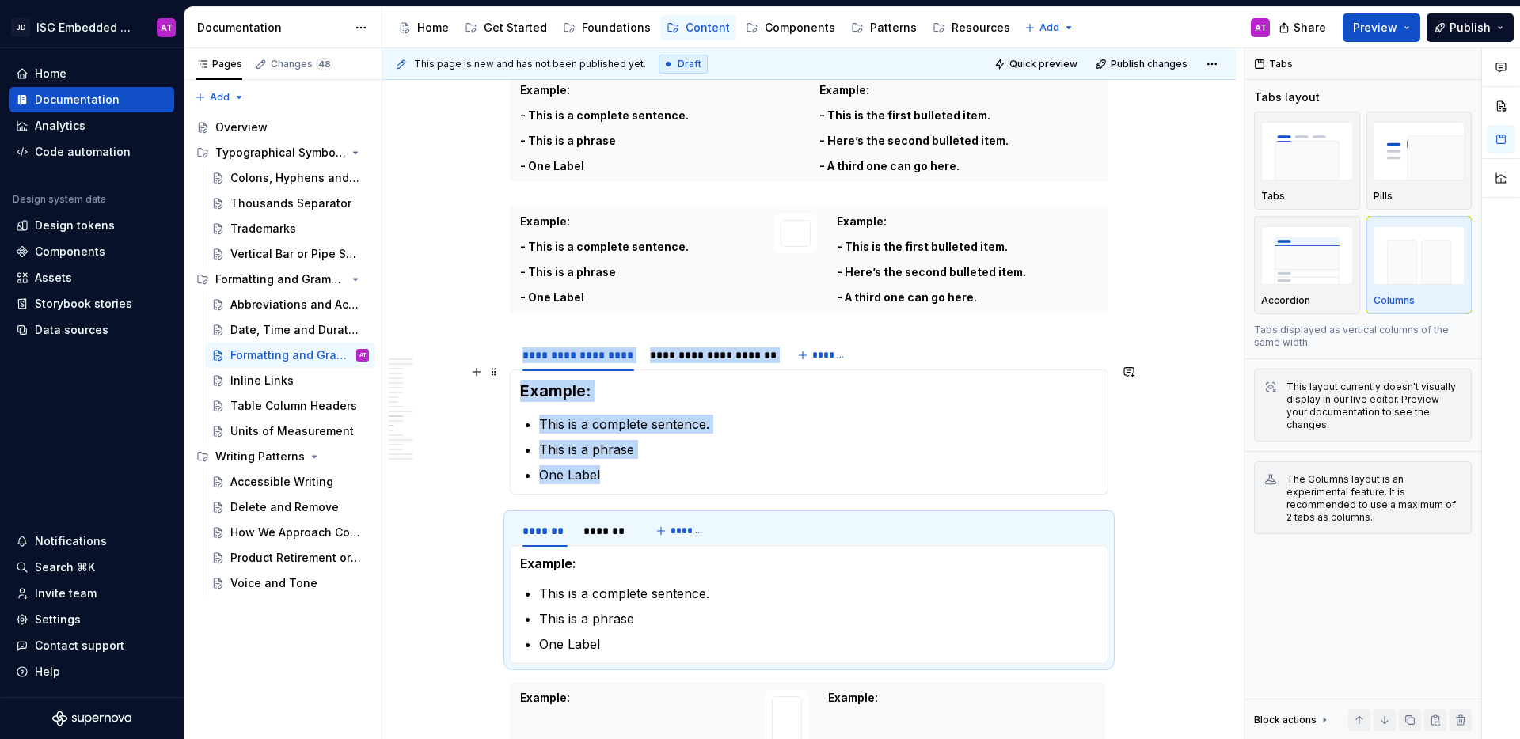
scroll to position [1492, 0]
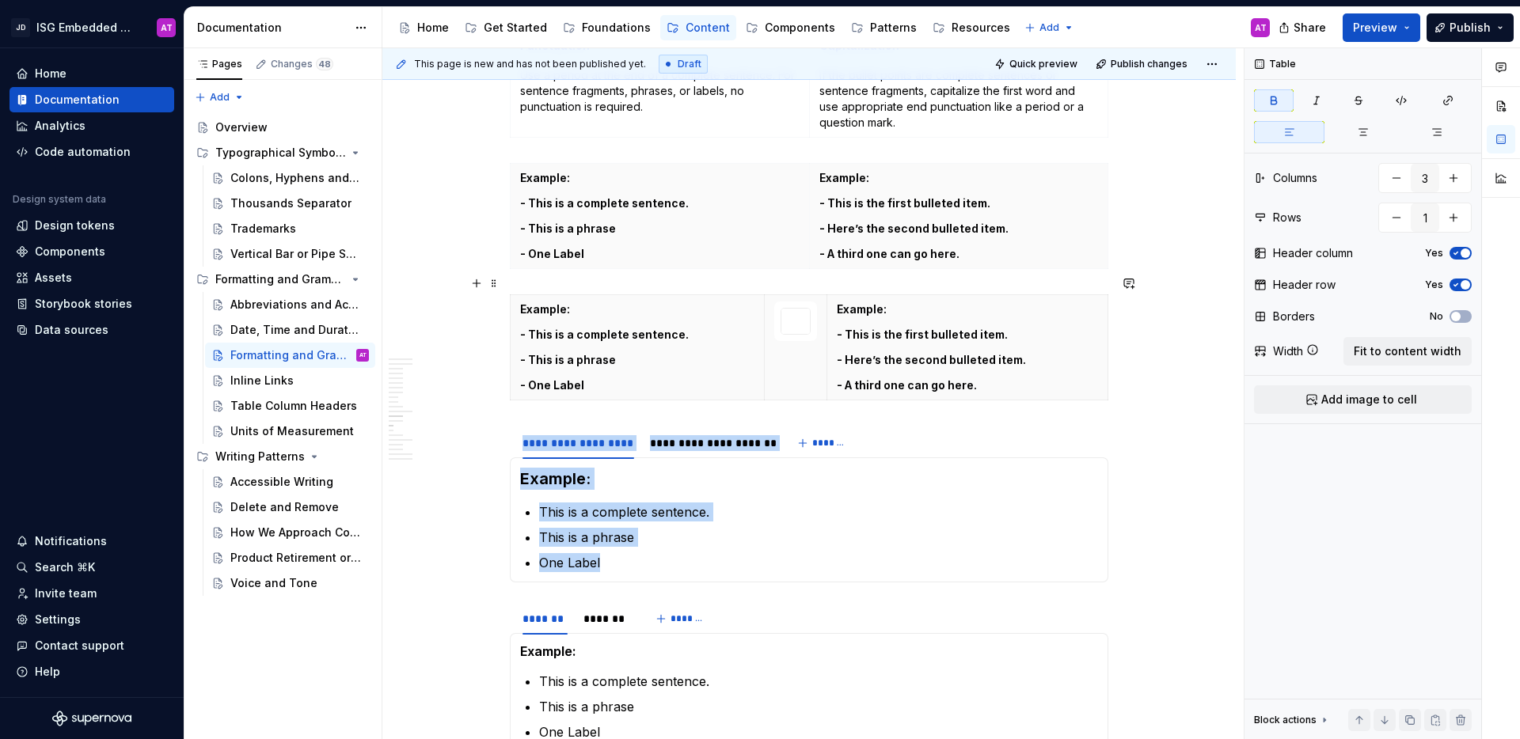
click at [719, 295] on th "Example: - This is a complete sentence. - This is a phrase - One Label" at bounding box center [637, 347] width 254 height 105
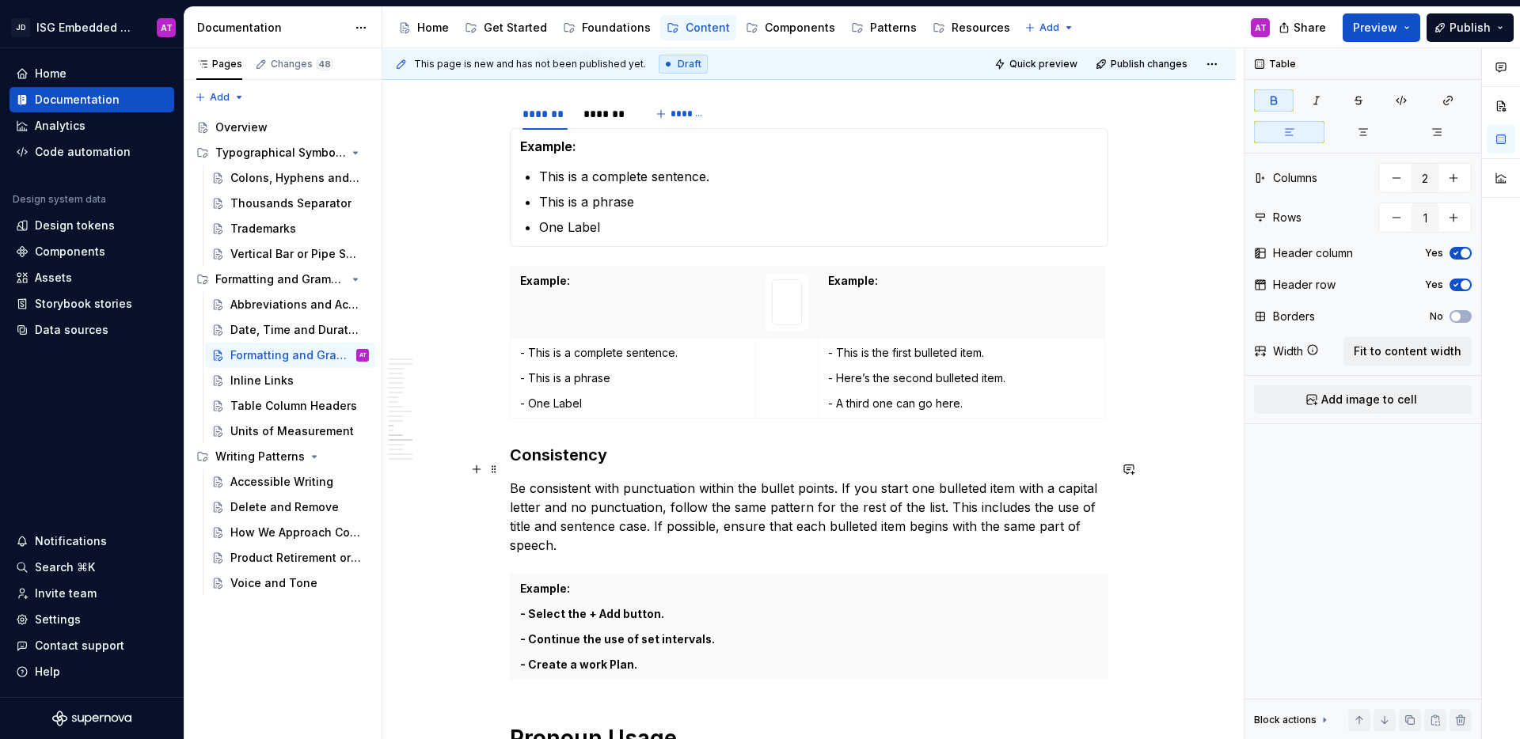
scroll to position [2010, 0]
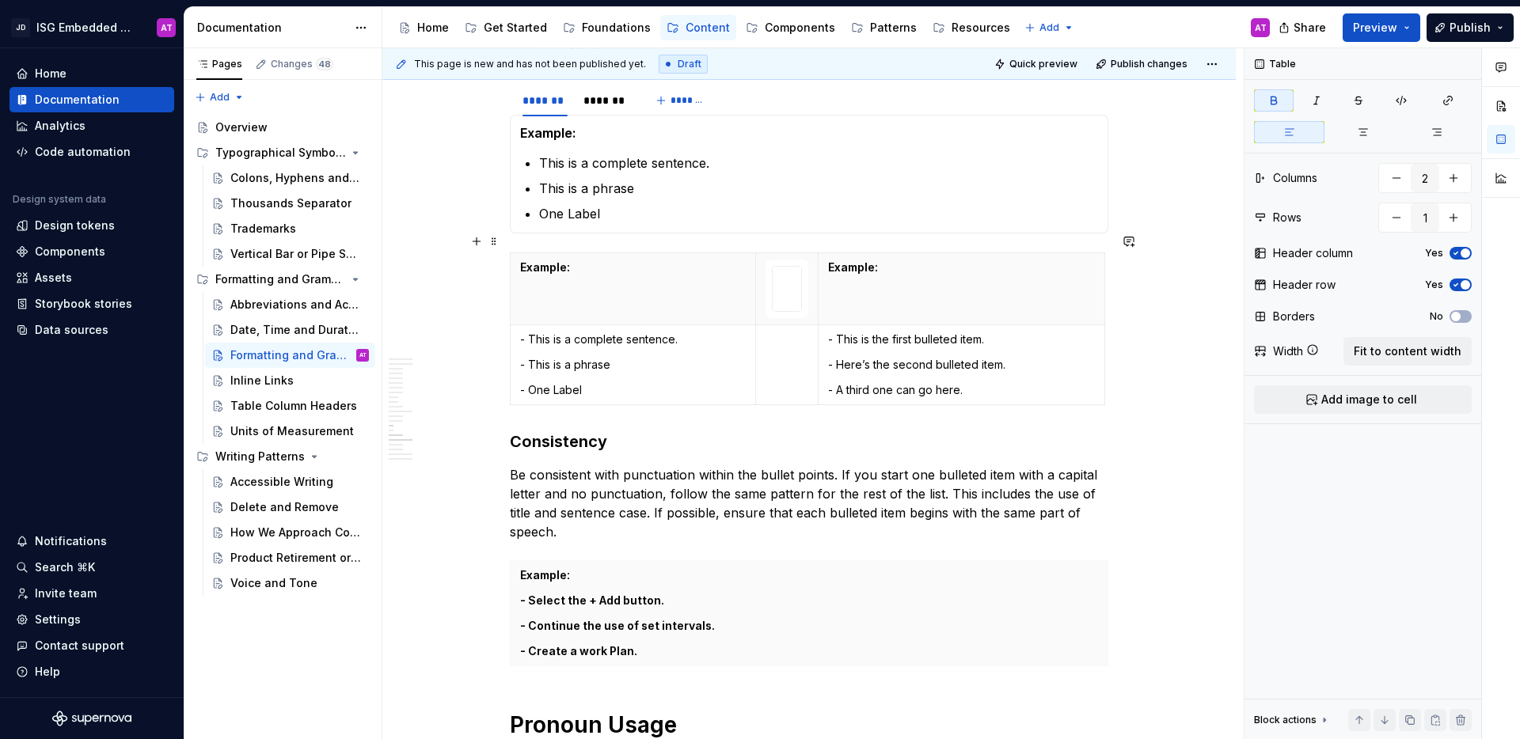
type input "3"
type input "2"
click at [722, 253] on th "Example:" at bounding box center [632, 289] width 245 height 72
click at [1464, 282] on span "button" at bounding box center [1464, 284] width 9 height 9
click at [1464, 282] on button "No" at bounding box center [1460, 285] width 22 height 13
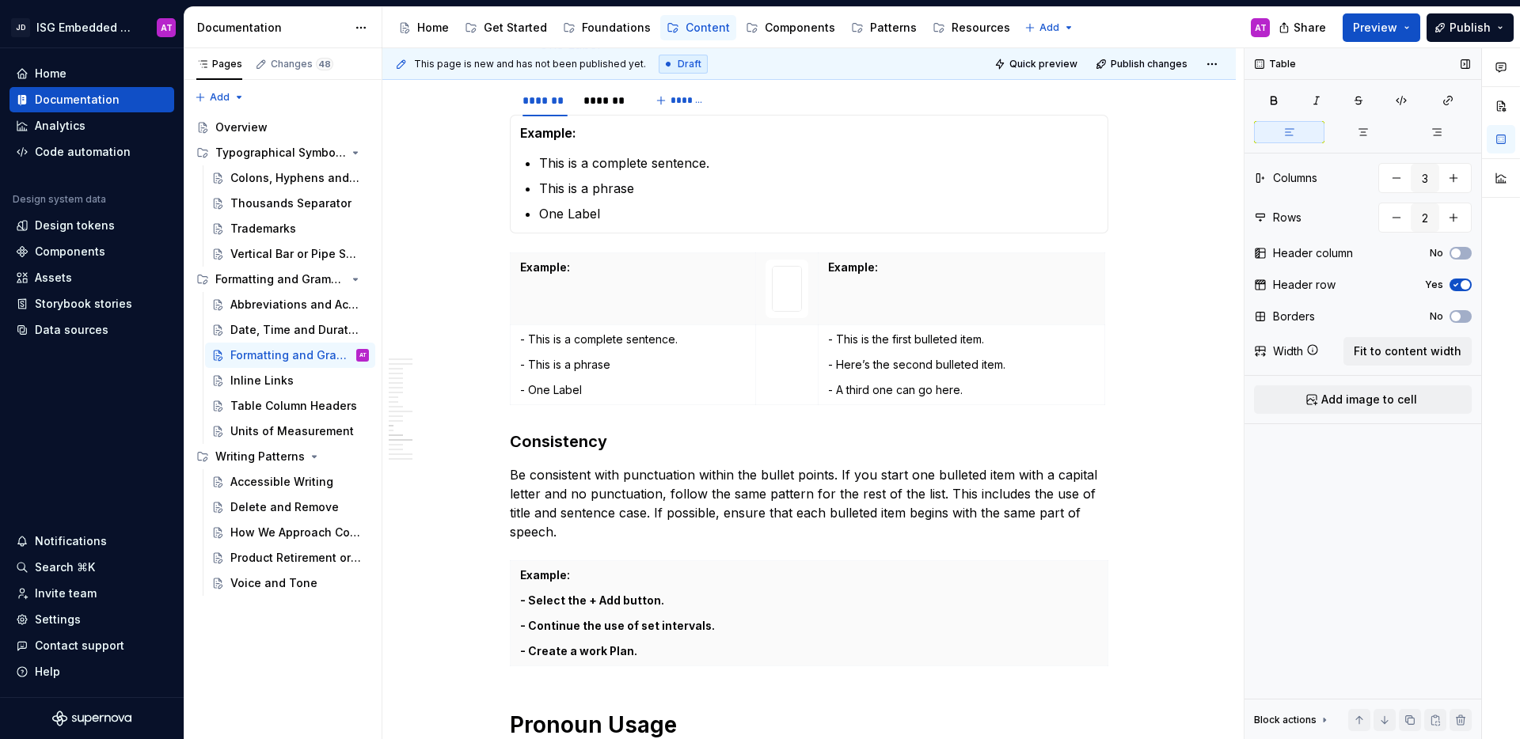
click at [1339, 588] on div "Table Columns 3 Rows 2 Header column No Header row Yes Borders No Width Fit to …" at bounding box center [1362, 394] width 237 height 692
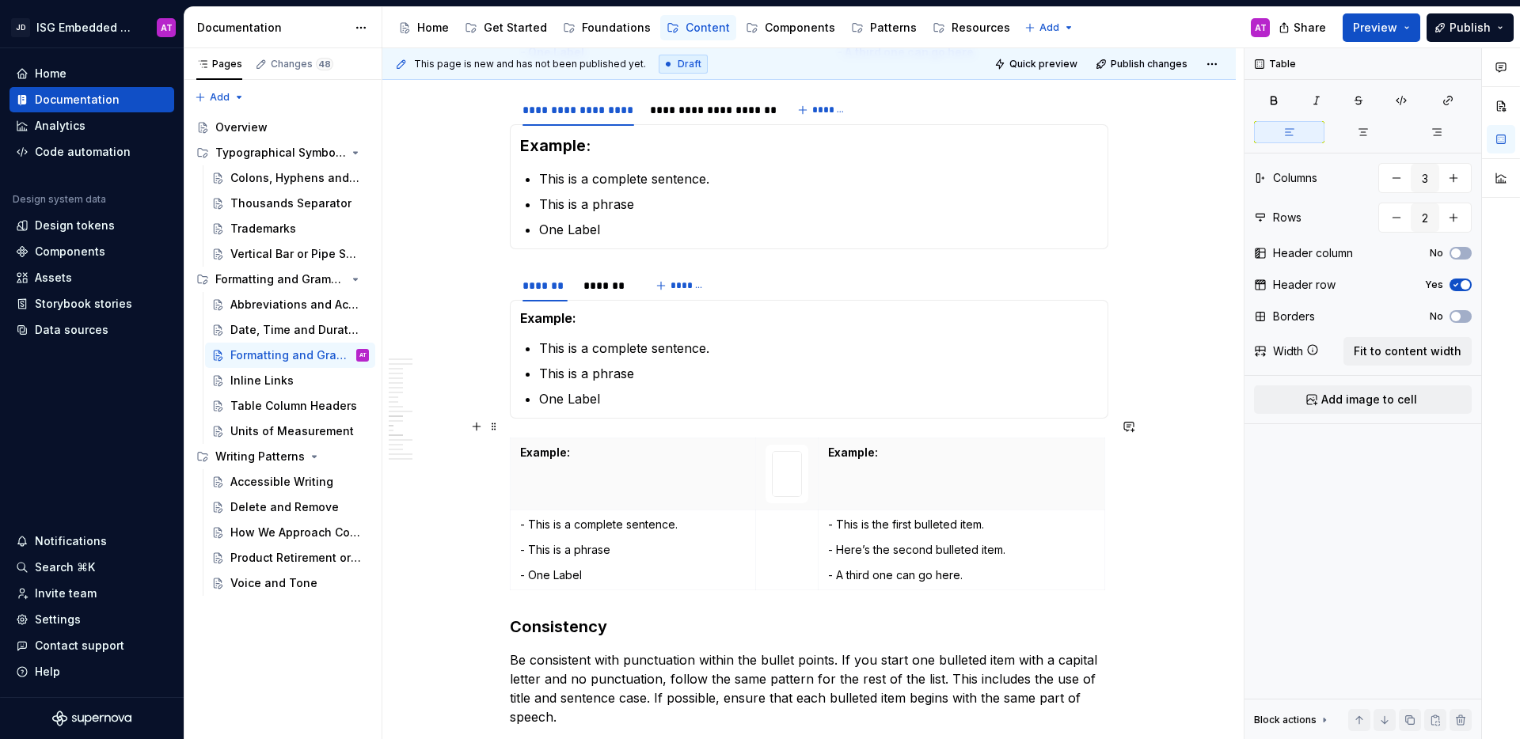
scroll to position [1817, 0]
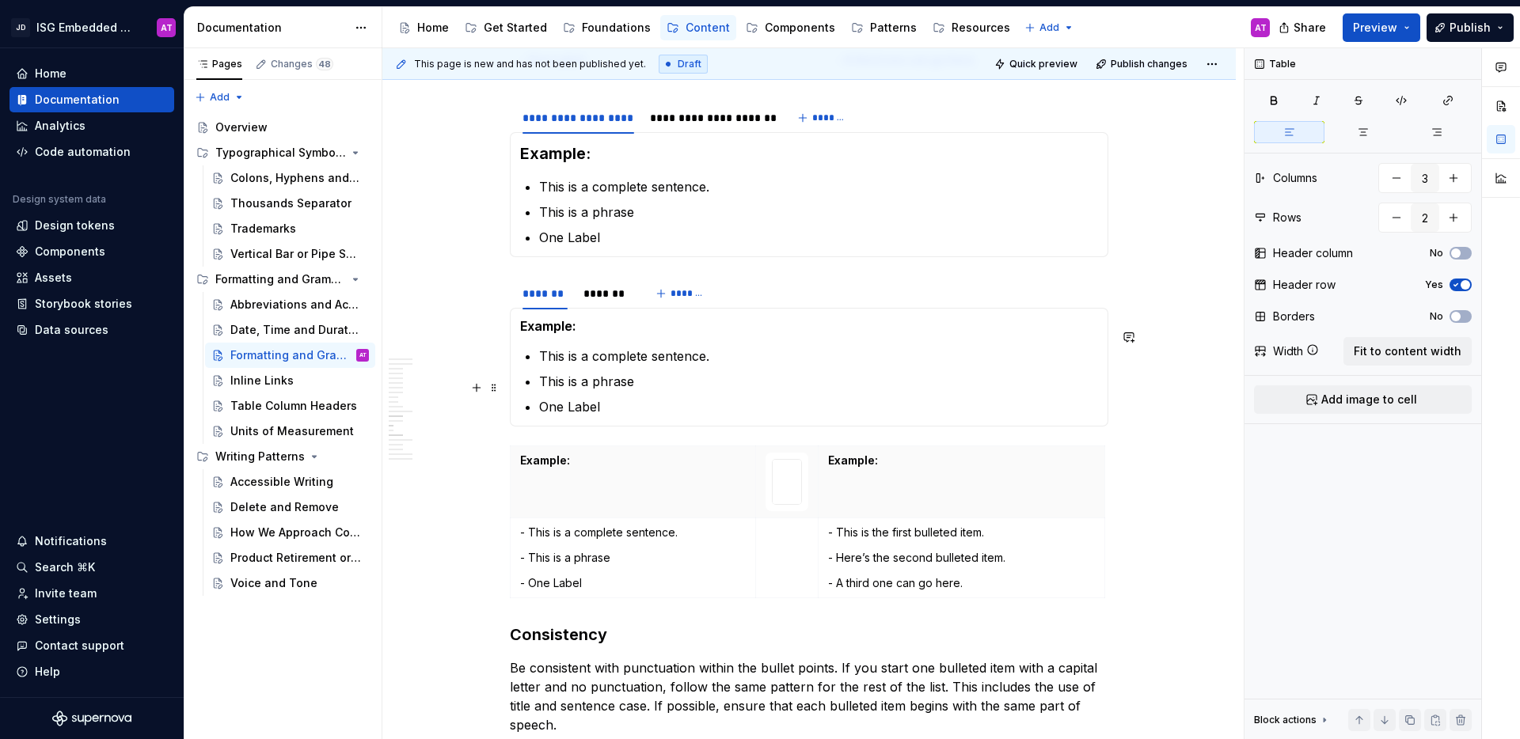
click at [571, 347] on ul "This is a complete sentence. This is a phrase One Label" at bounding box center [818, 382] width 559 height 70
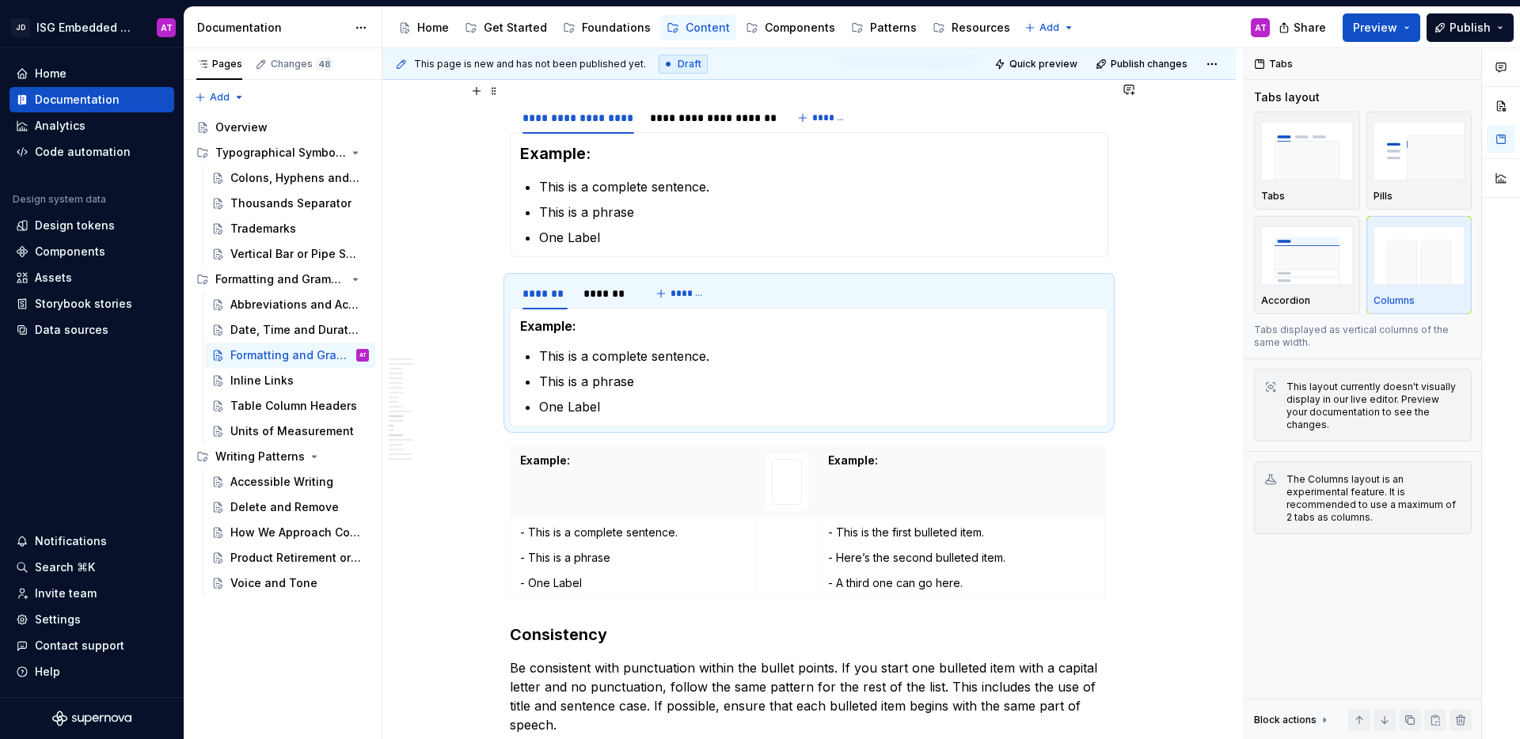
click at [898, 112] on div "**********" at bounding box center [809, 118] width 598 height 32
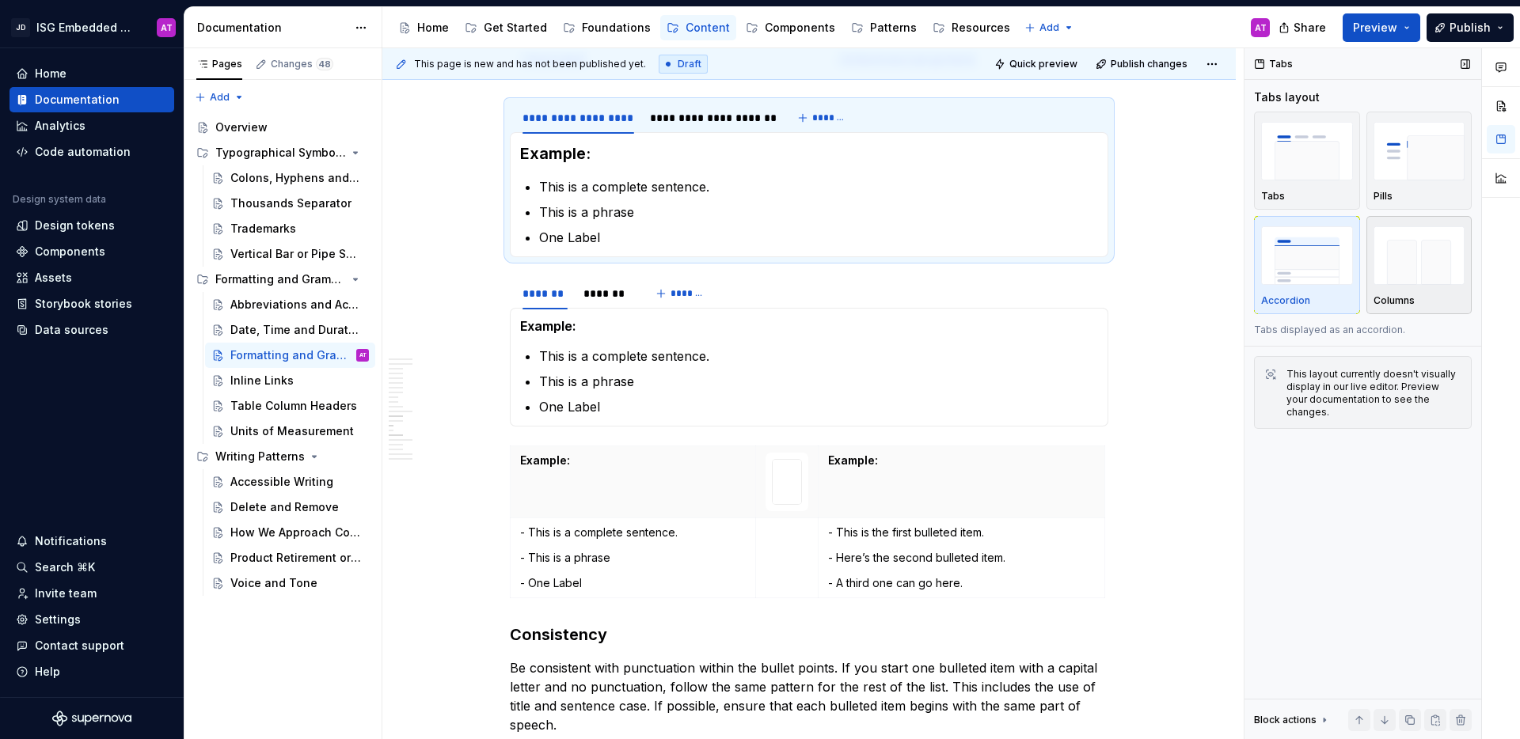
click at [1406, 265] on img "button" at bounding box center [1419, 255] width 92 height 58
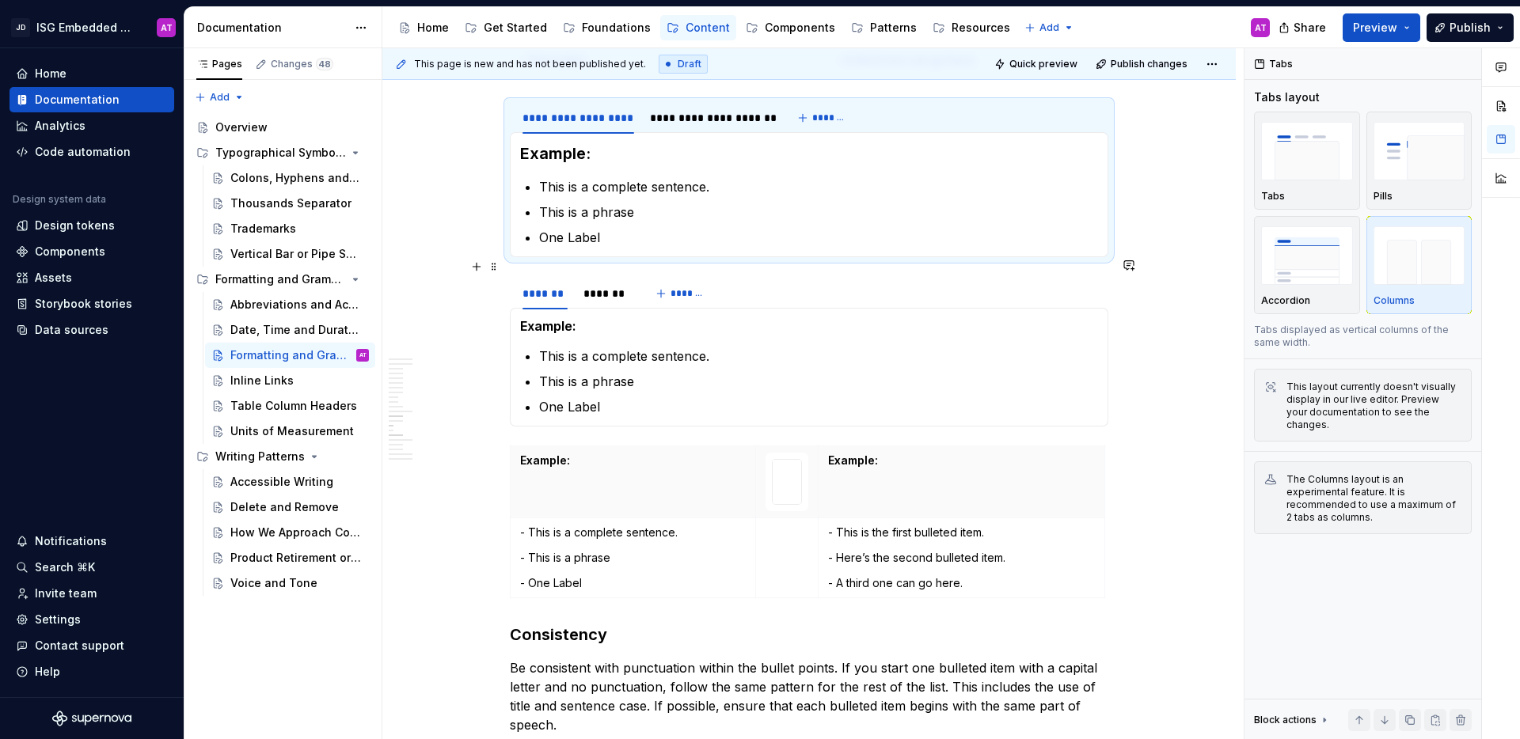
click at [765, 286] on div "******* ******* *******" at bounding box center [809, 294] width 598 height 32
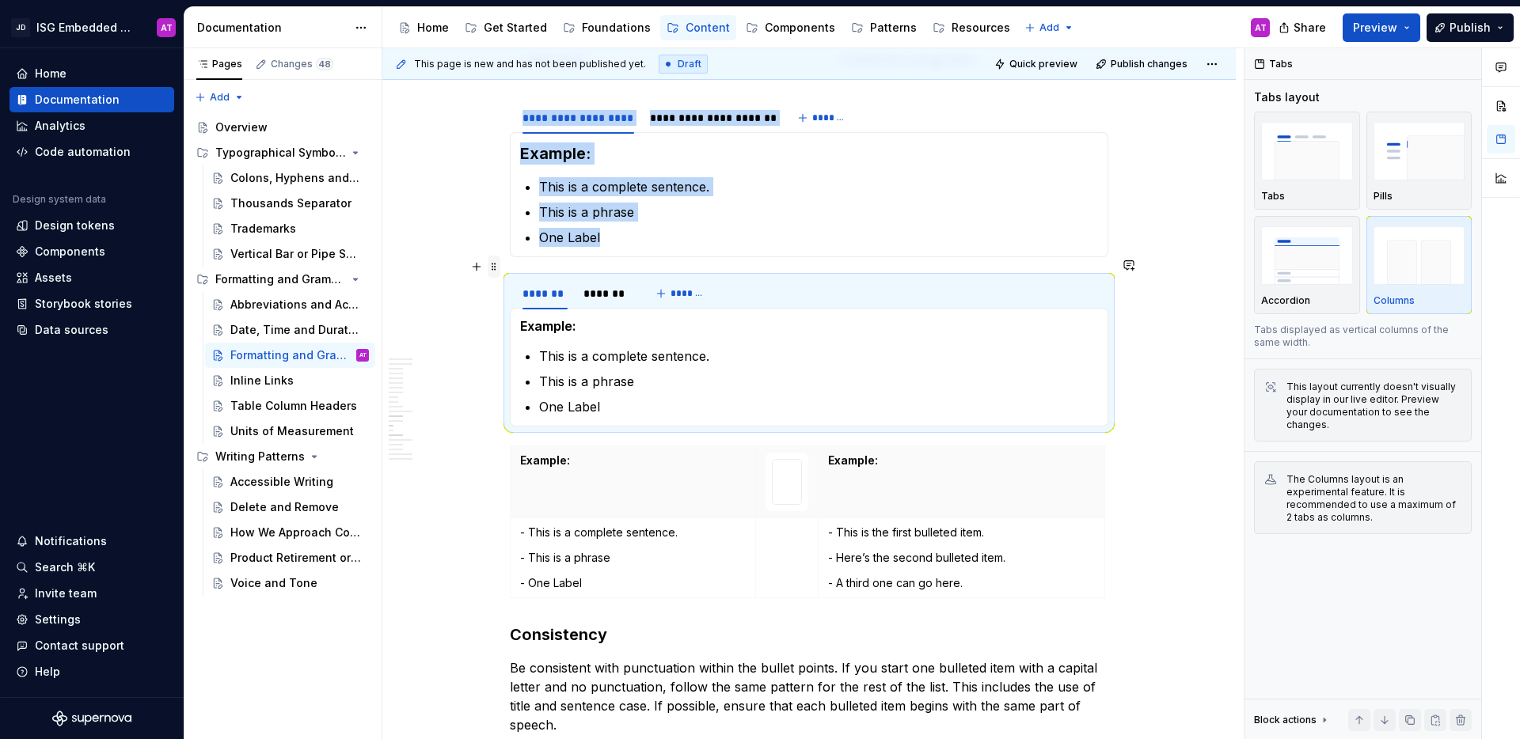
click at [495, 271] on span at bounding box center [494, 267] width 13 height 22
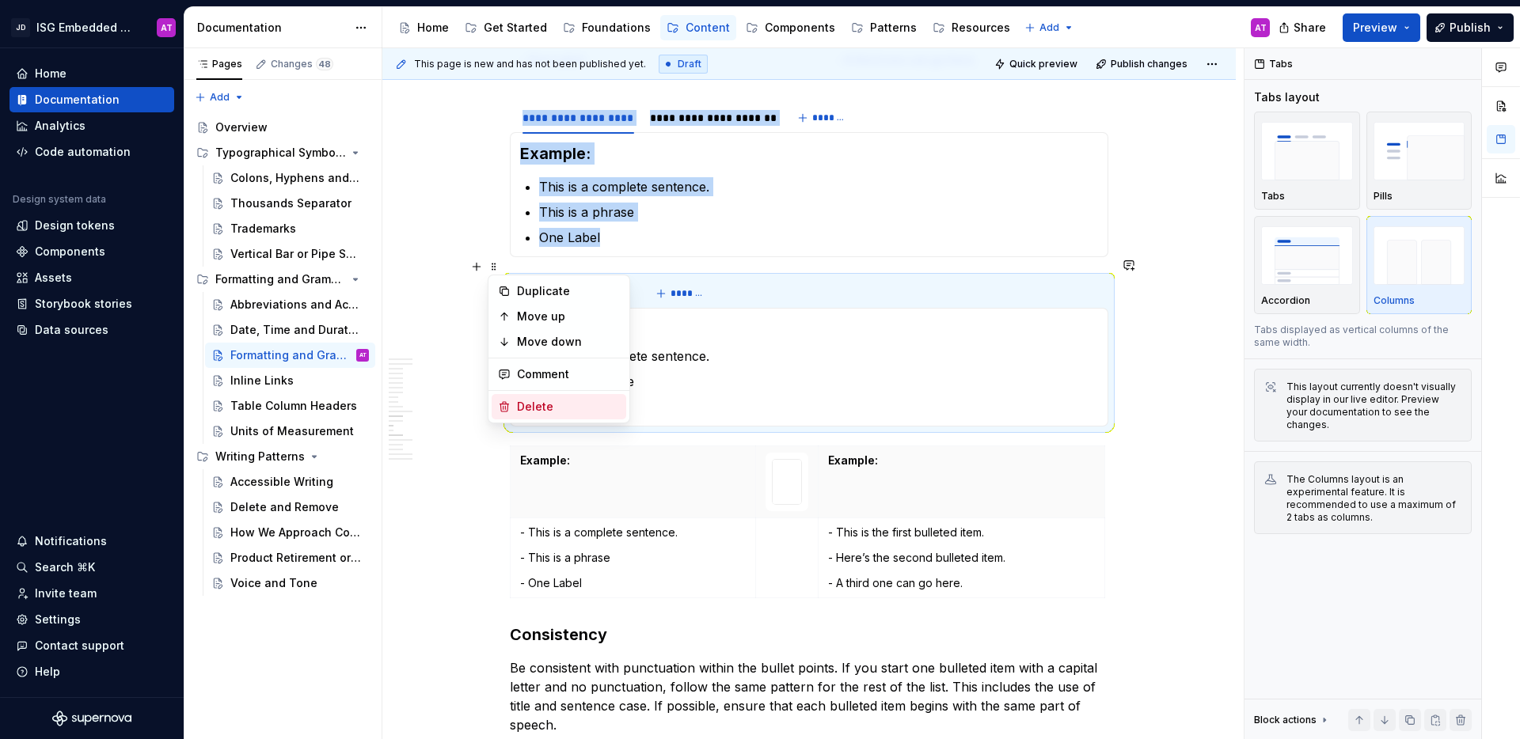
click at [543, 403] on div "Delete" at bounding box center [568, 407] width 103 height 16
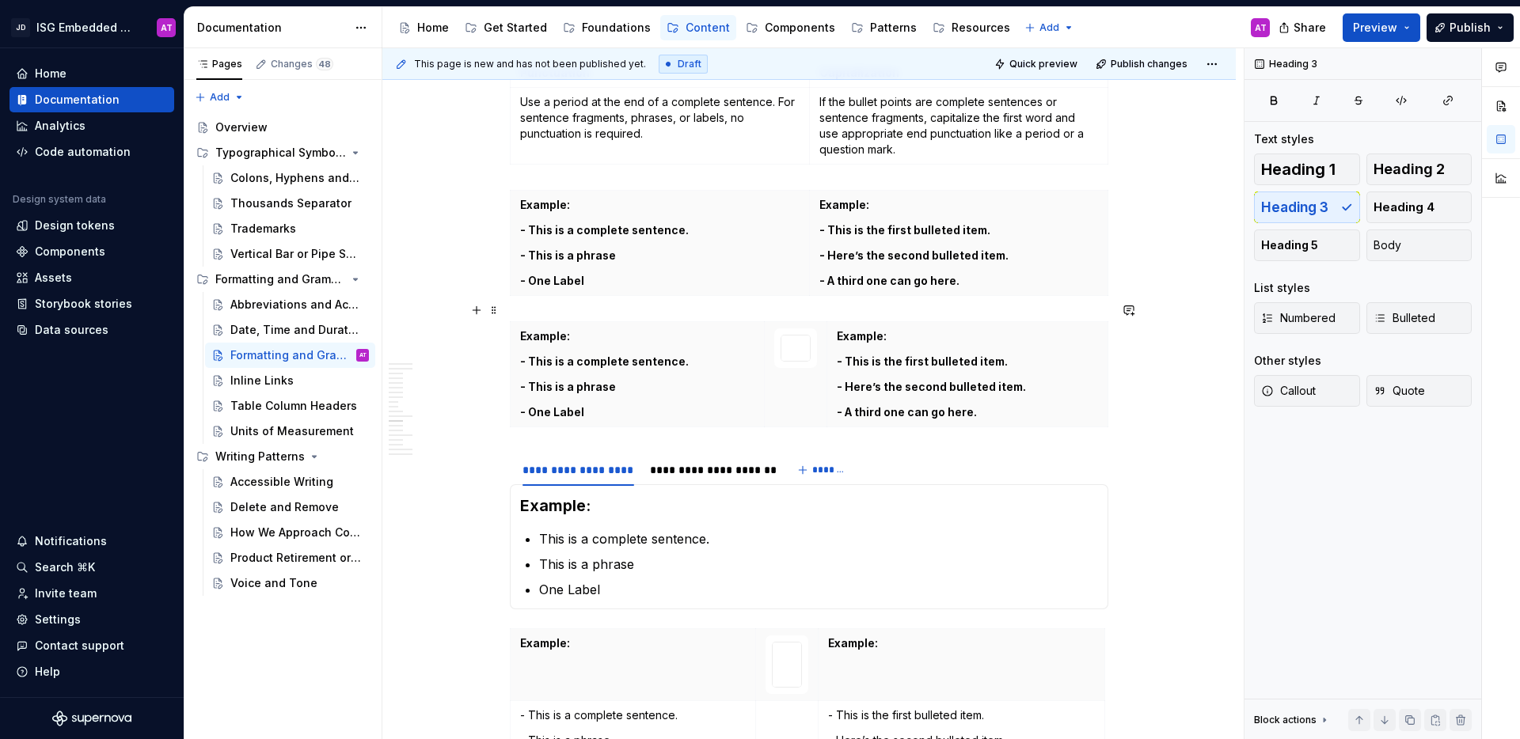
scroll to position [1453, 0]
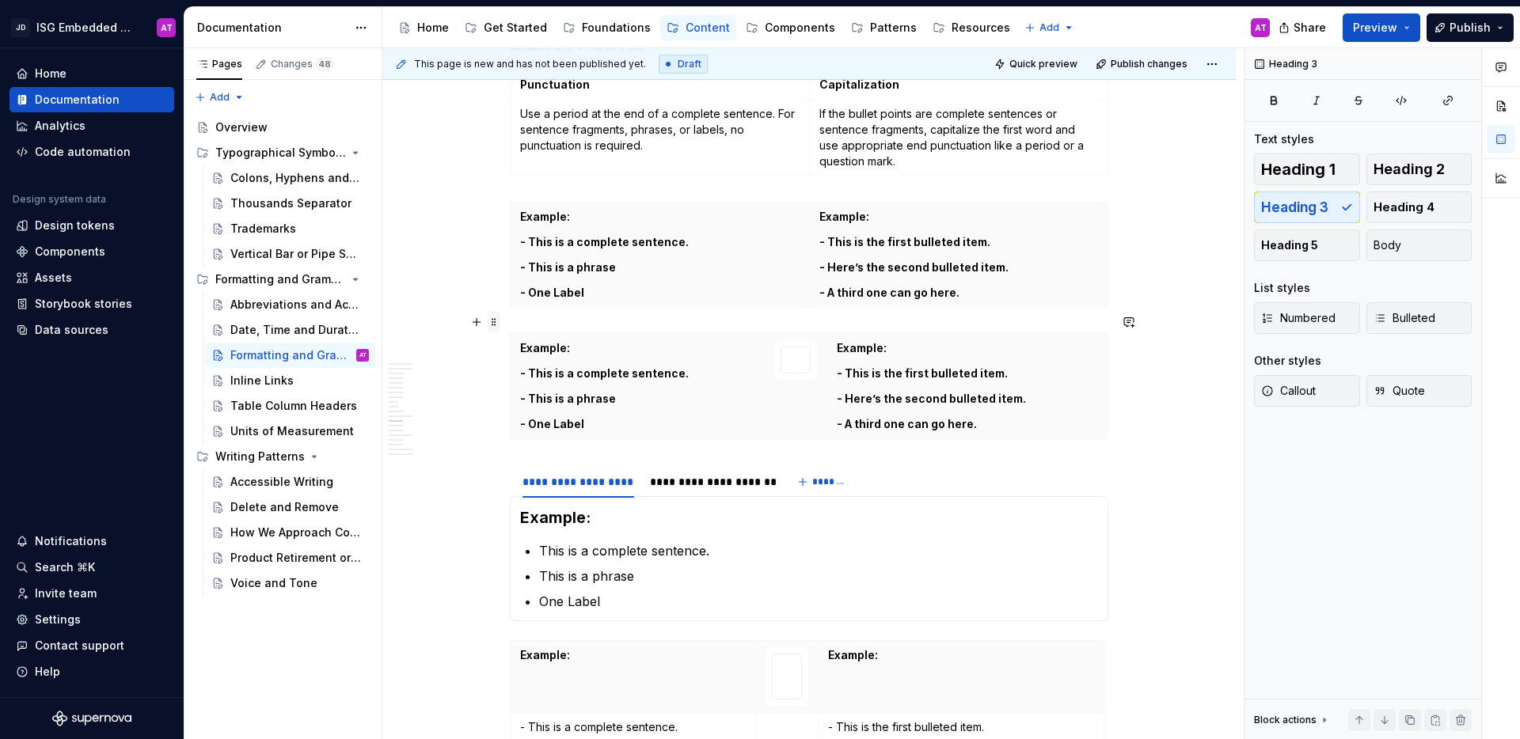
click at [497, 324] on span at bounding box center [494, 322] width 13 height 22
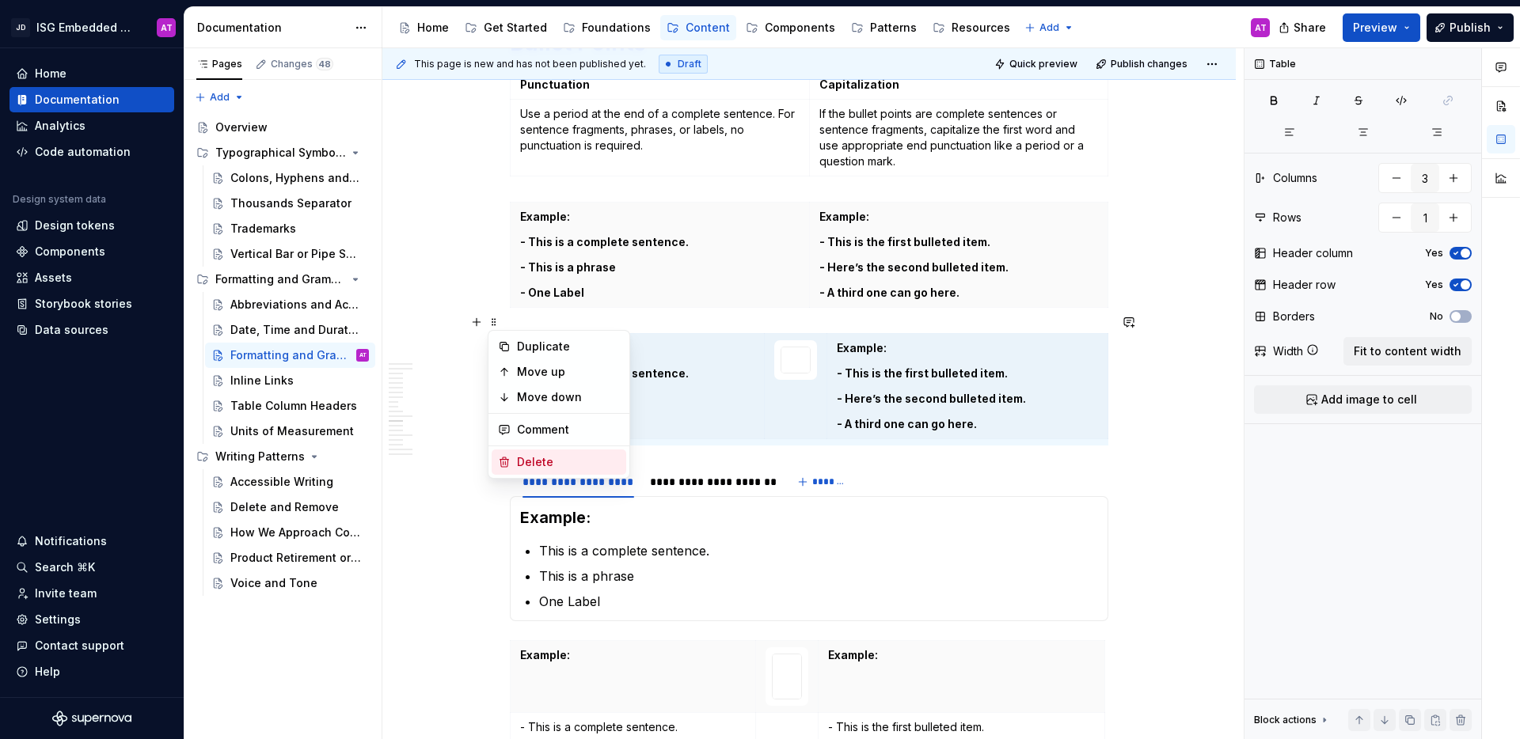
click at [555, 463] on div "Delete" at bounding box center [568, 462] width 103 height 16
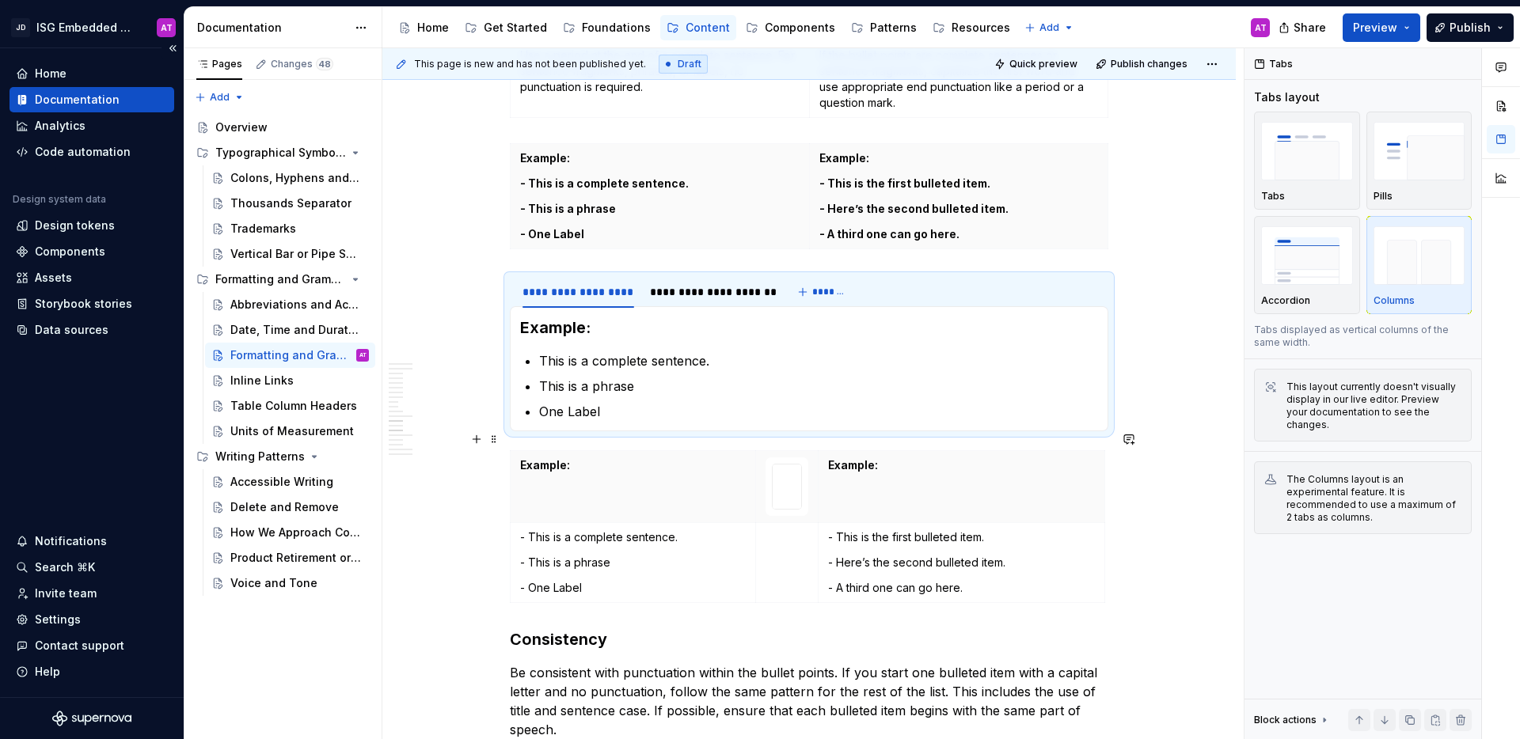
scroll to position [1520, 0]
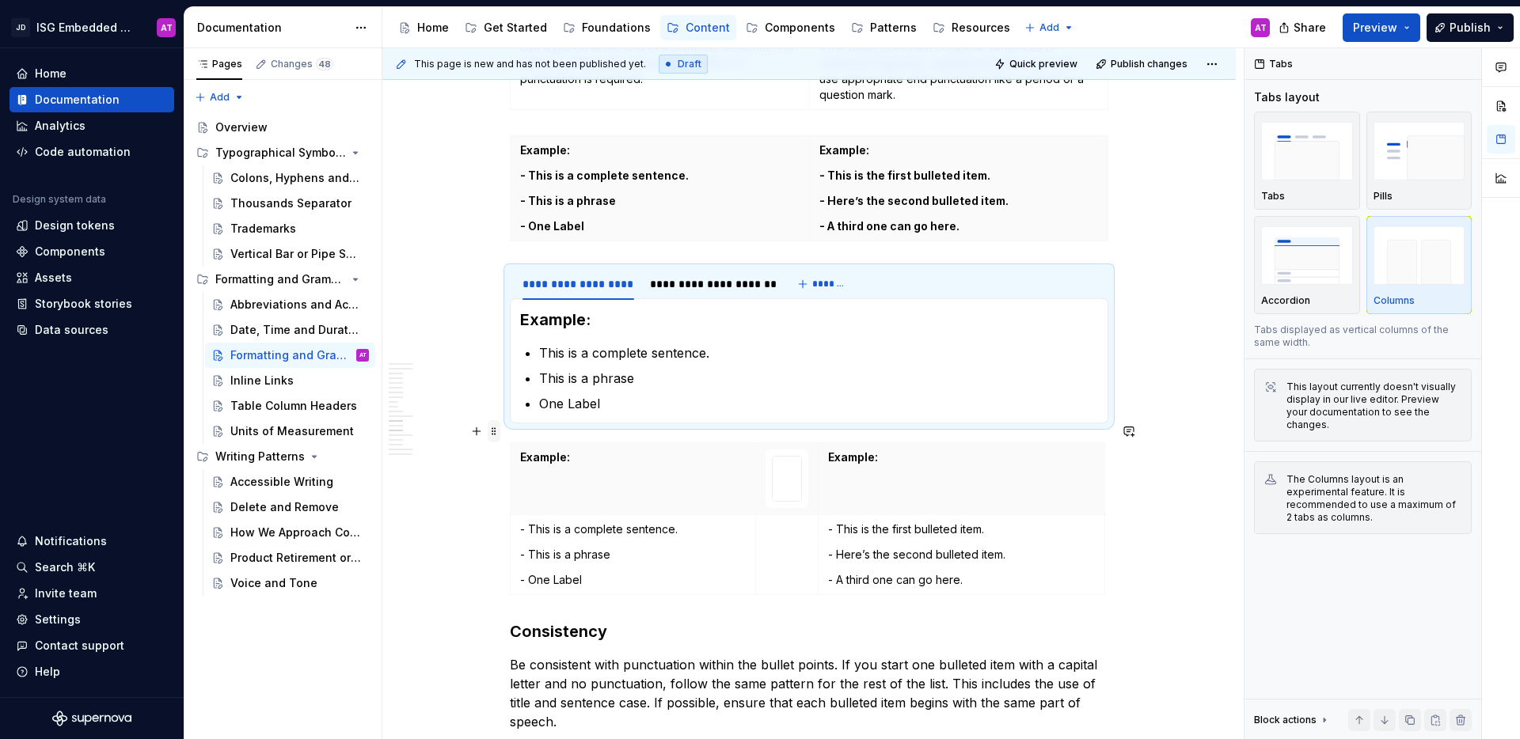
click at [495, 435] on span at bounding box center [494, 431] width 13 height 22
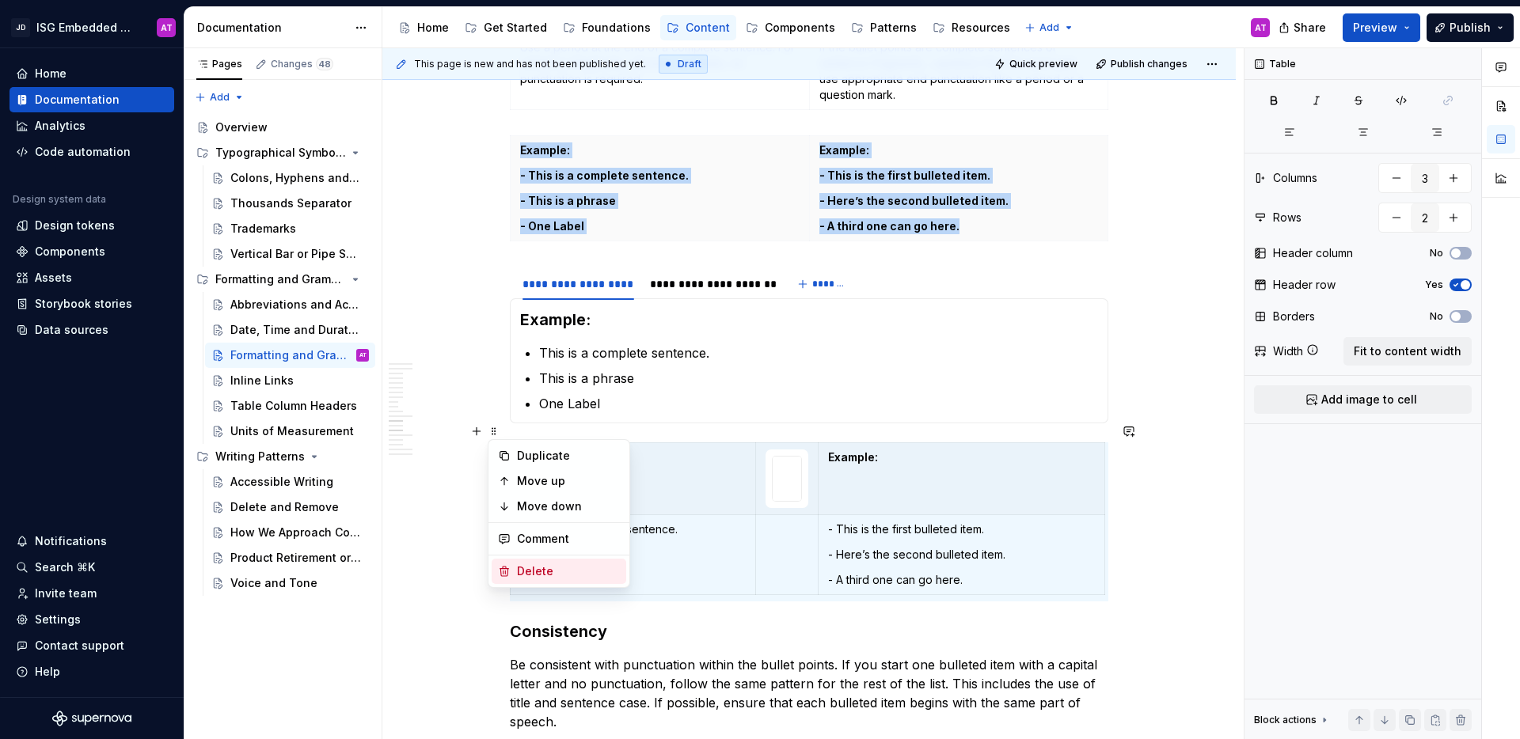
click at [576, 575] on div "Delete" at bounding box center [568, 572] width 103 height 16
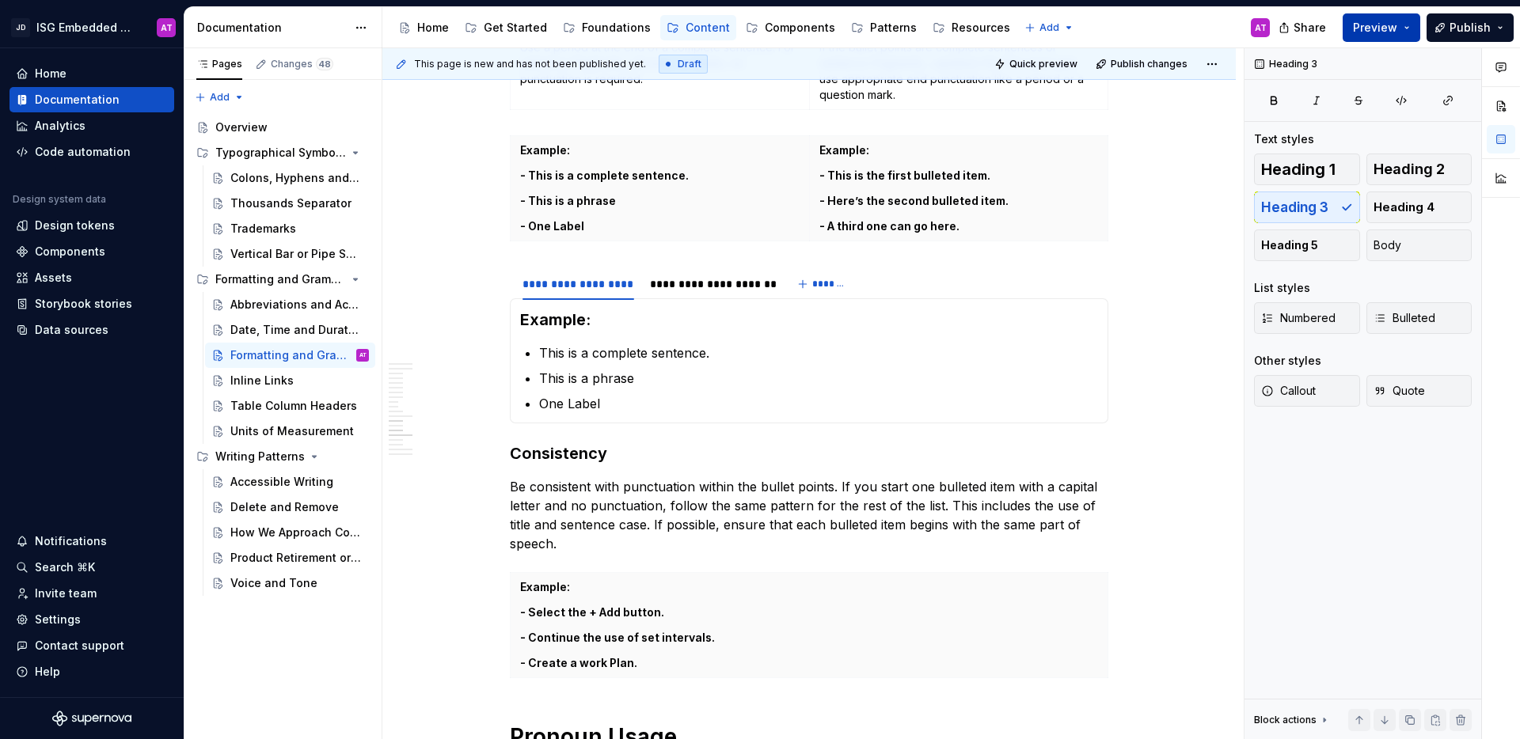
click at [1414, 28] on button "Preview" at bounding box center [1381, 27] width 78 height 28
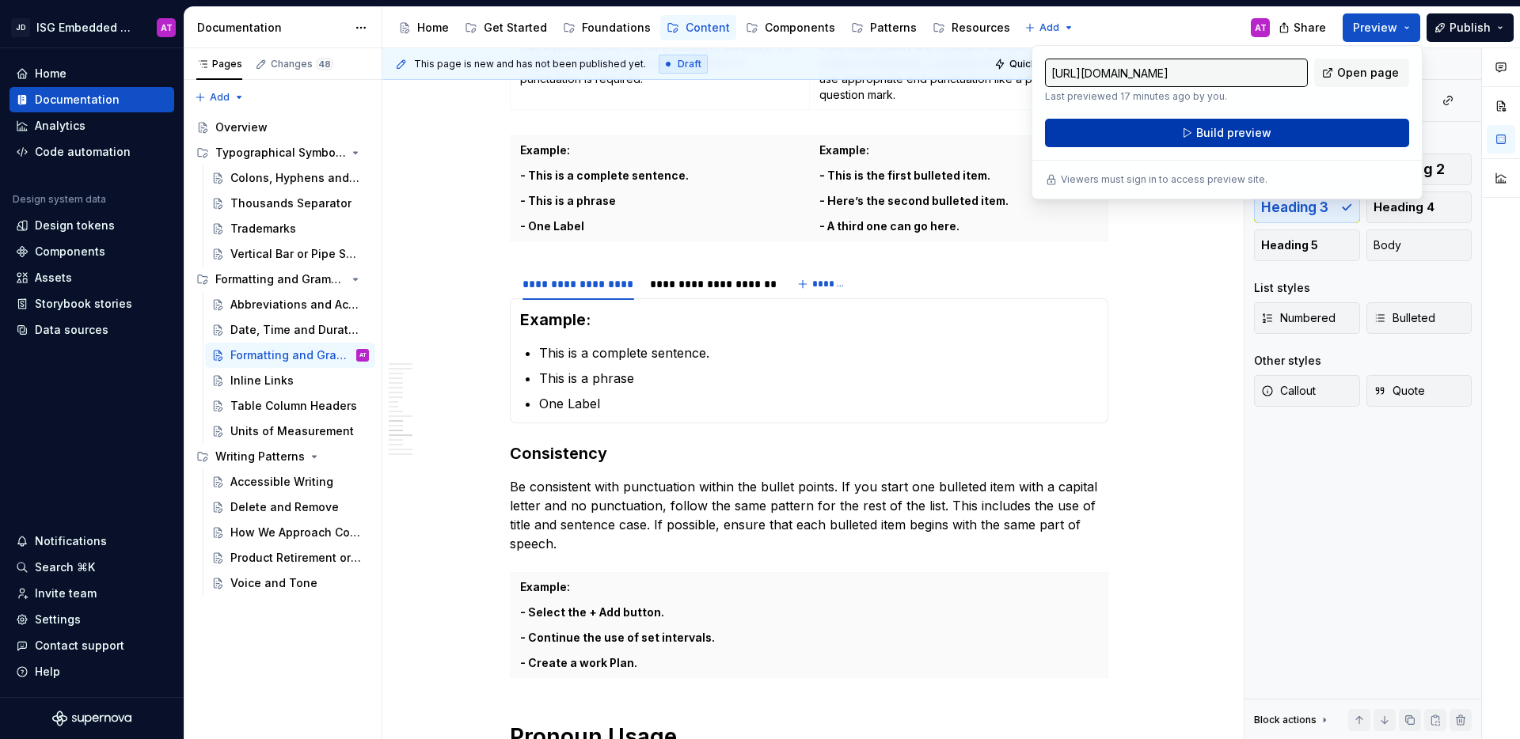
click at [1343, 131] on button "Build preview" at bounding box center [1227, 133] width 364 height 28
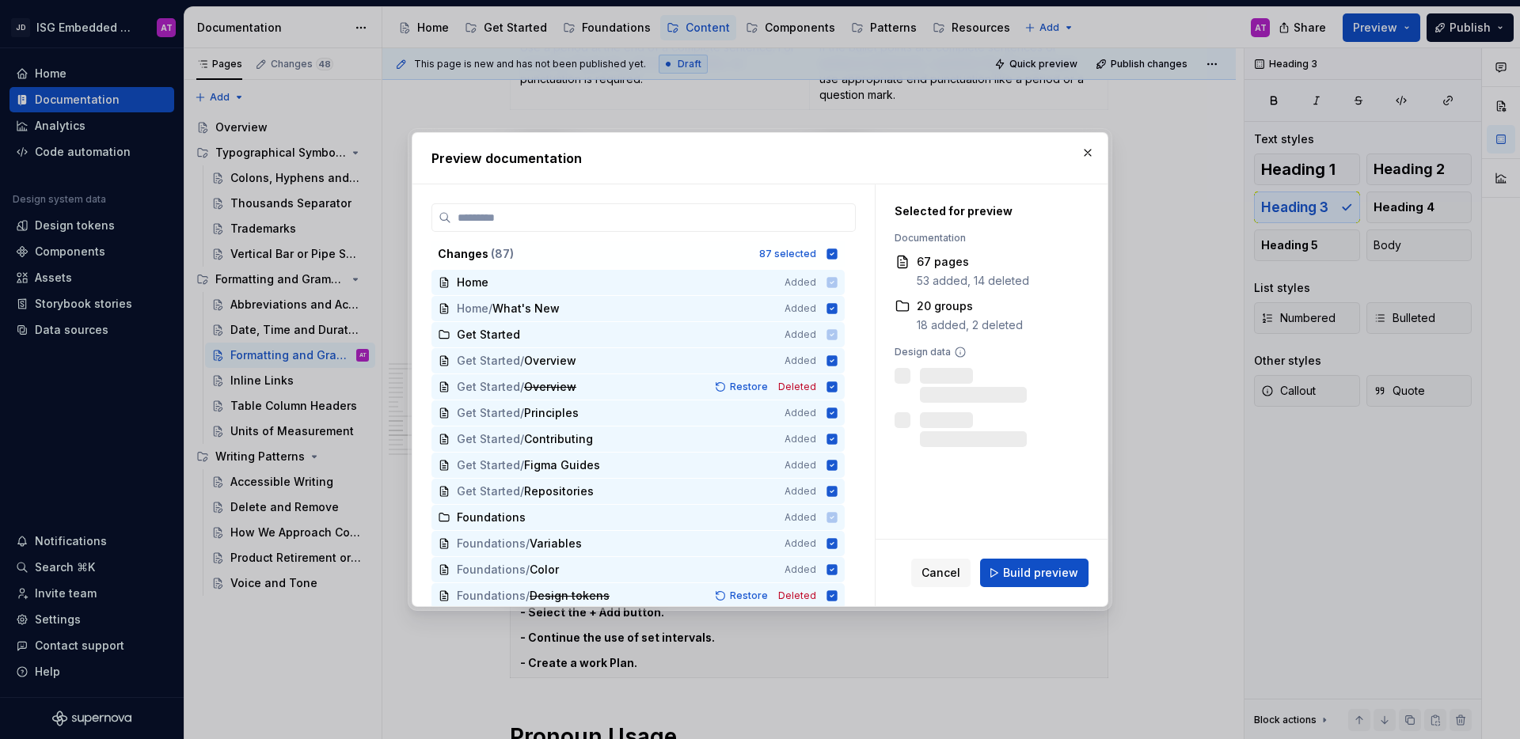
click at [1065, 570] on span "Build preview" at bounding box center [1040, 573] width 75 height 16
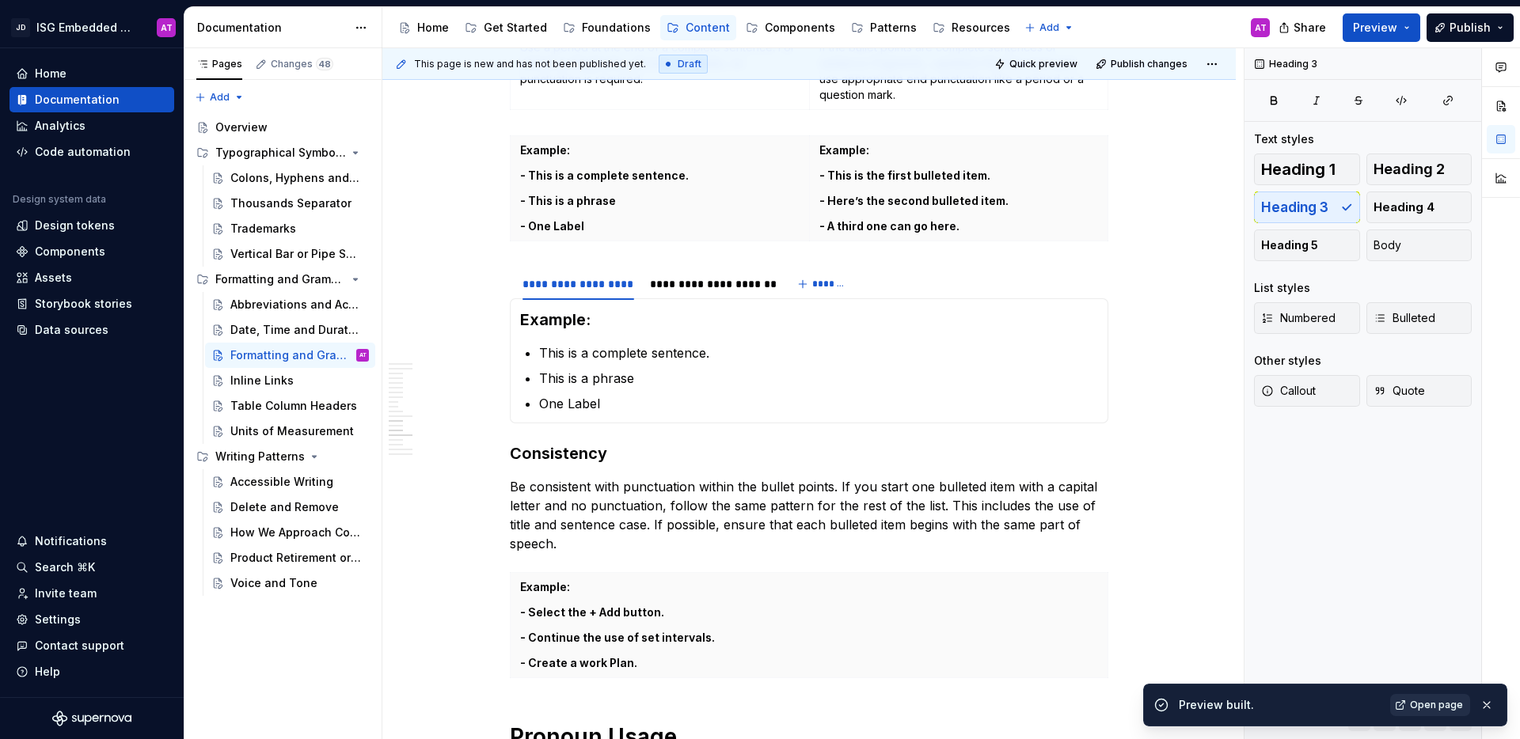
click at [1442, 707] on span "Open page" at bounding box center [1436, 705] width 53 height 13
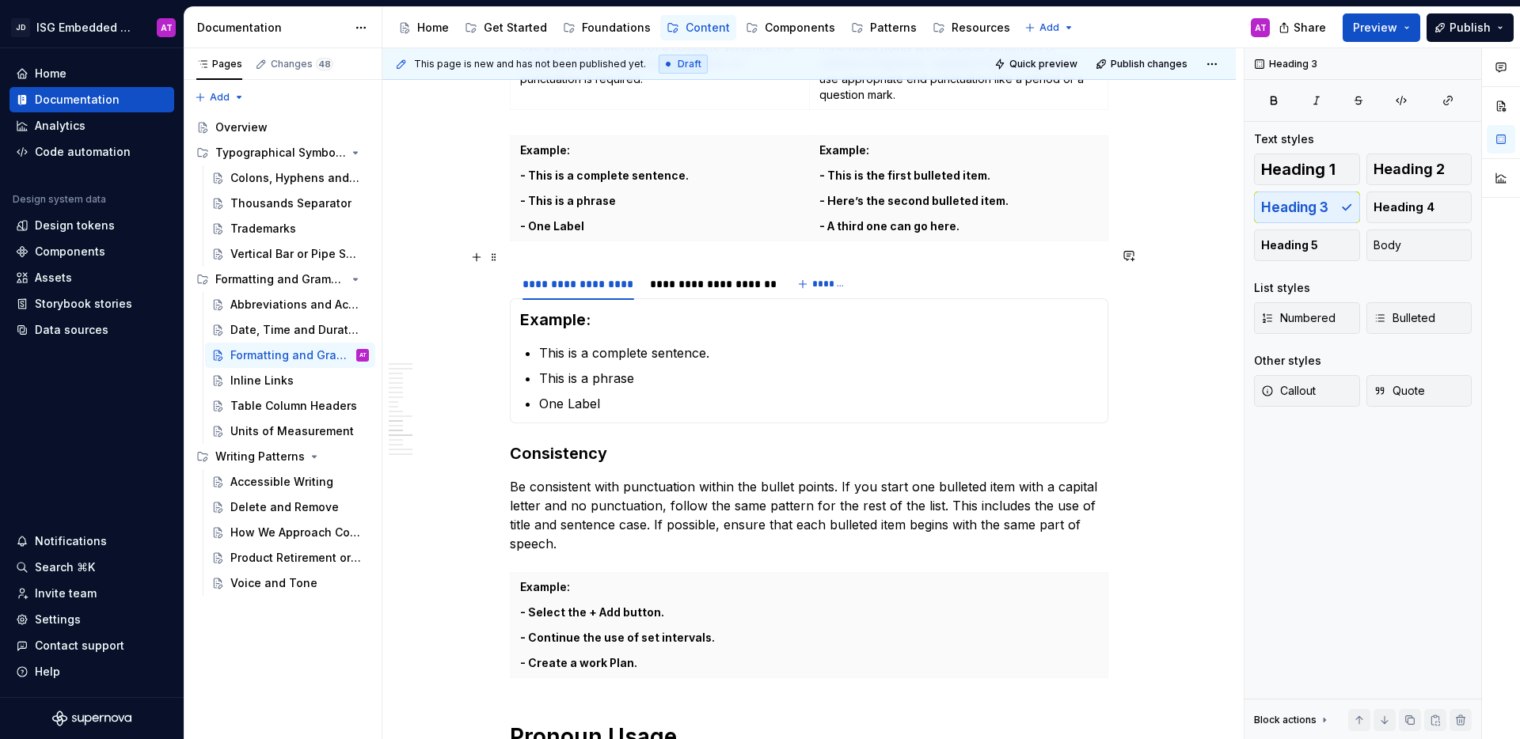
click at [908, 279] on div "**********" at bounding box center [809, 284] width 598 height 32
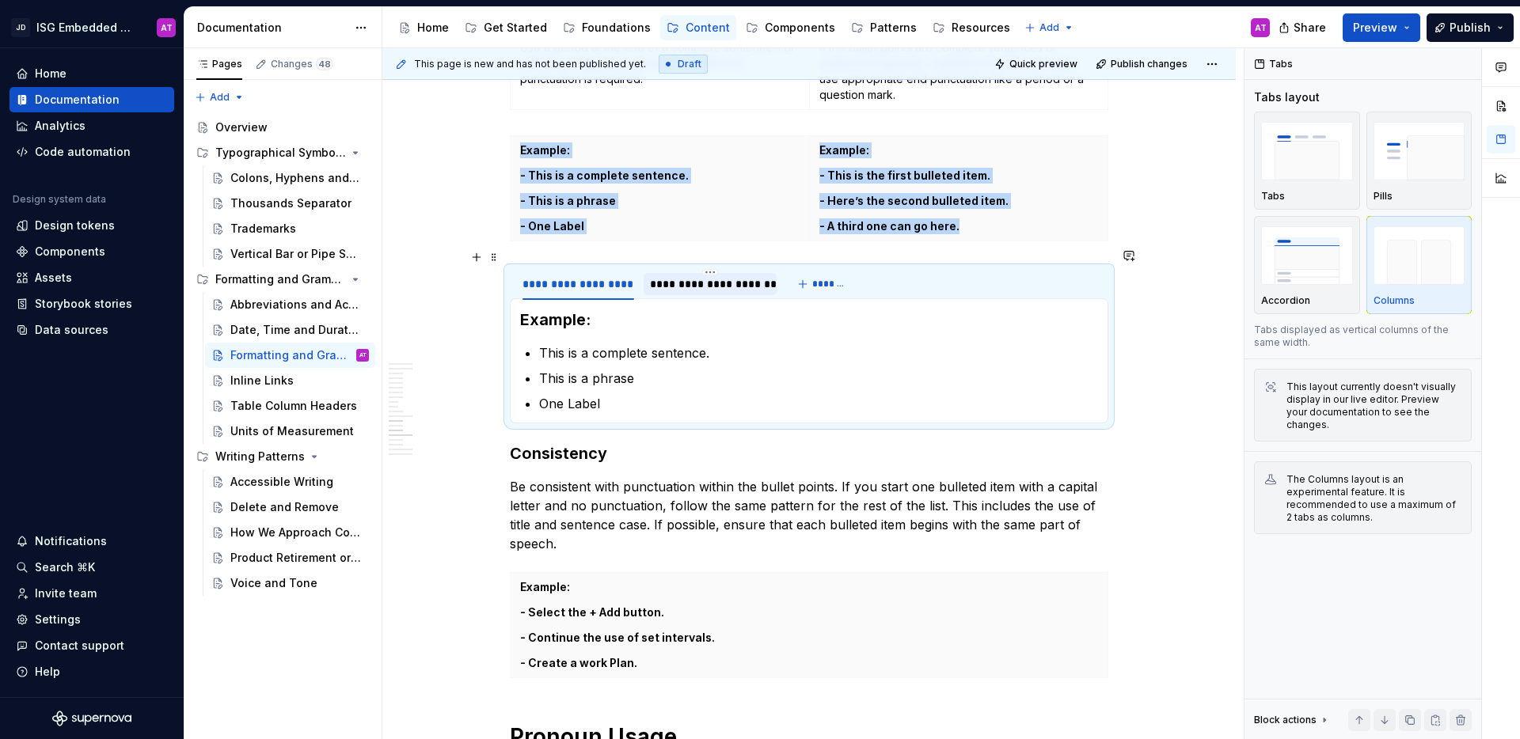
click at [687, 276] on div "**********" at bounding box center [710, 284] width 120 height 16
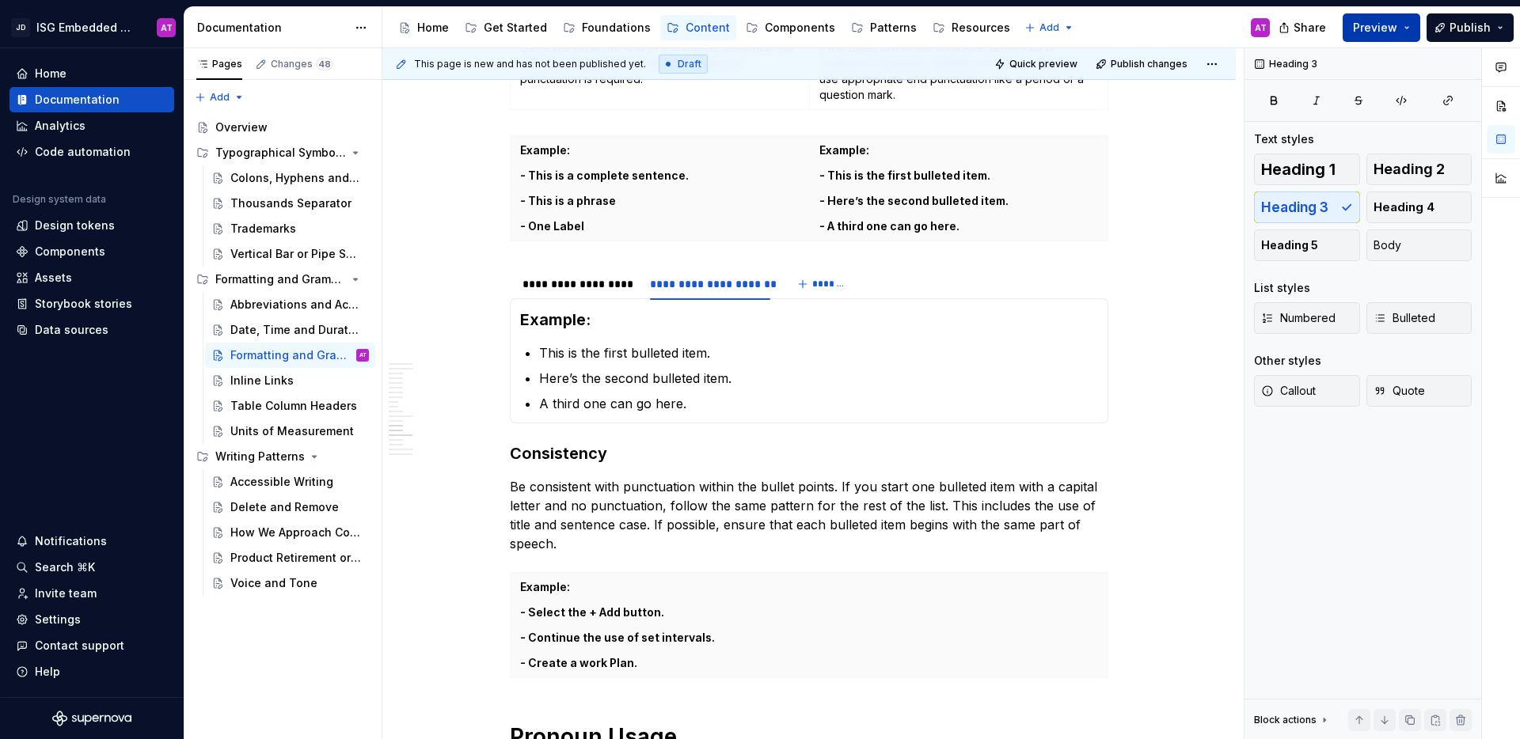
click at [1402, 23] on button "Preview" at bounding box center [1381, 27] width 78 height 28
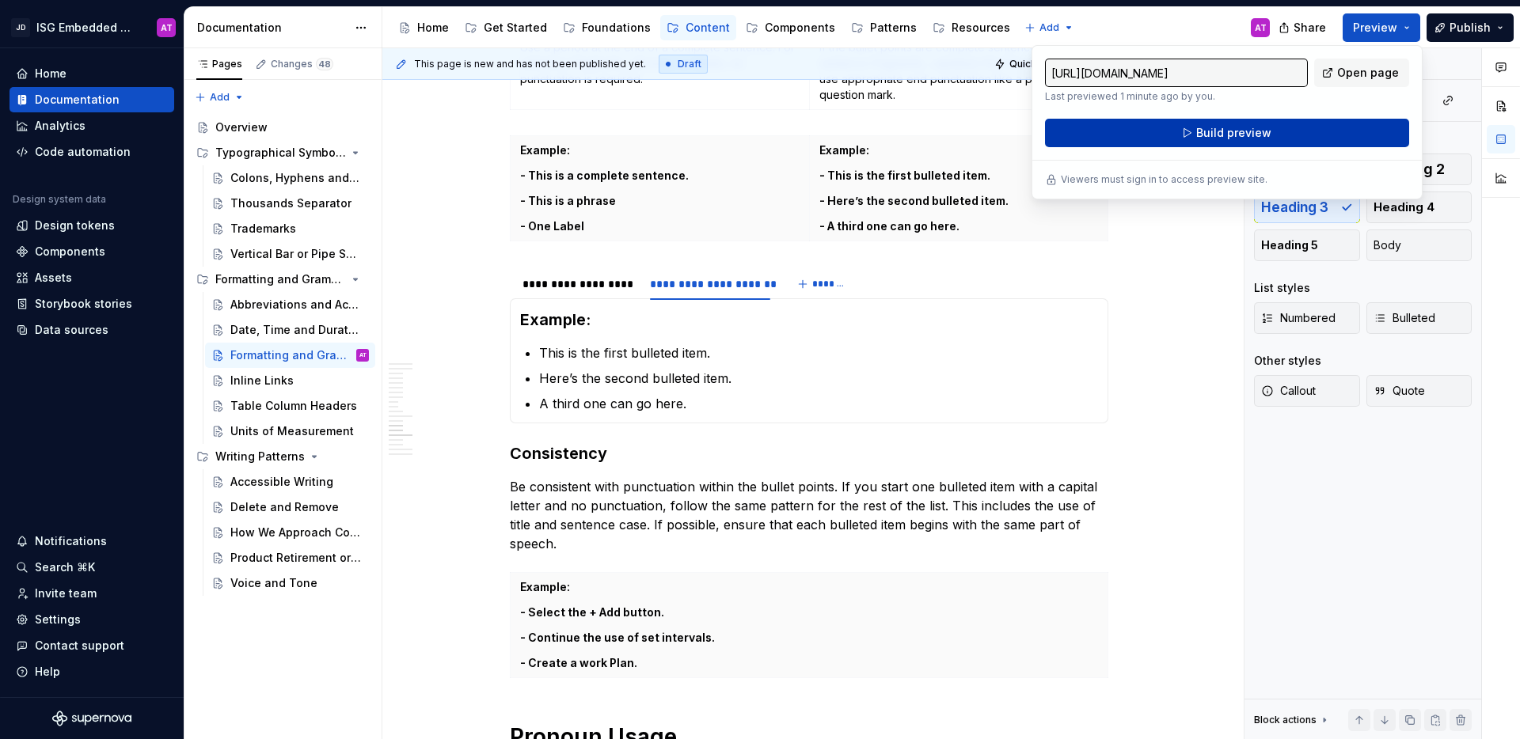
click at [1349, 138] on button "Build preview" at bounding box center [1227, 133] width 364 height 28
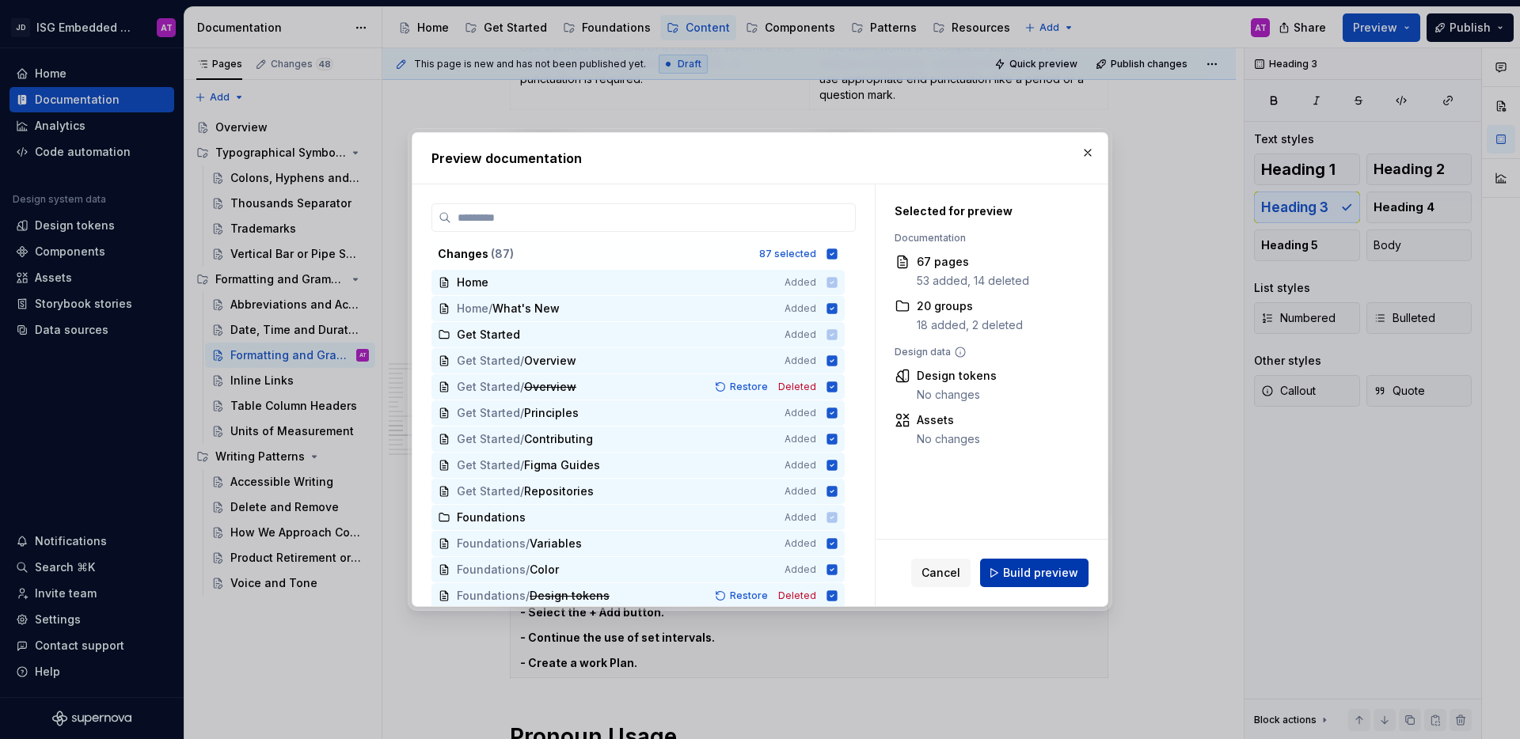
click at [1023, 565] on span "Build preview" at bounding box center [1040, 573] width 75 height 16
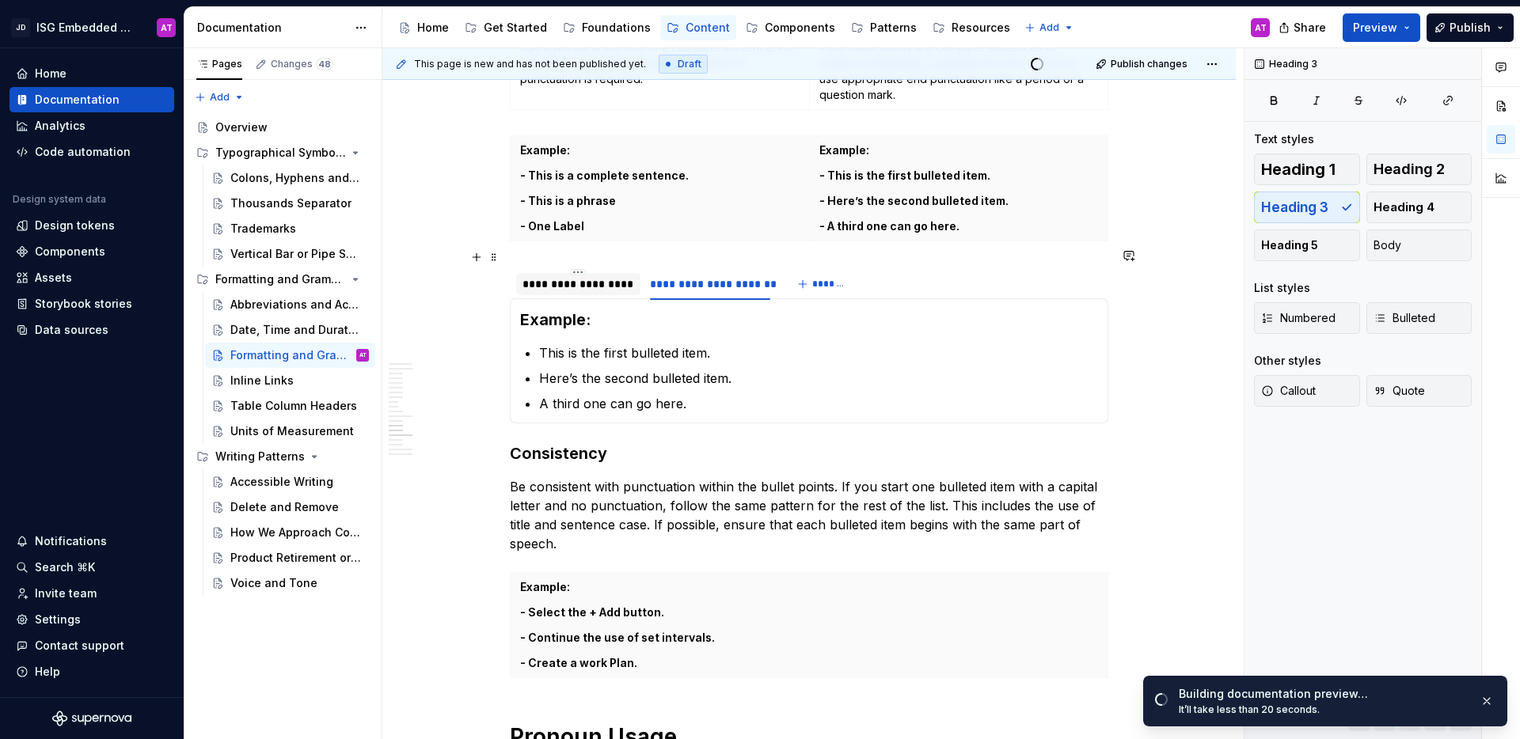
click at [575, 276] on div "**********" at bounding box center [578, 284] width 112 height 16
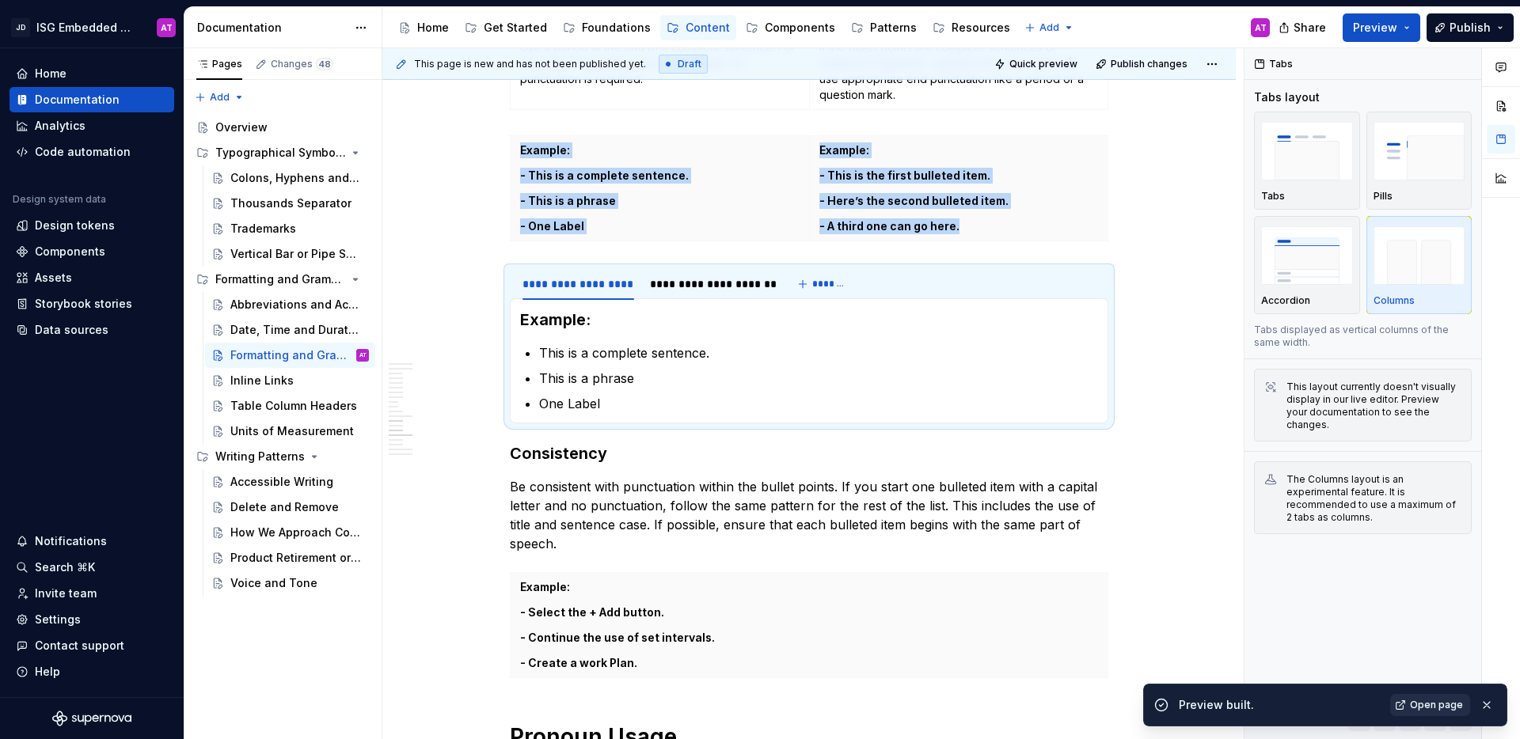
click at [1439, 703] on span "Open page" at bounding box center [1436, 705] width 53 height 13
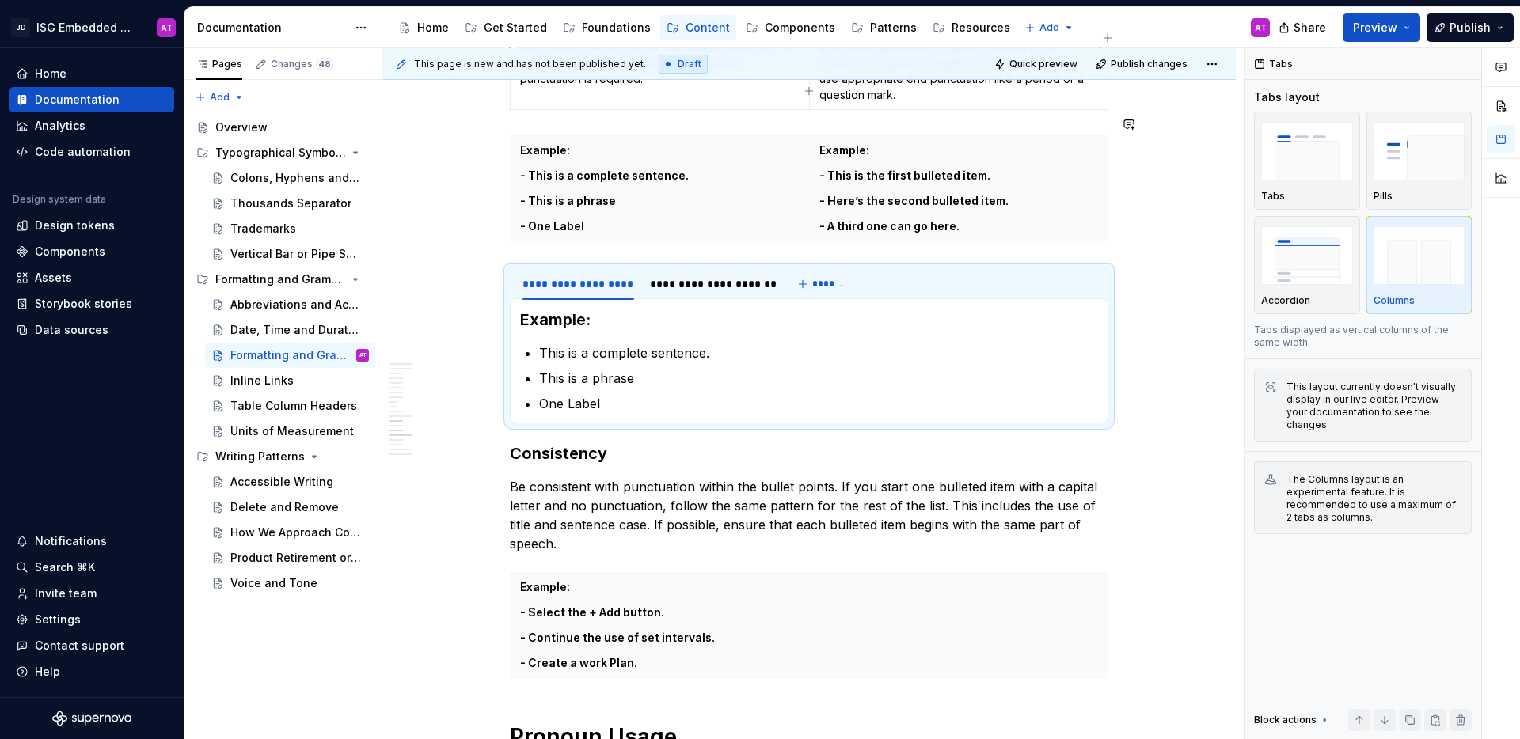
type textarea "*"
